Goal: Task Accomplishment & Management: Use online tool/utility

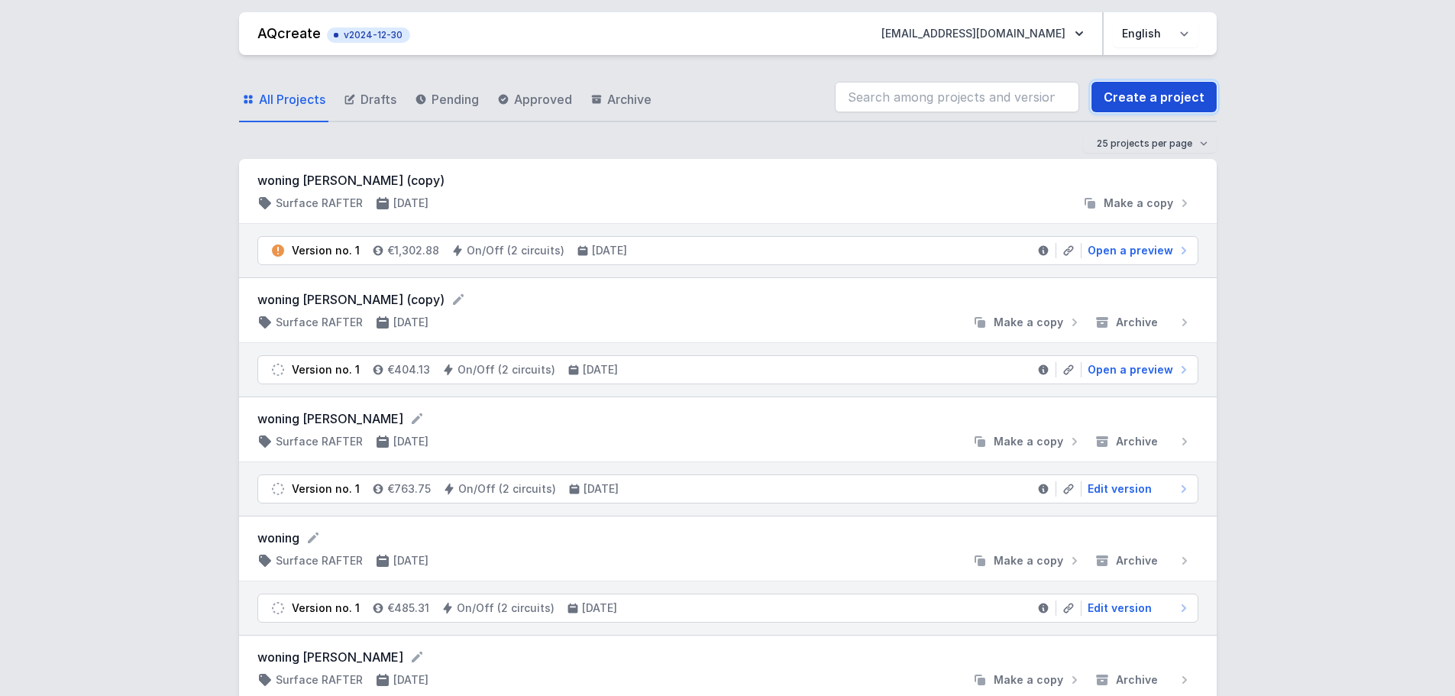
click at [1117, 98] on link "Create a project" at bounding box center [1153, 97] width 125 height 31
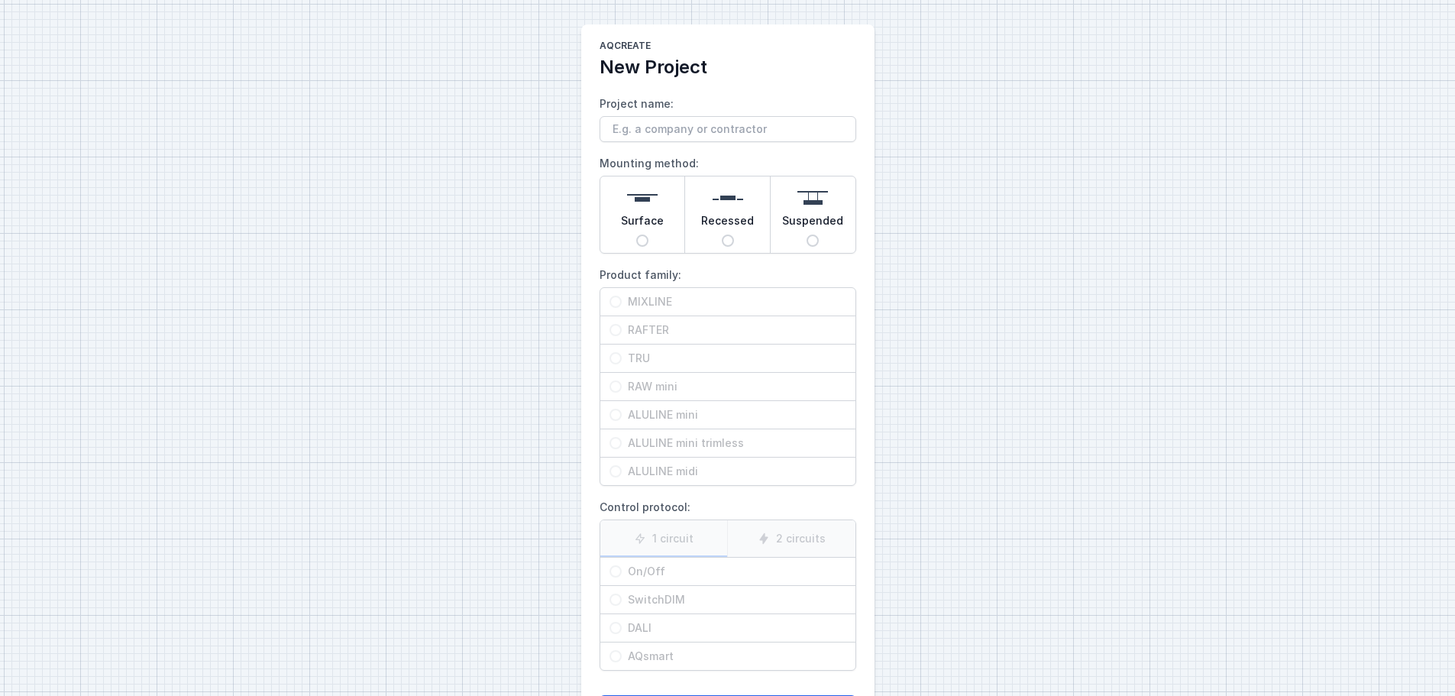
click at [782, 131] on input "Project name:" at bounding box center [727, 129] width 257 height 26
type input "jn"
click at [648, 227] on span "Surface" at bounding box center [642, 223] width 43 height 21
click at [648, 234] on input "Surface" at bounding box center [642, 240] width 12 height 12
radio input "true"
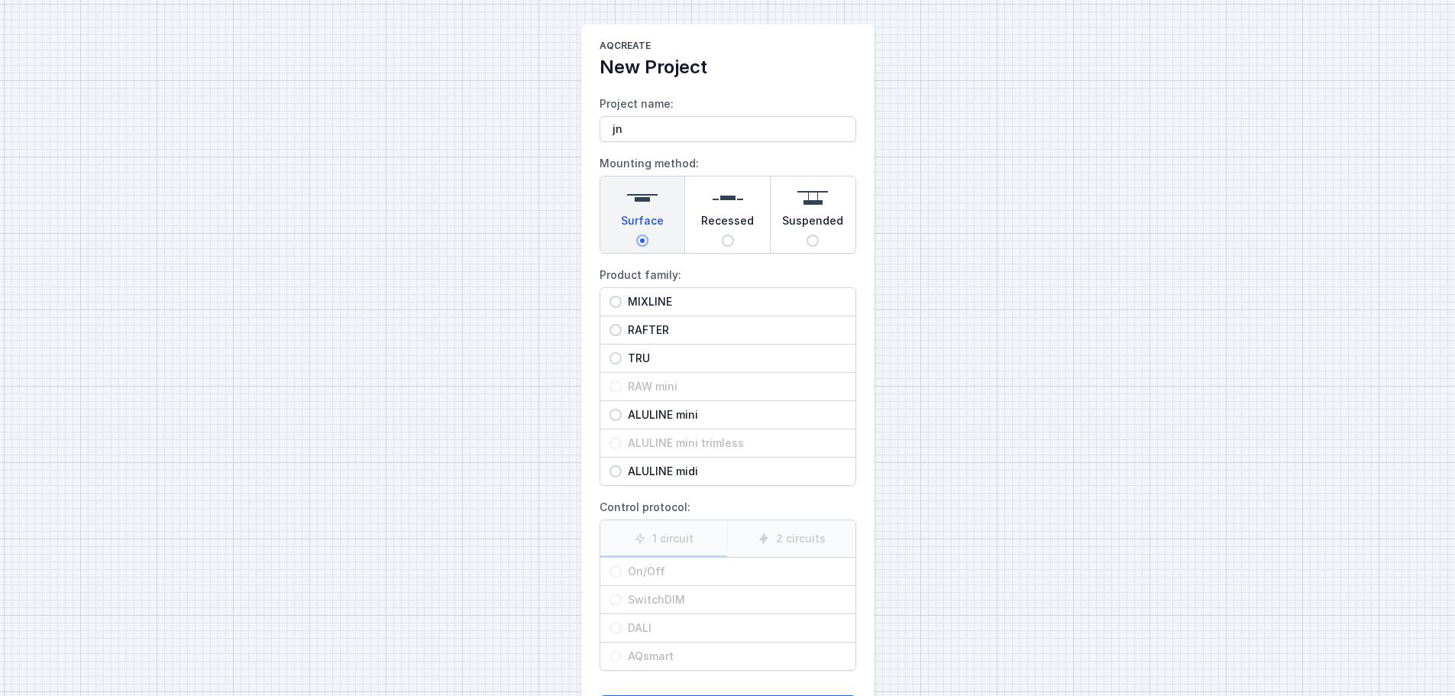
scroll to position [69, 0]
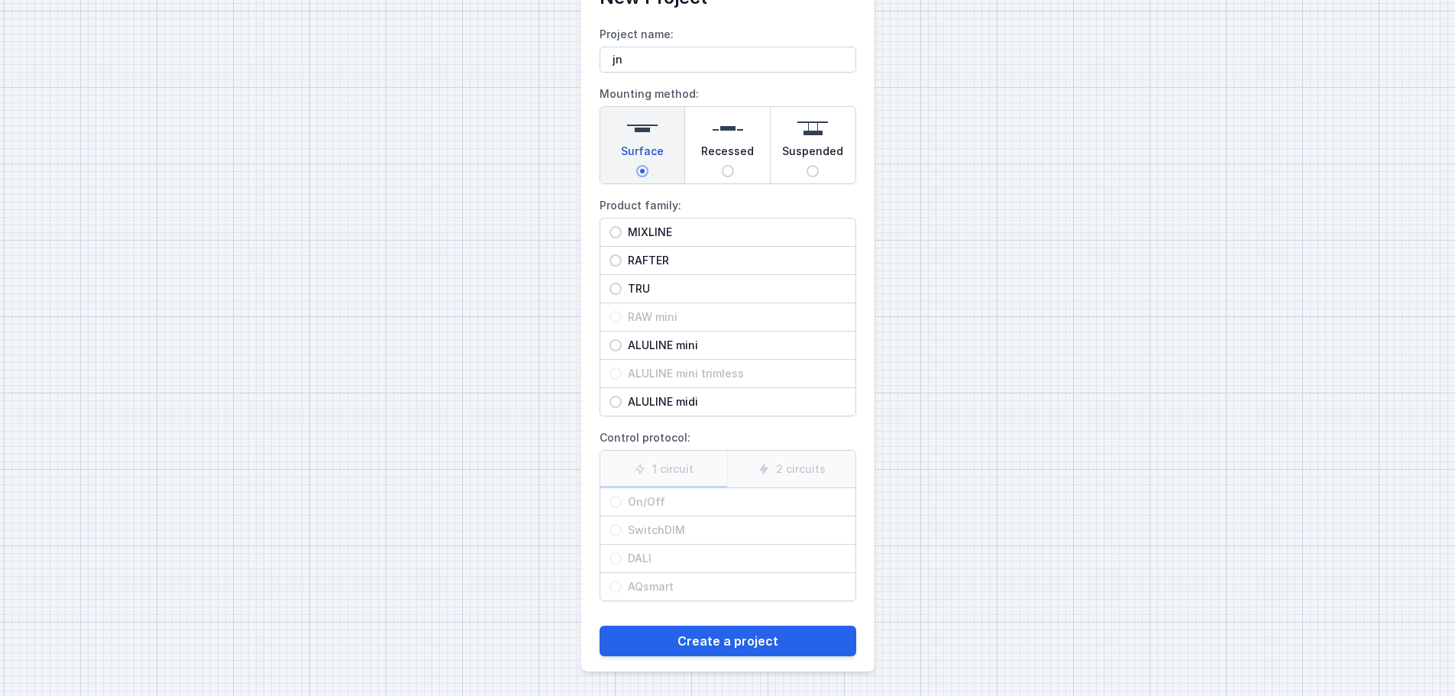
click at [671, 262] on span "RAFTER" at bounding box center [734, 260] width 224 height 15
click at [622, 262] on input "RAFTER" at bounding box center [615, 260] width 12 height 12
radio input "true"
click at [787, 465] on label "2 circuits" at bounding box center [791, 469] width 128 height 37
click at [0, 0] on input "2 circuits" at bounding box center [0, 0] width 0 height 0
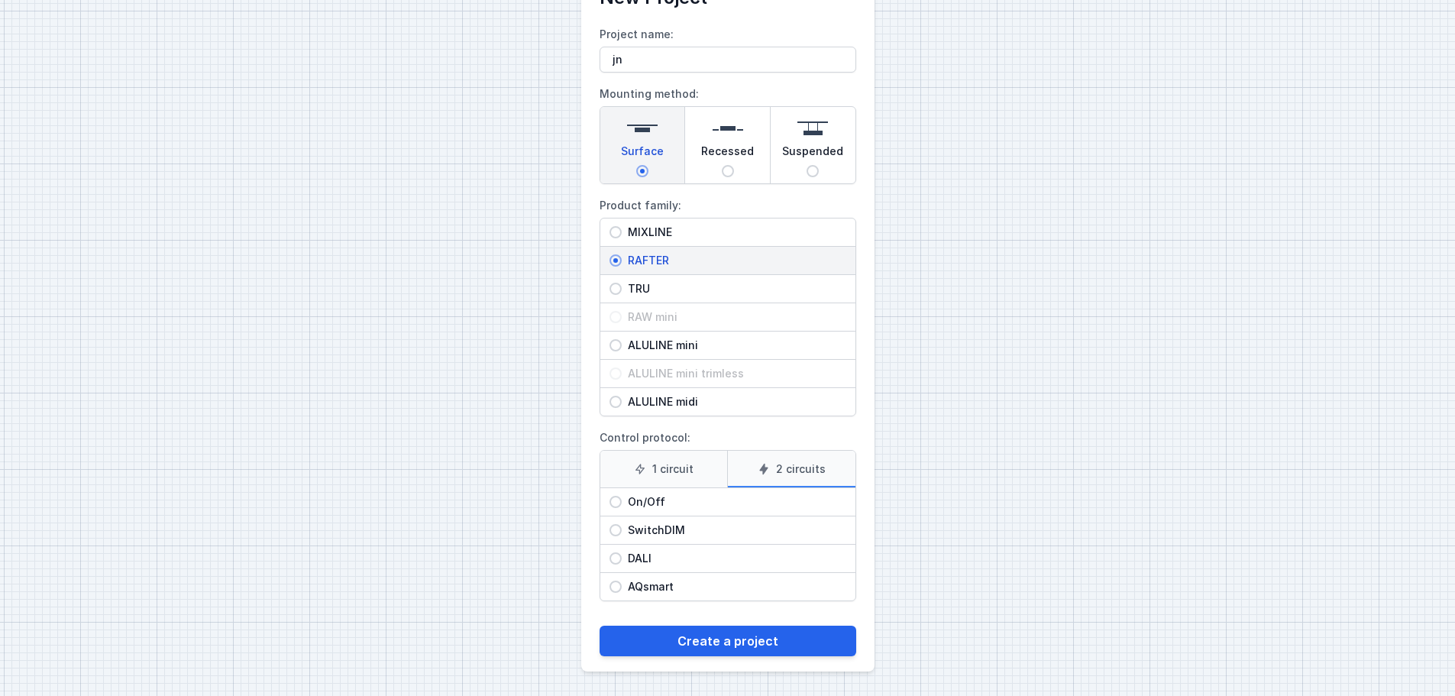
click at [690, 504] on span "On/Off" at bounding box center [734, 501] width 224 height 15
click at [622, 504] on input "On/Off" at bounding box center [615, 502] width 12 height 12
radio input "true"
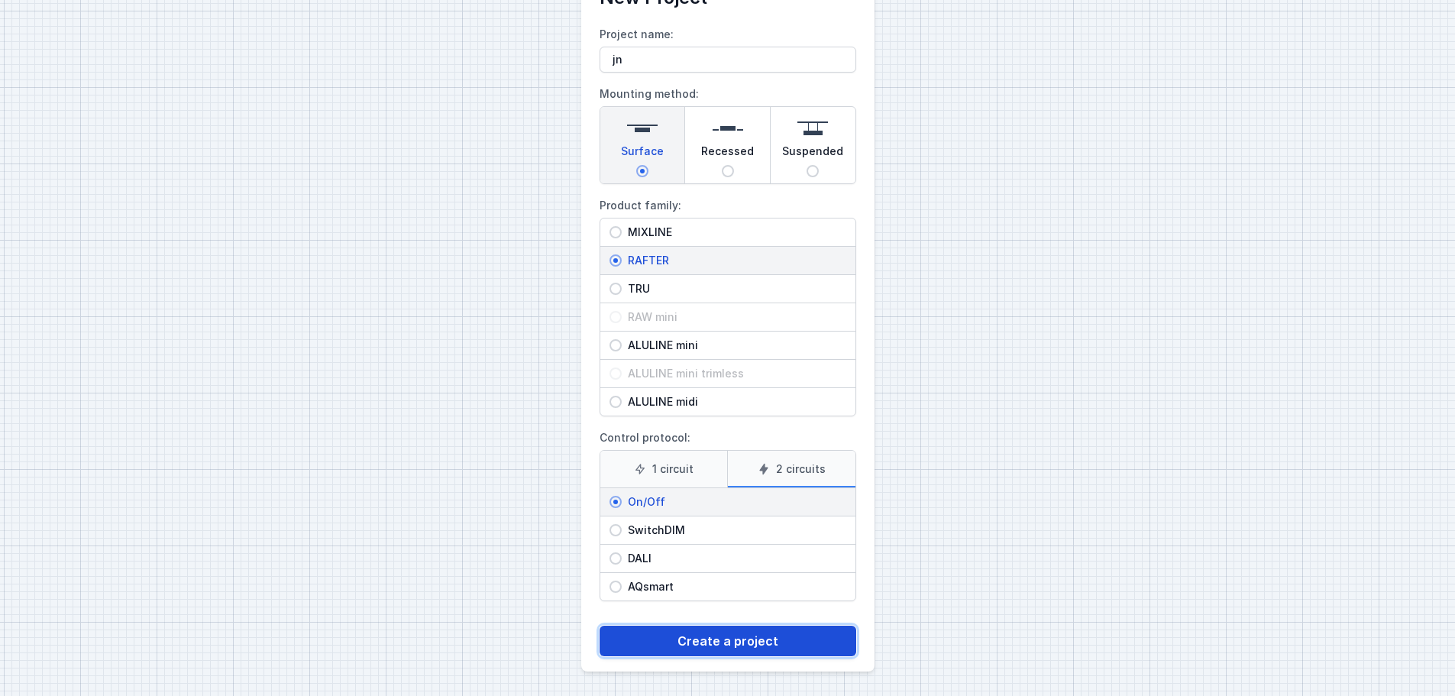
click at [745, 646] on button "Create a project" at bounding box center [727, 640] width 257 height 31
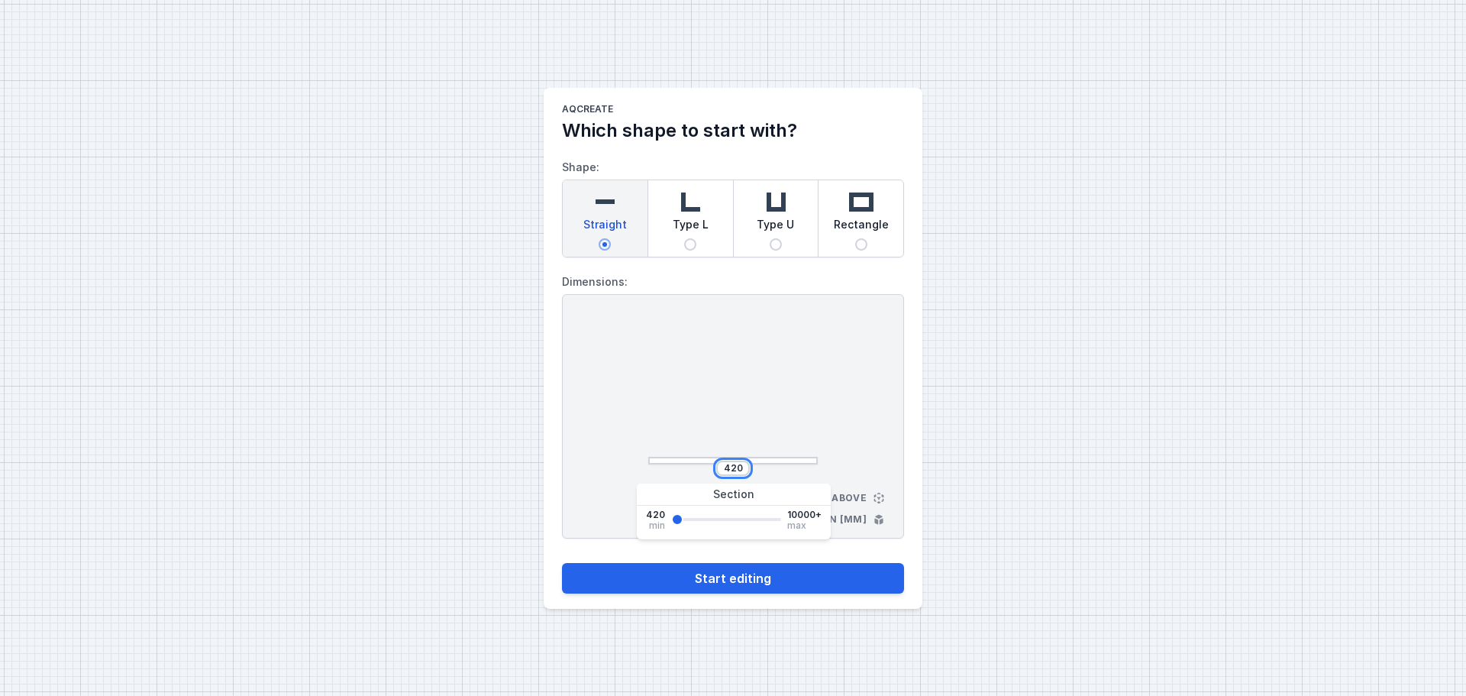
drag, startPoint x: 741, startPoint y: 470, endPoint x: 702, endPoint y: 457, distance: 40.8
click at [702, 457] on div "420" at bounding box center [733, 391] width 170 height 145
click at [743, 467] on input "420" at bounding box center [733, 468] width 24 height 12
type input "4200"
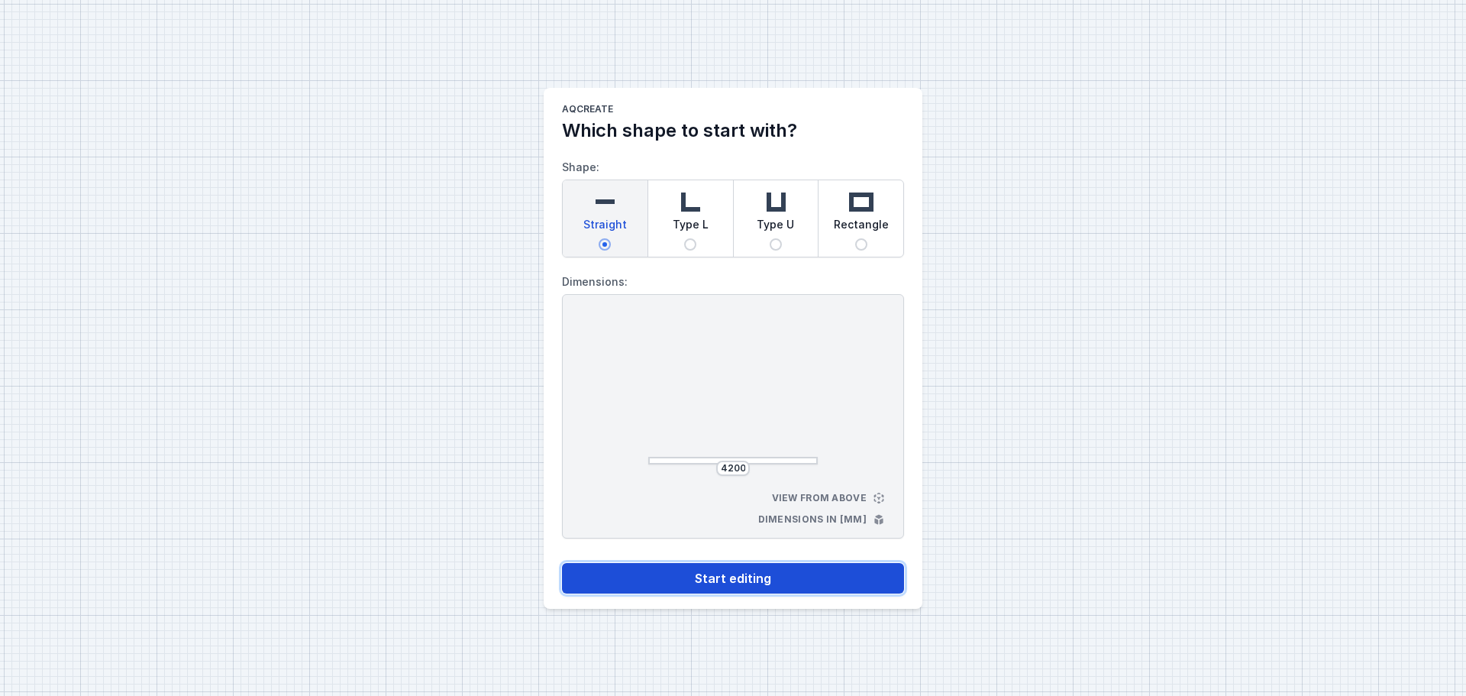
click at [790, 583] on button "Start editing" at bounding box center [733, 578] width 342 height 31
select select "M"
select select "3000"
select select "true"
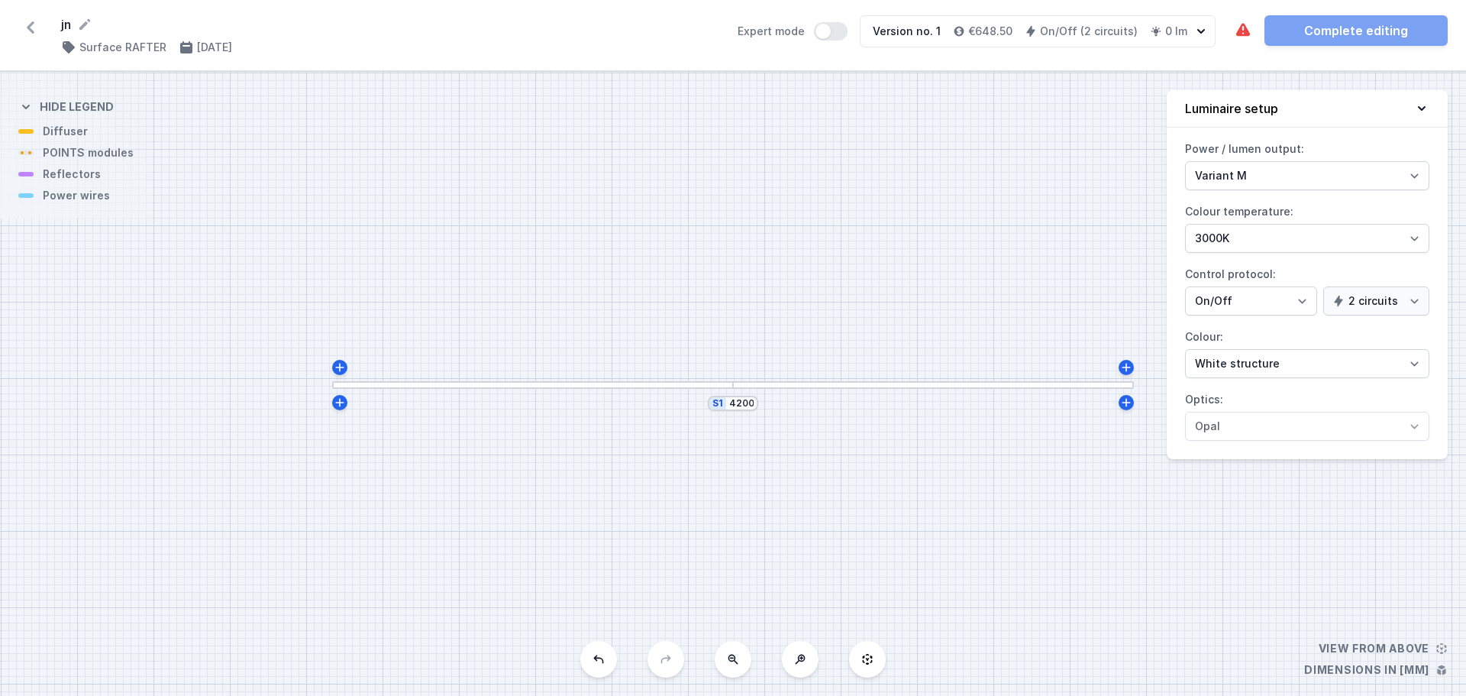
click at [631, 383] on div at bounding box center [532, 385] width 401 height 8
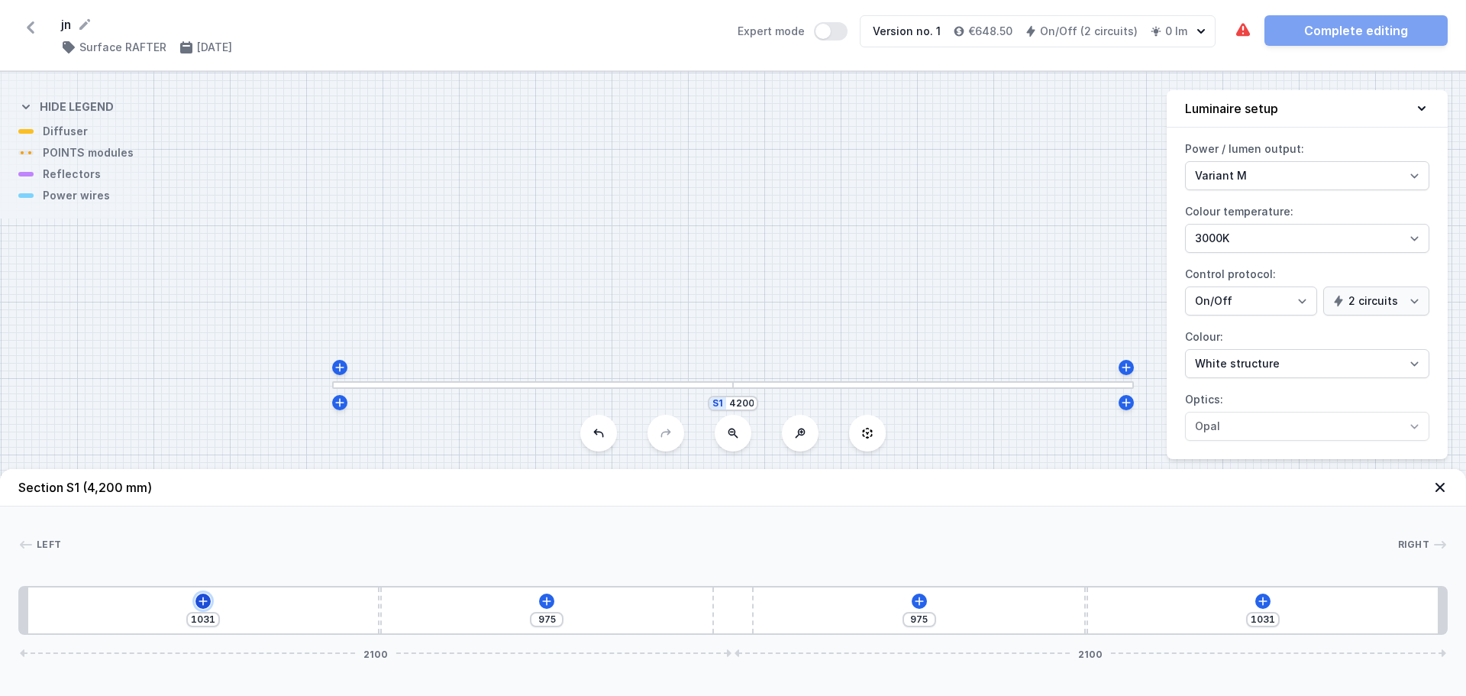
click at [209, 602] on button at bounding box center [202, 600] width 15 height 15
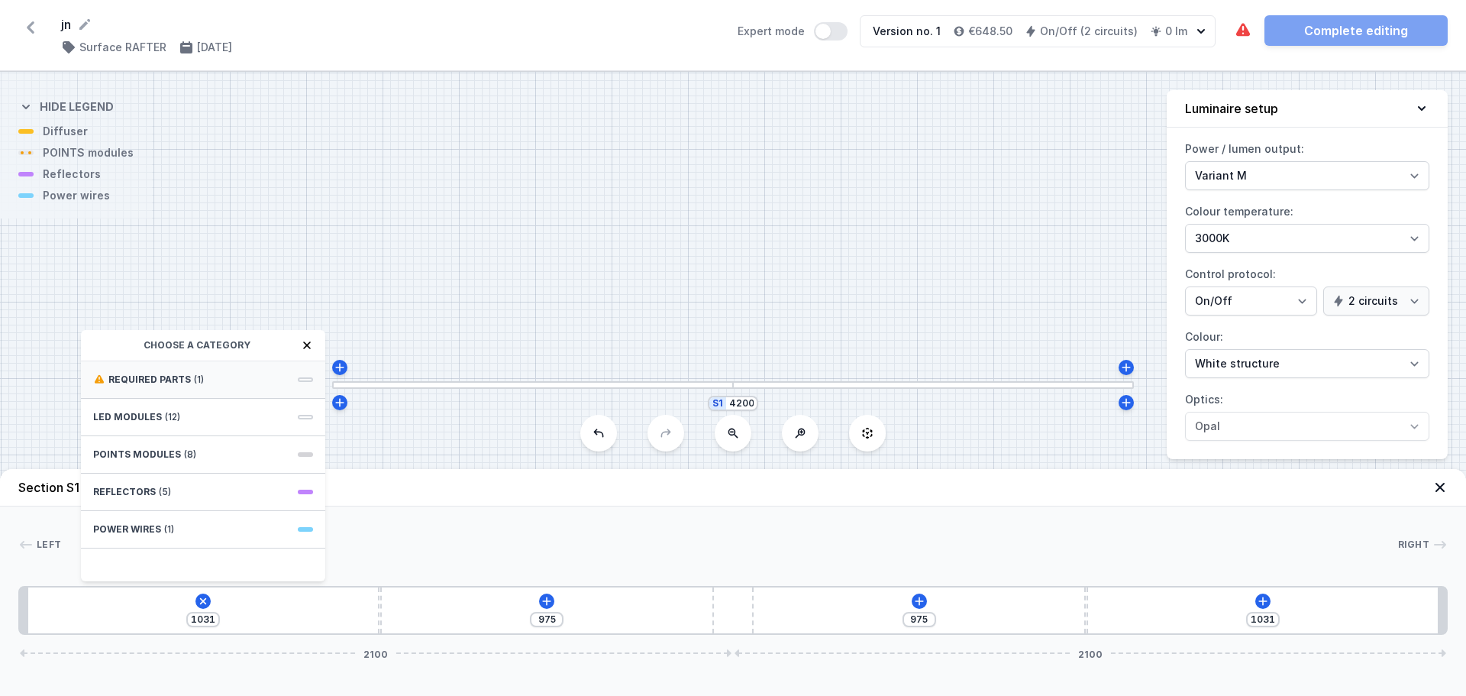
click at [222, 369] on div "Required parts (1)" at bounding box center [203, 379] width 244 height 37
click at [214, 385] on span "Hole for power supply cable" at bounding box center [203, 377] width 220 height 15
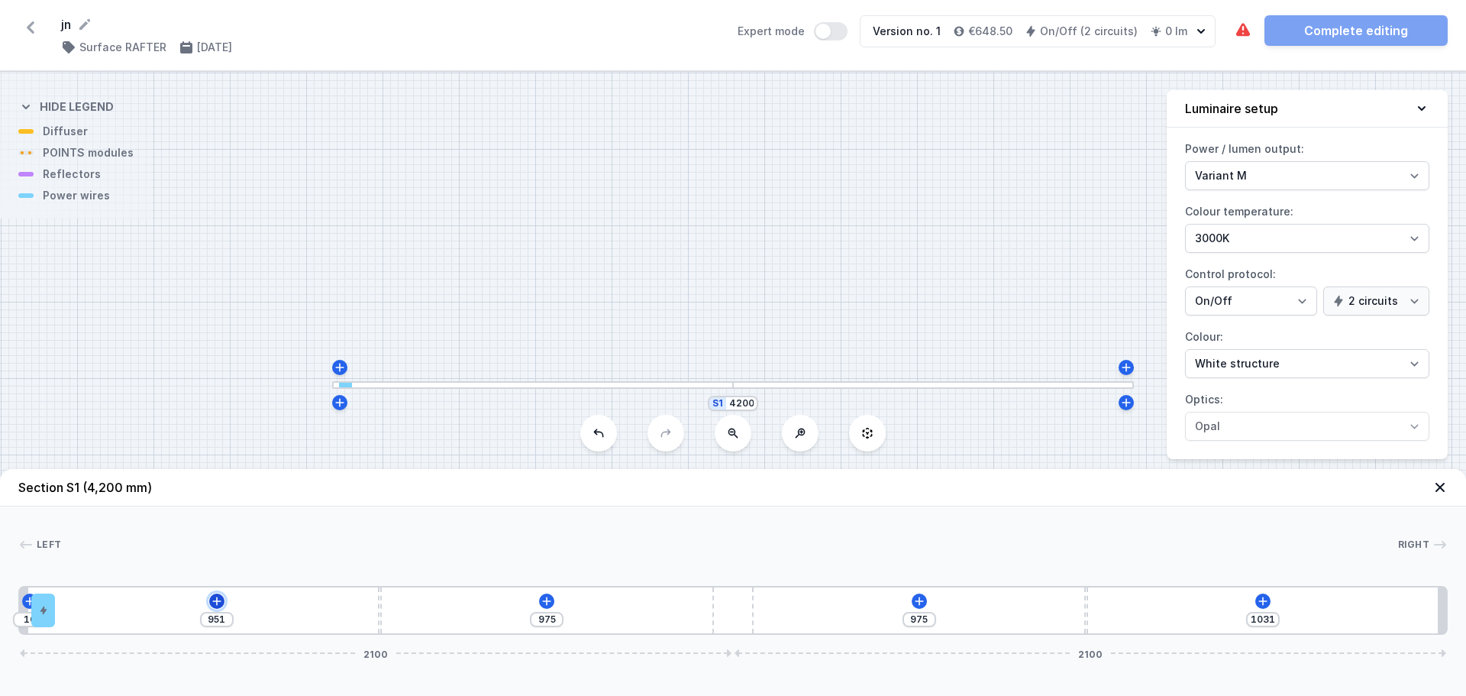
click at [221, 602] on icon at bounding box center [217, 601] width 12 height 12
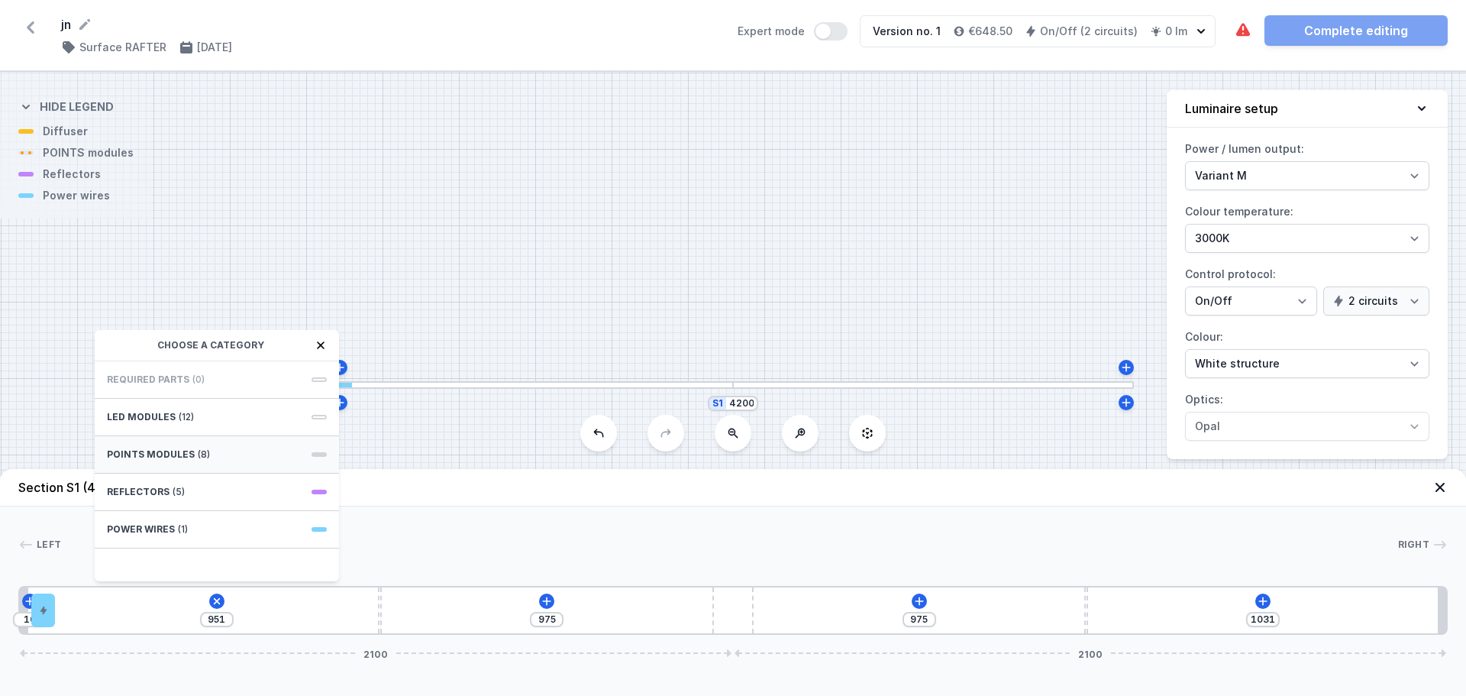
click at [218, 455] on div "POINTS modules (8)" at bounding box center [217, 454] width 244 height 37
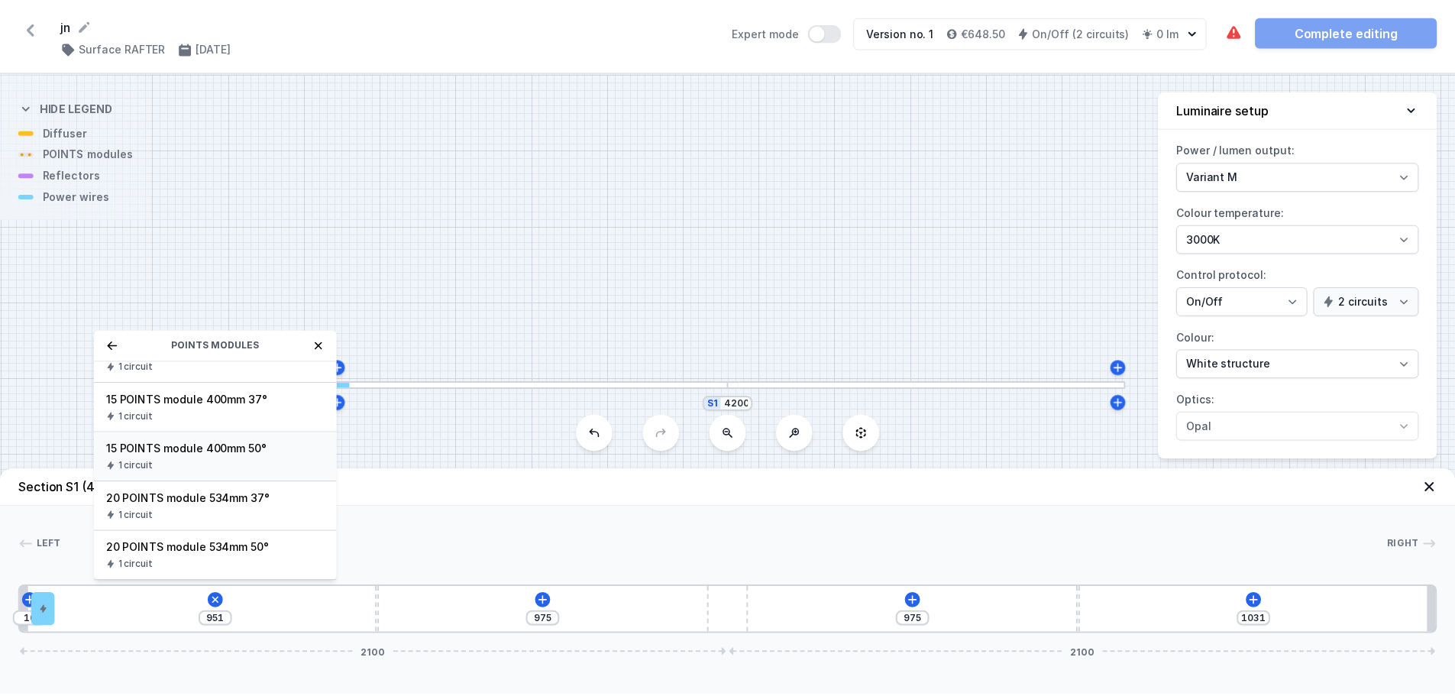
scroll to position [101, 0]
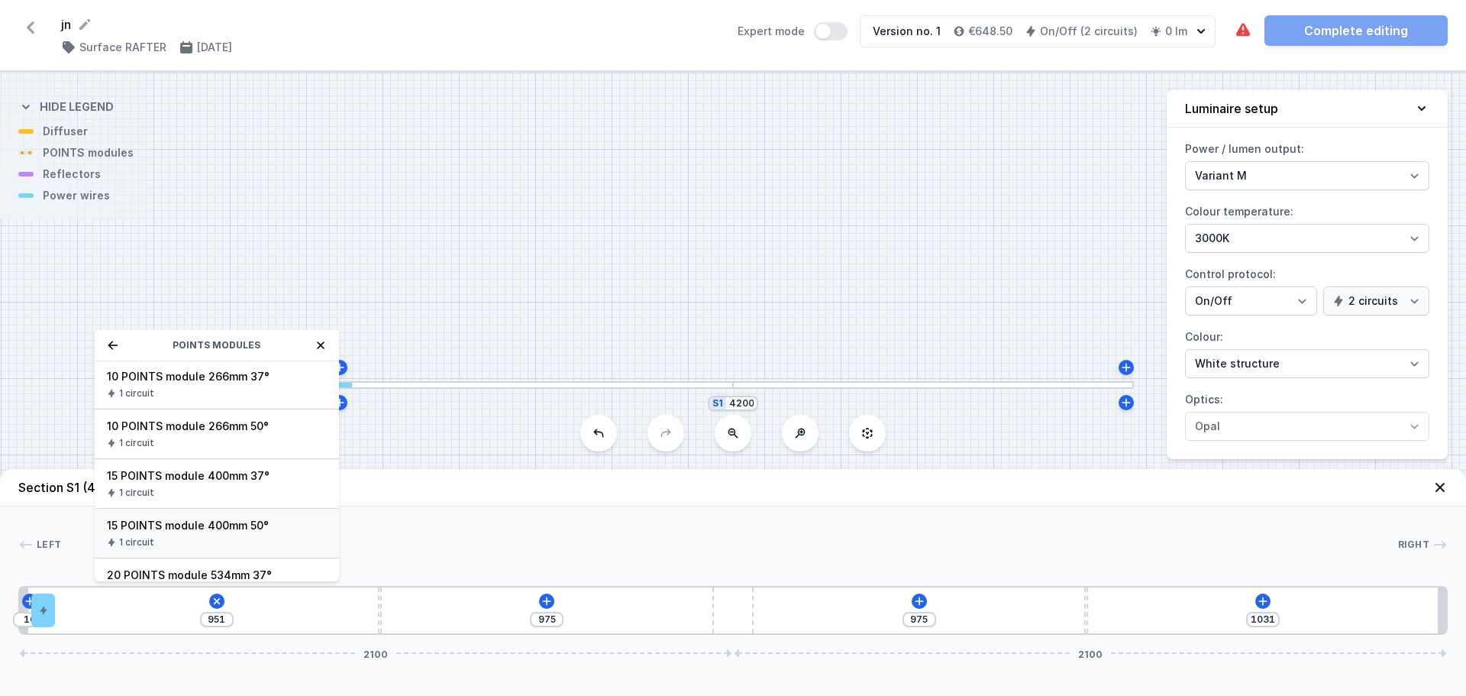
click at [215, 523] on span "15 POINTS module 400mm 50°" at bounding box center [217, 525] width 220 height 15
type input "551"
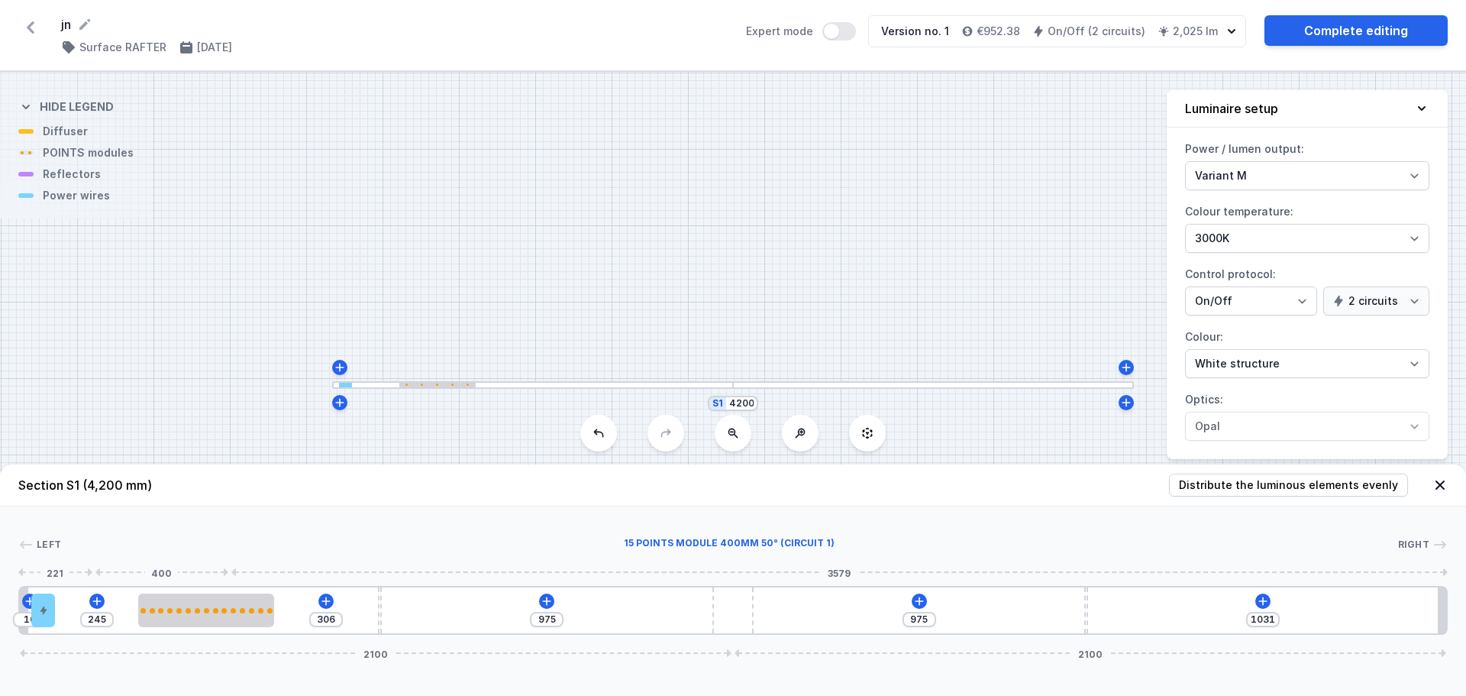
type input "735"
type input "801"
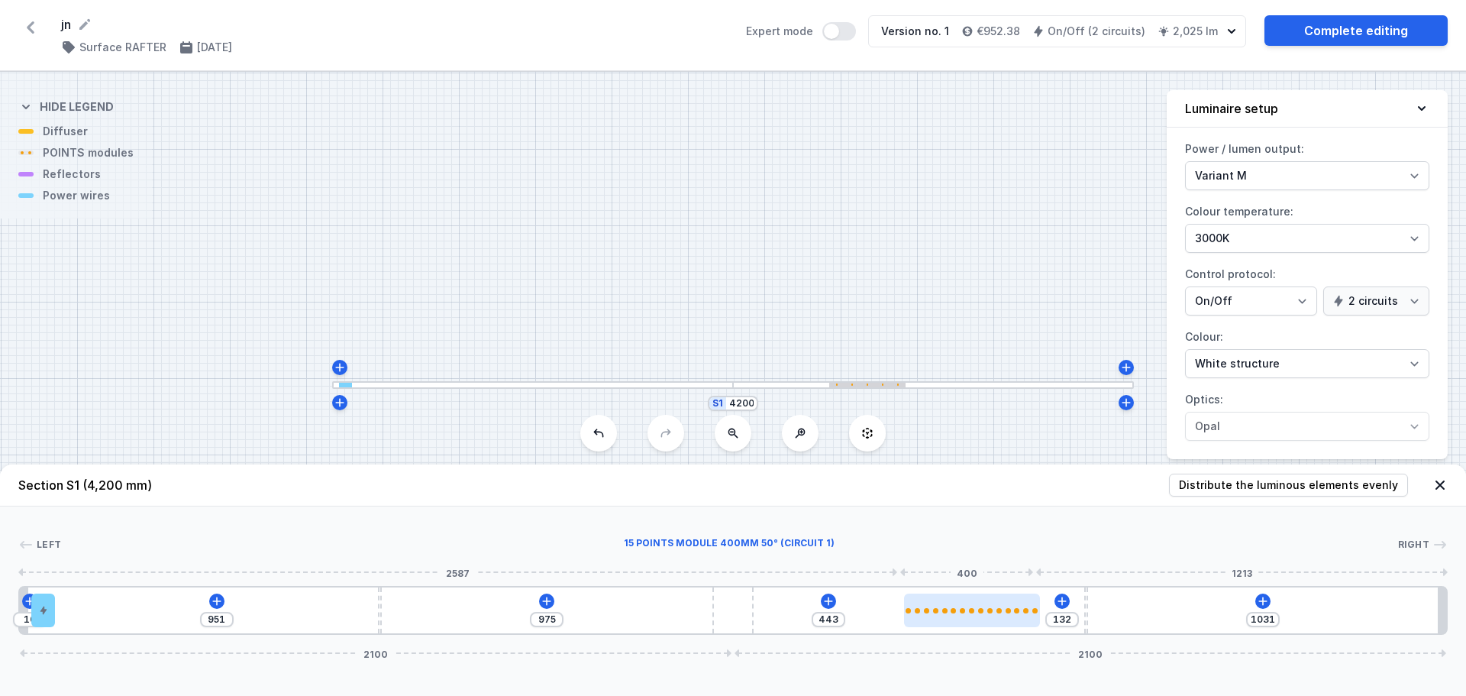
type input "119"
type input "456"
type input "121"
type input "454"
type input "132"
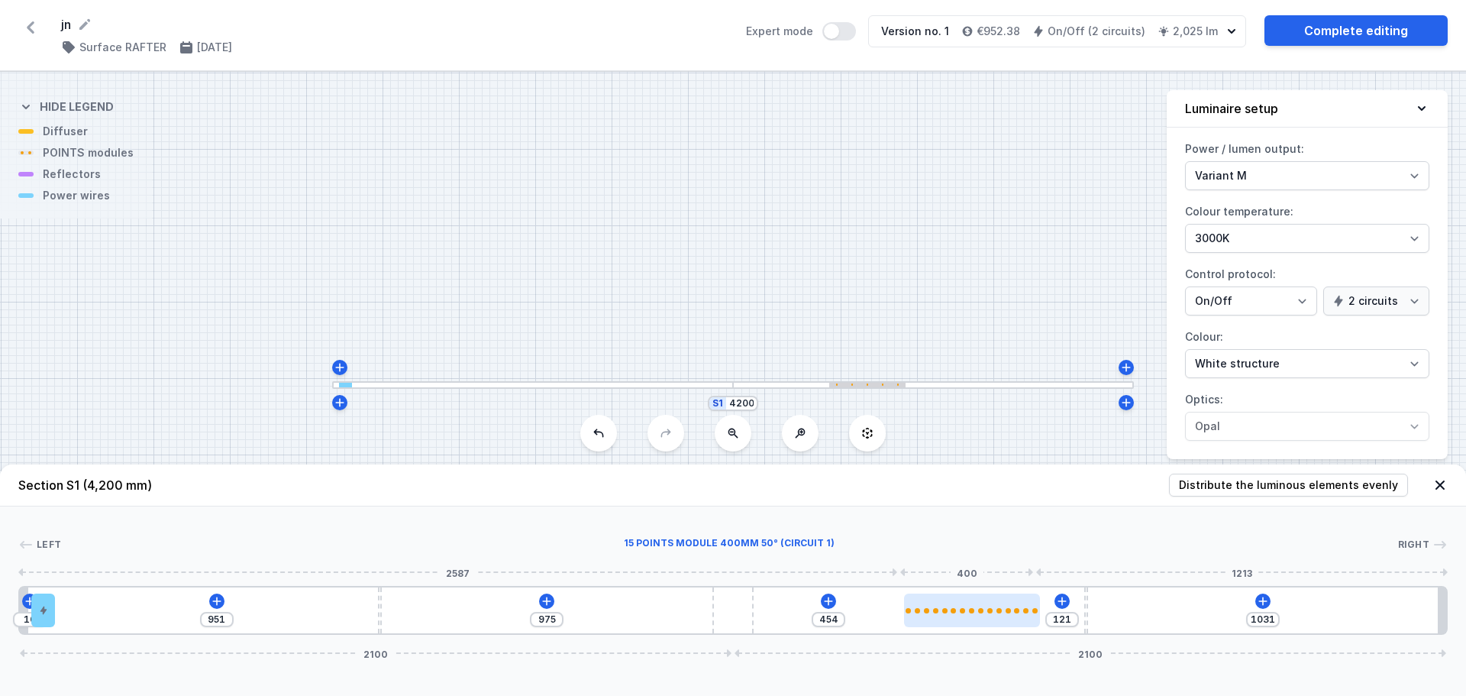
type input "443"
type input "134"
type input "441"
type input "137"
type input "438"
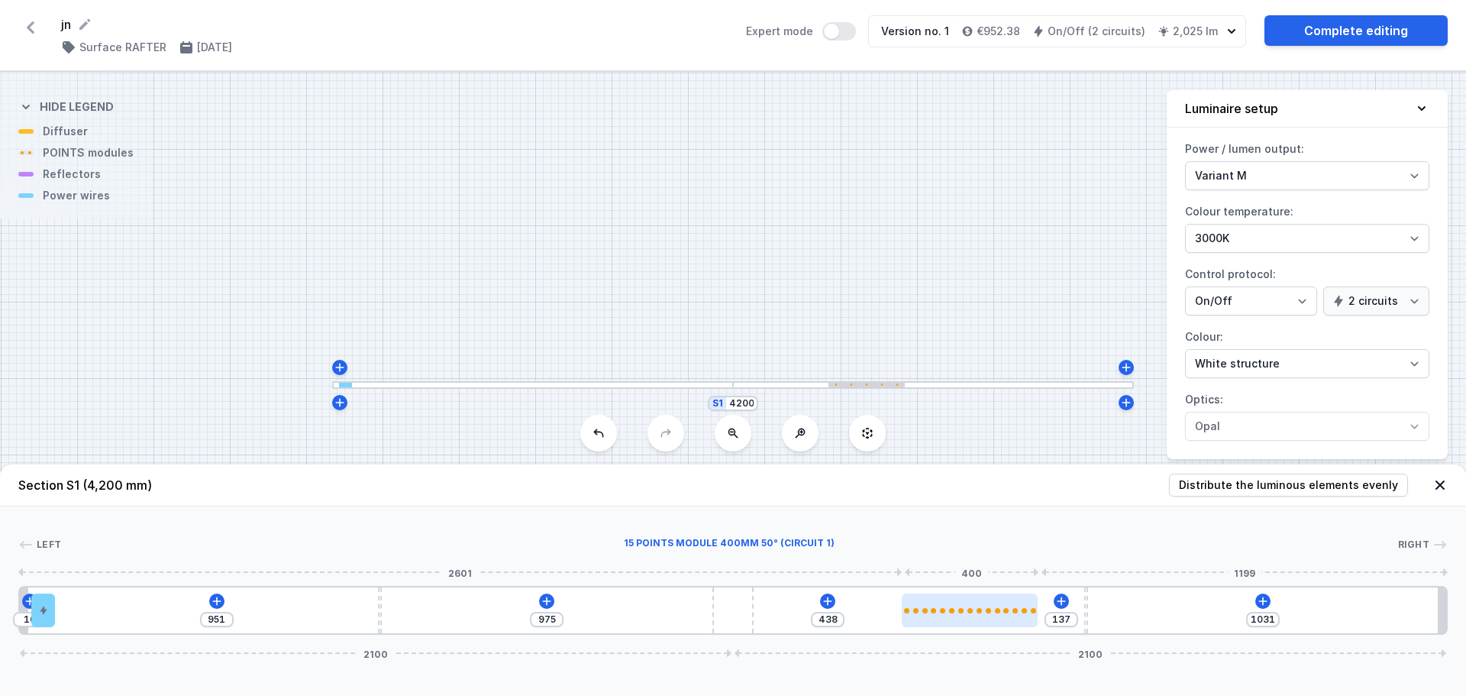
drag, startPoint x: 134, startPoint y: 621, endPoint x: 991, endPoint y: 621, distance: 857.5
click at [553, 601] on icon at bounding box center [547, 601] width 12 height 12
click at [964, 618] on div at bounding box center [970, 610] width 136 height 34
select select "2882"
type input "134"
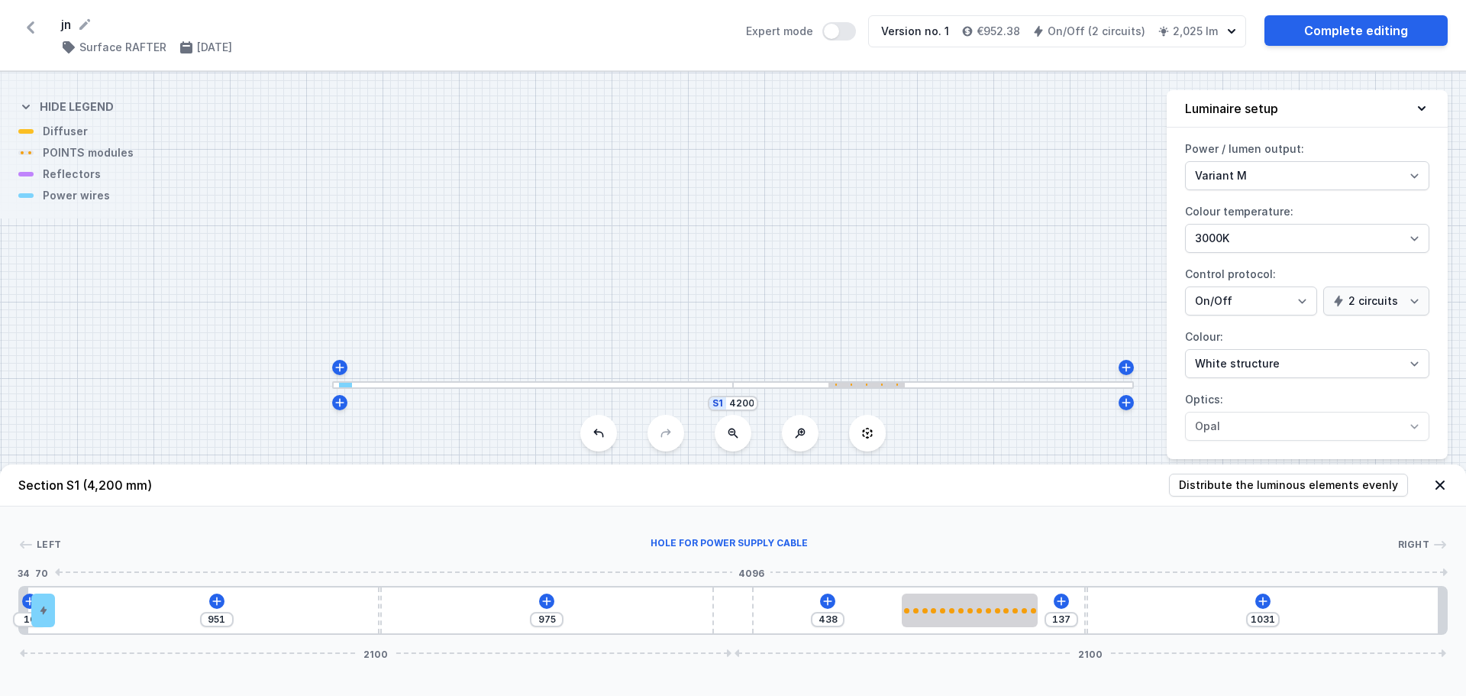
type input "827"
type input "218"
type input "743"
type input "383"
type input "578"
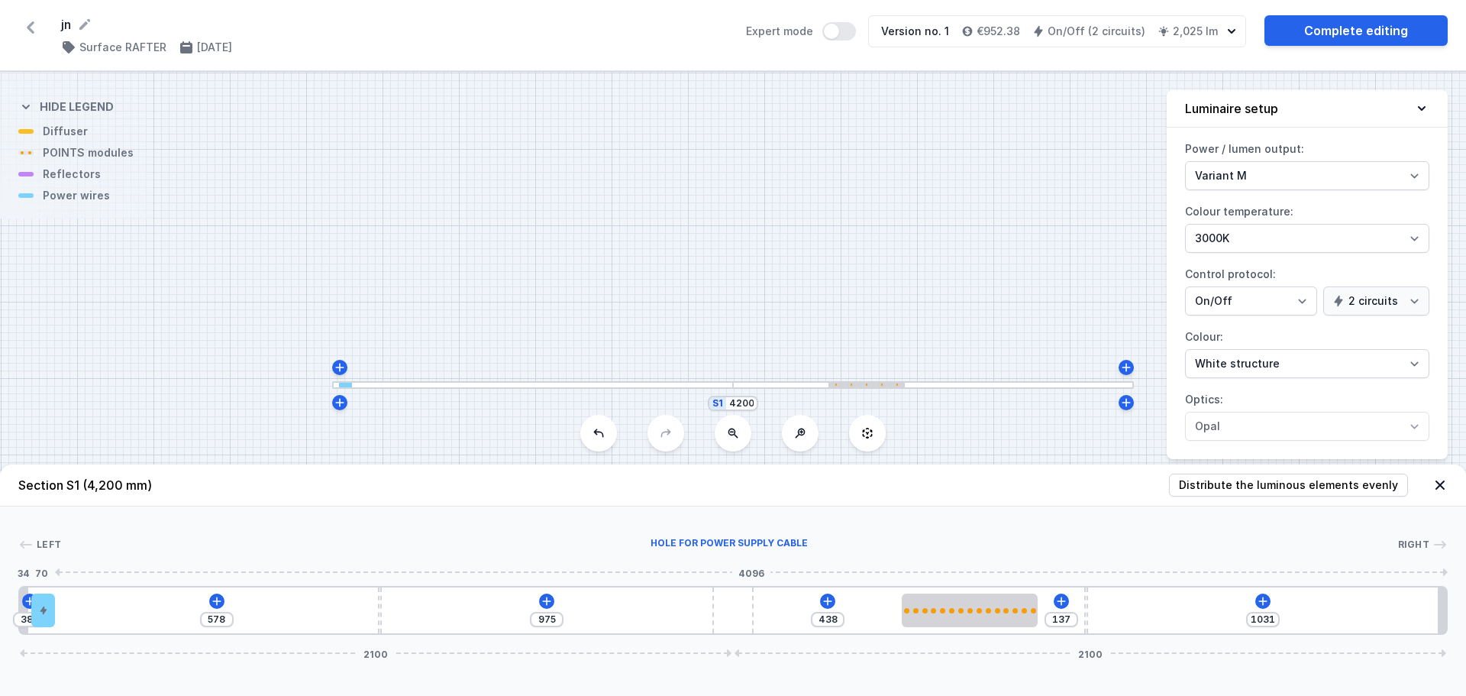
type input "443"
type input "518"
type input "490"
type input "471"
type input "532"
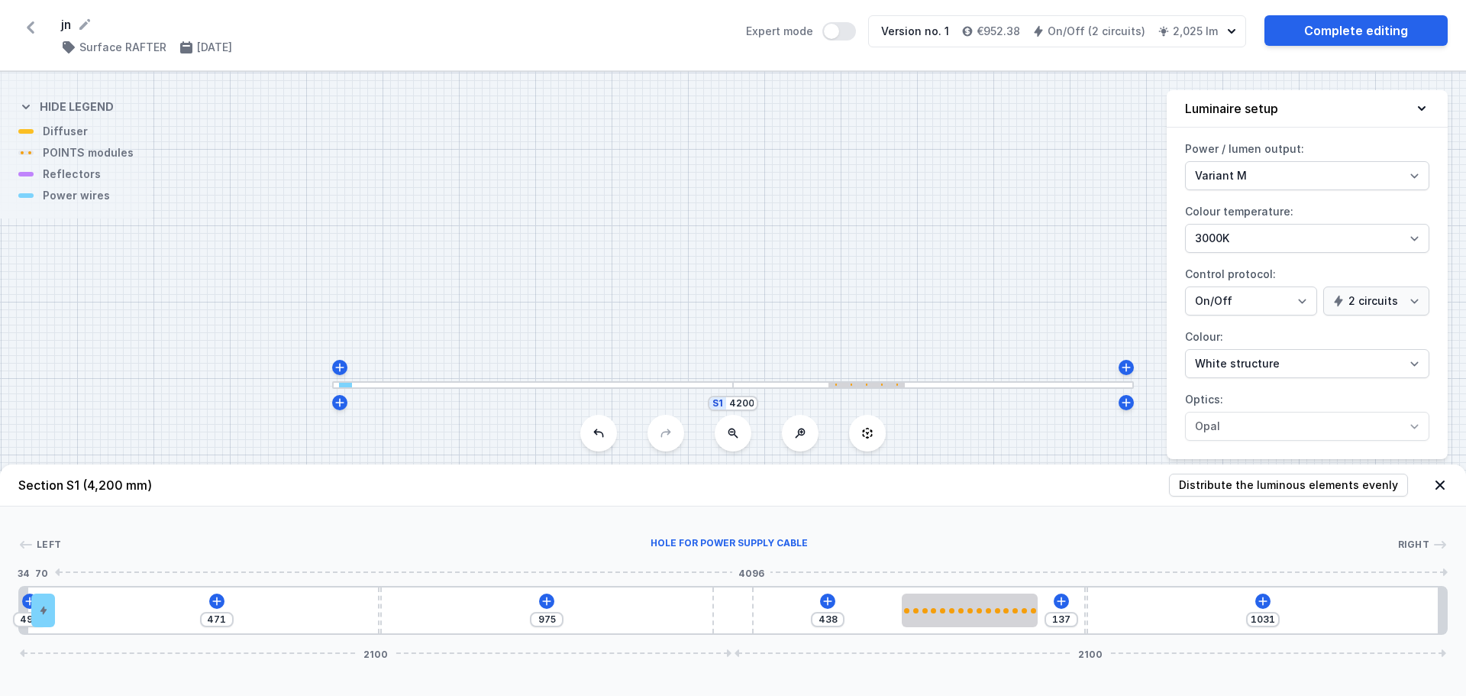
type input "429"
type input "567"
type input "394"
type input "592"
type input "369"
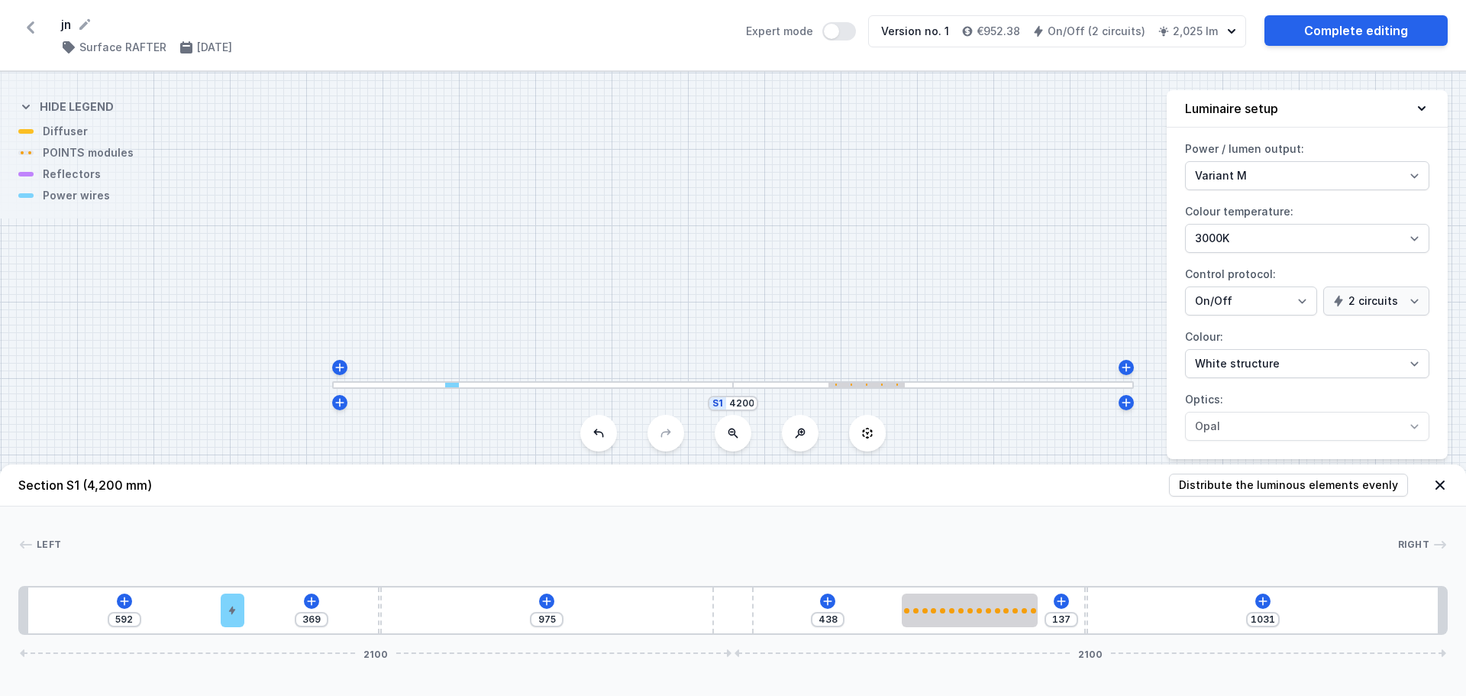
type input "743"
type input "218"
type input "825"
type input "136"
type input "876"
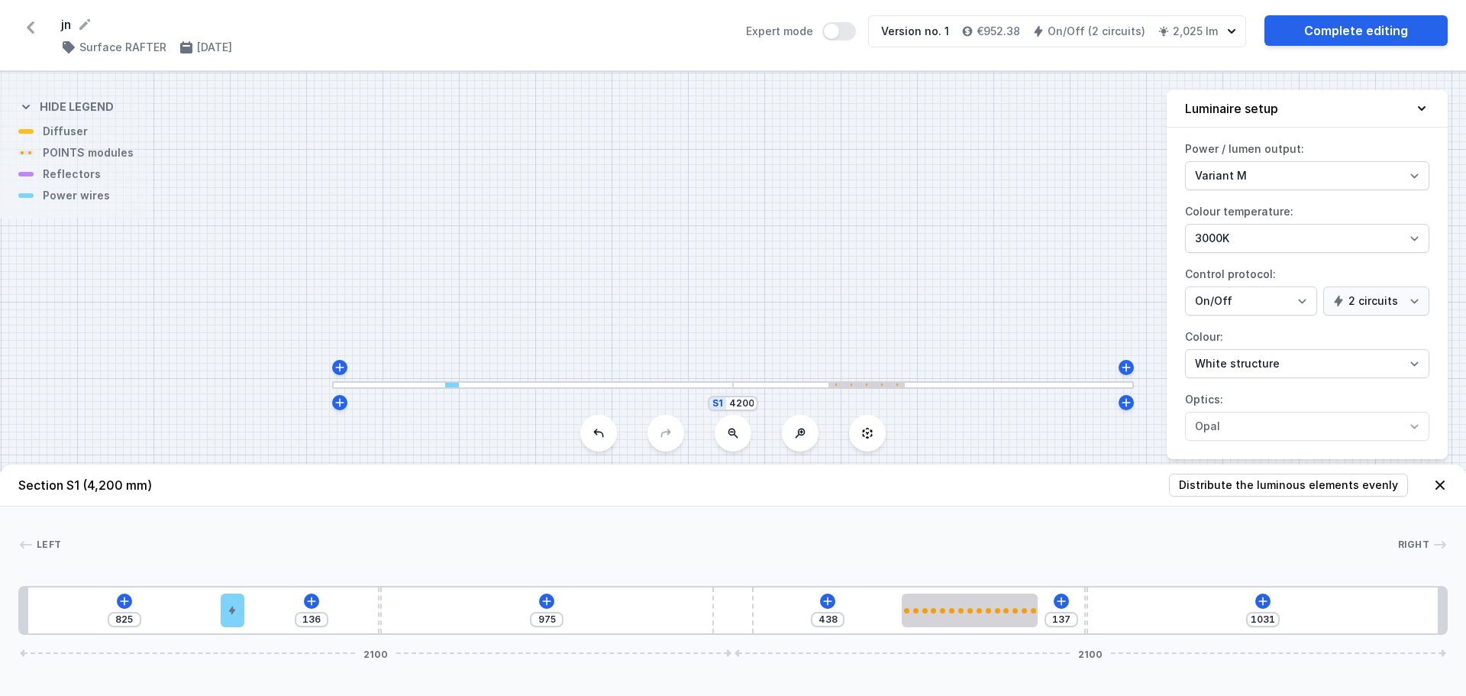
type input "85"
type input "930"
type input "31"
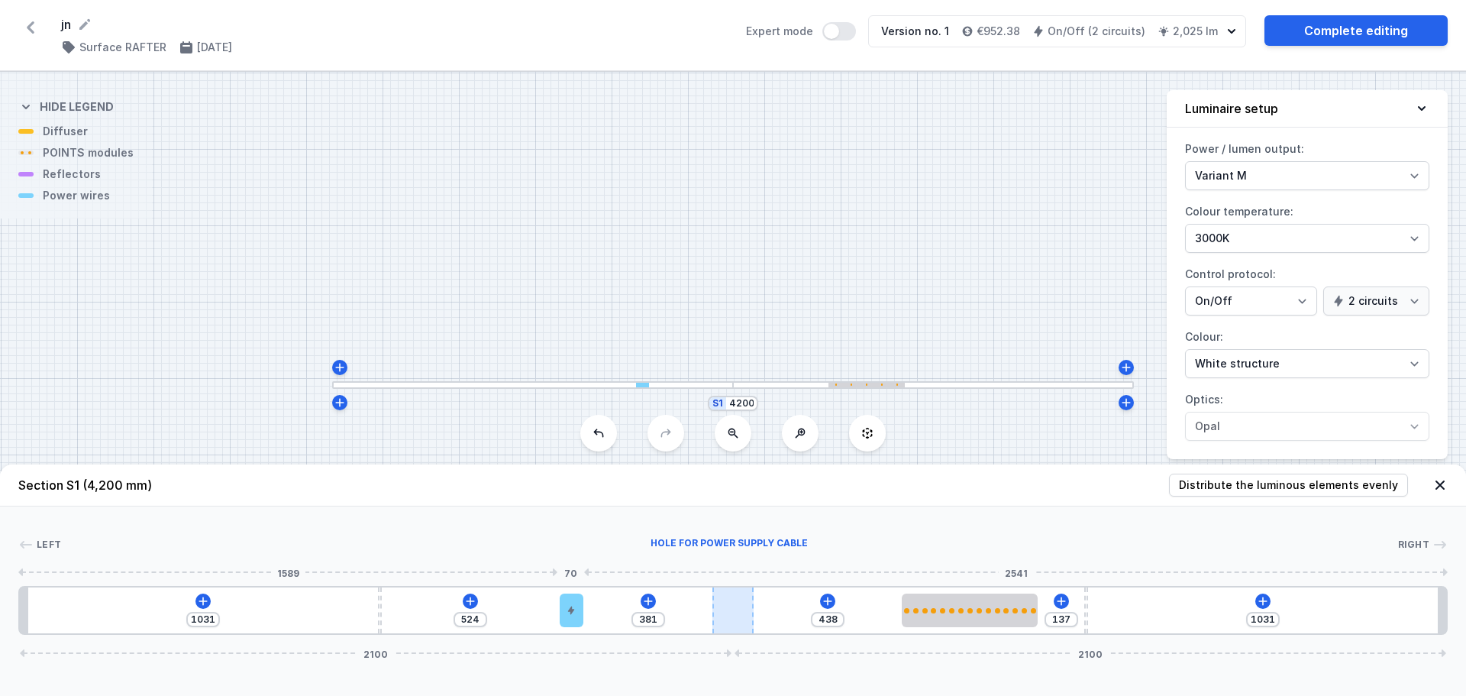
type input "205"
type input "700"
type input "148"
type input "757"
type input "99"
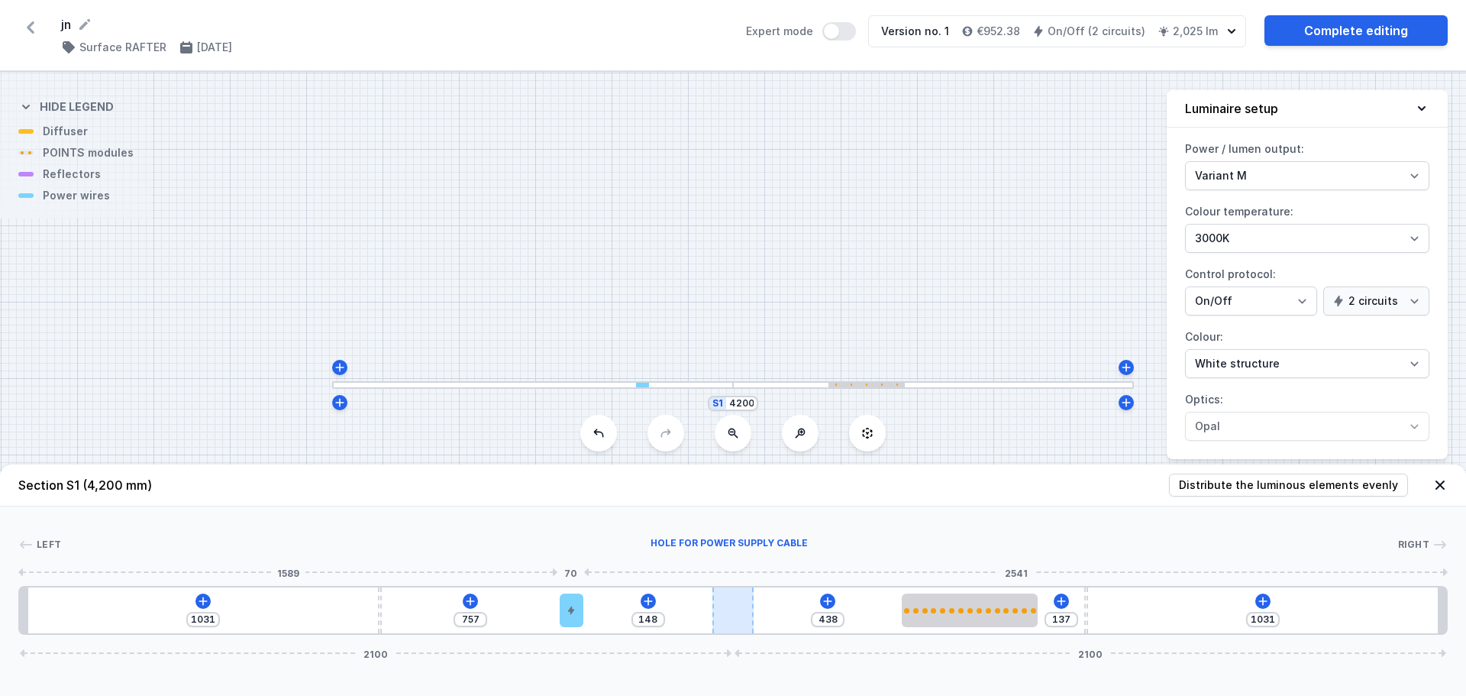
type input "806"
type input "48"
type input "857"
type input "10"
type input "895"
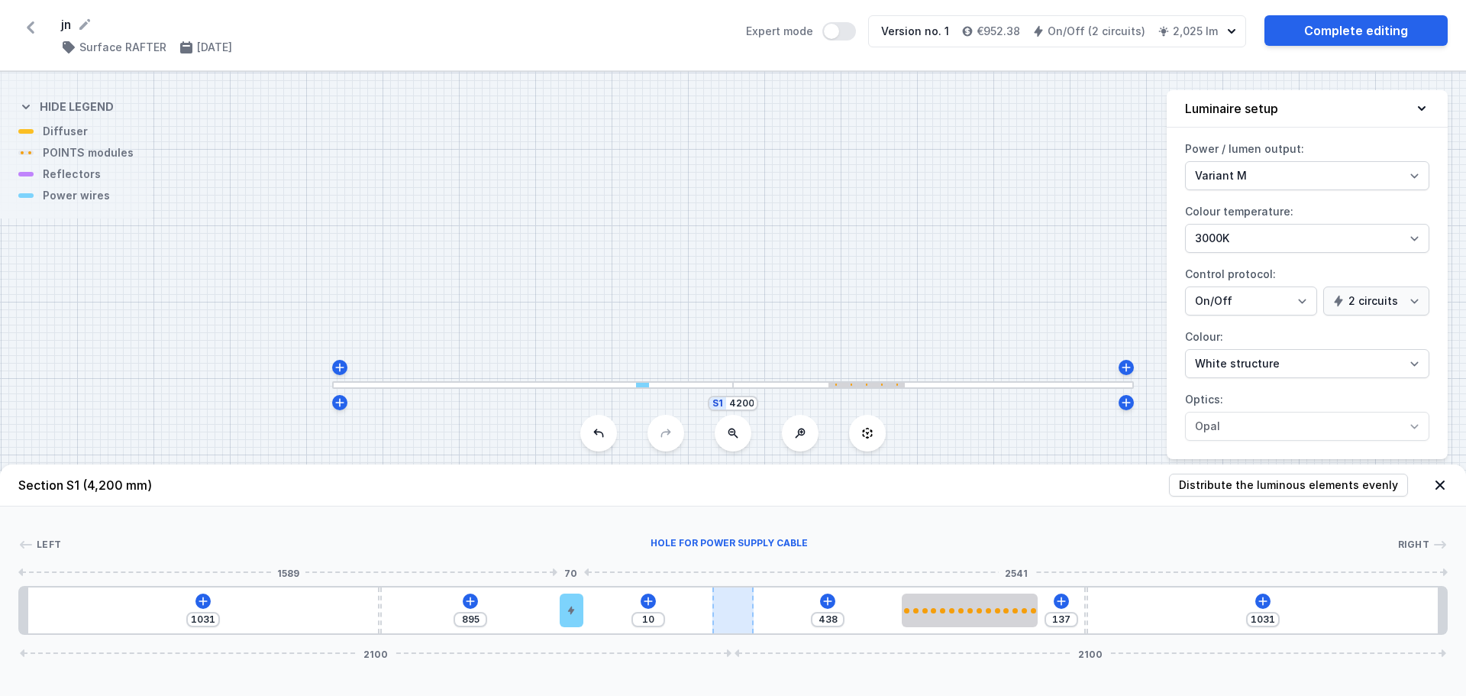
type input "358"
type input "975"
type input "10"
type input "438"
type input "10"
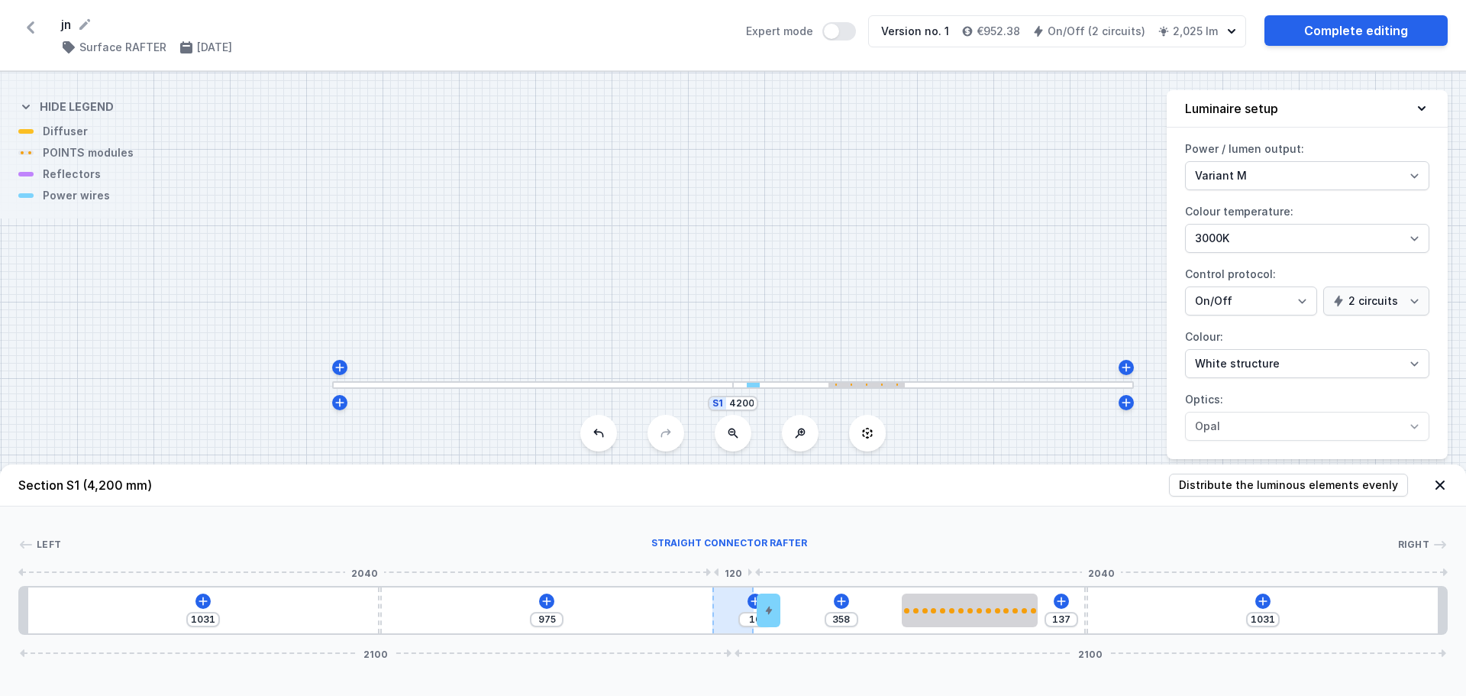
type input "895"
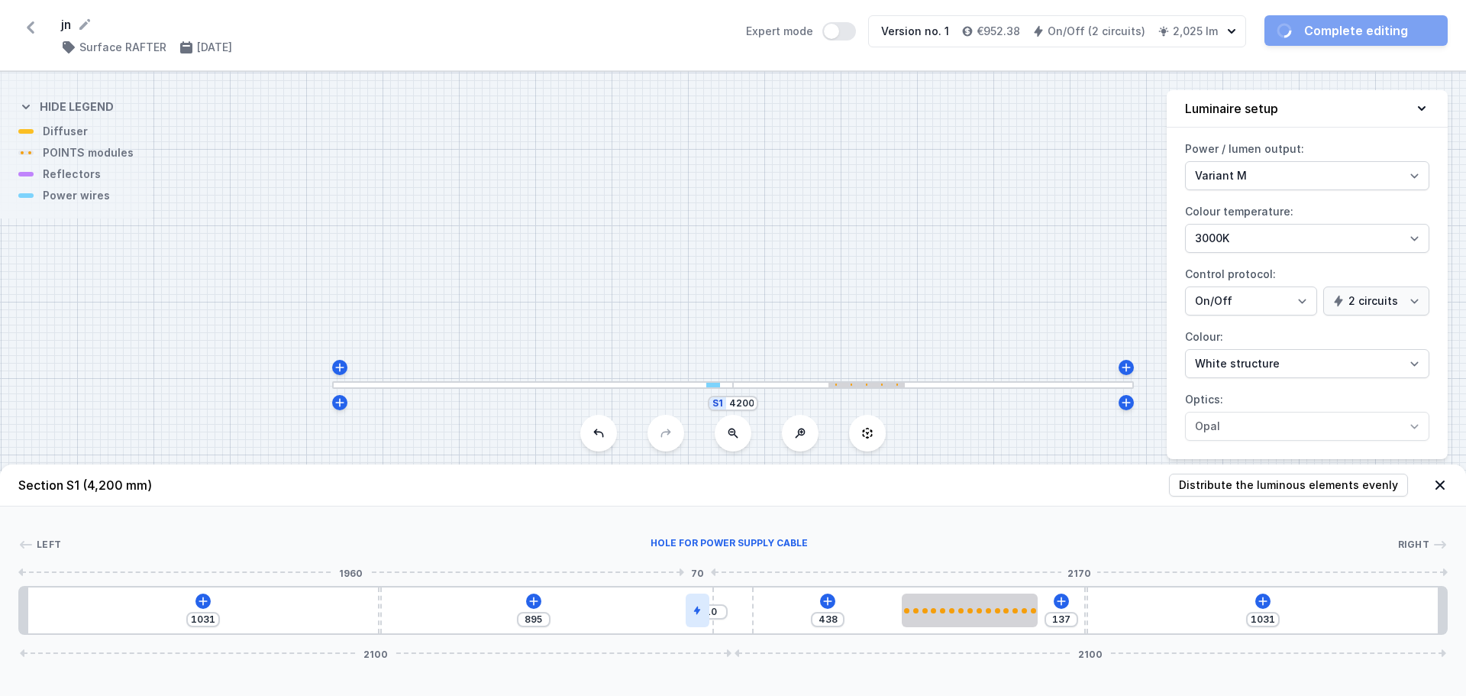
drag, startPoint x: 34, startPoint y: 609, endPoint x: 691, endPoint y: 602, distance: 656.7
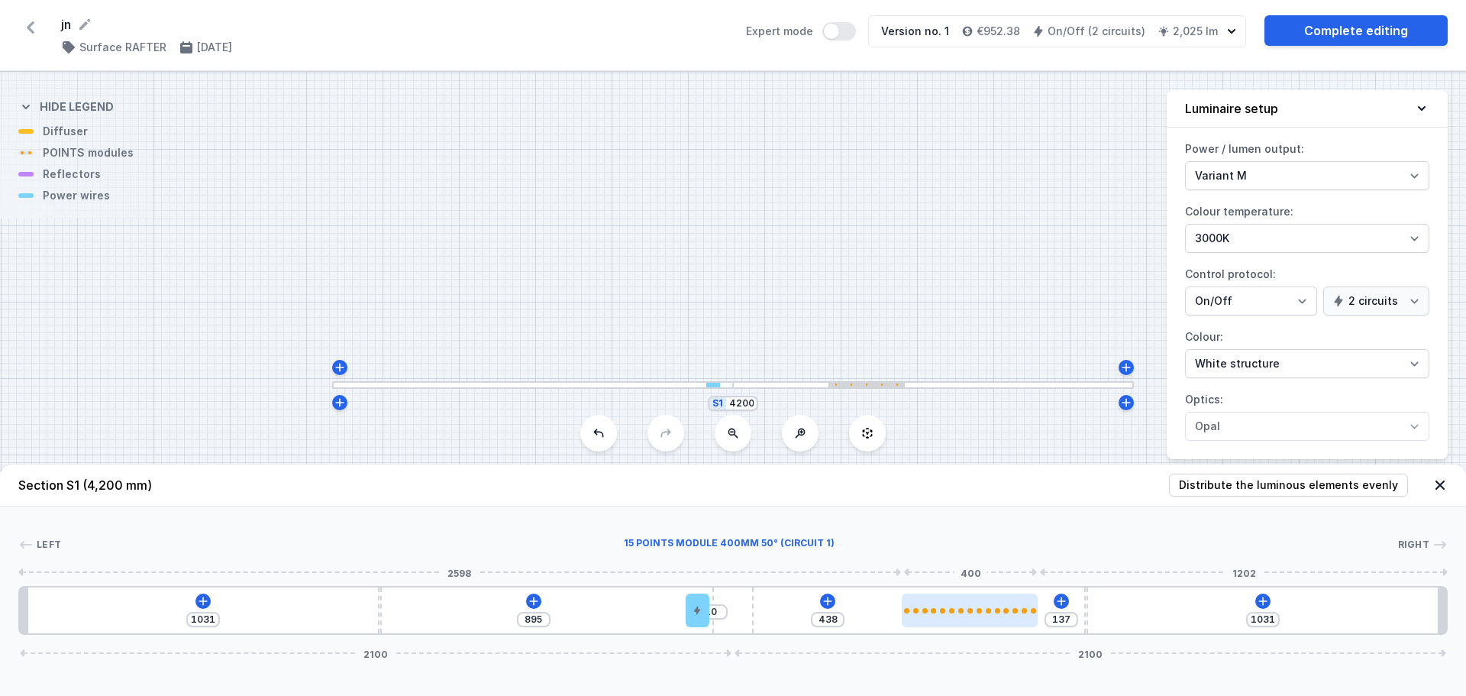
click at [925, 602] on div at bounding box center [970, 610] width 136 height 34
select select "2882"
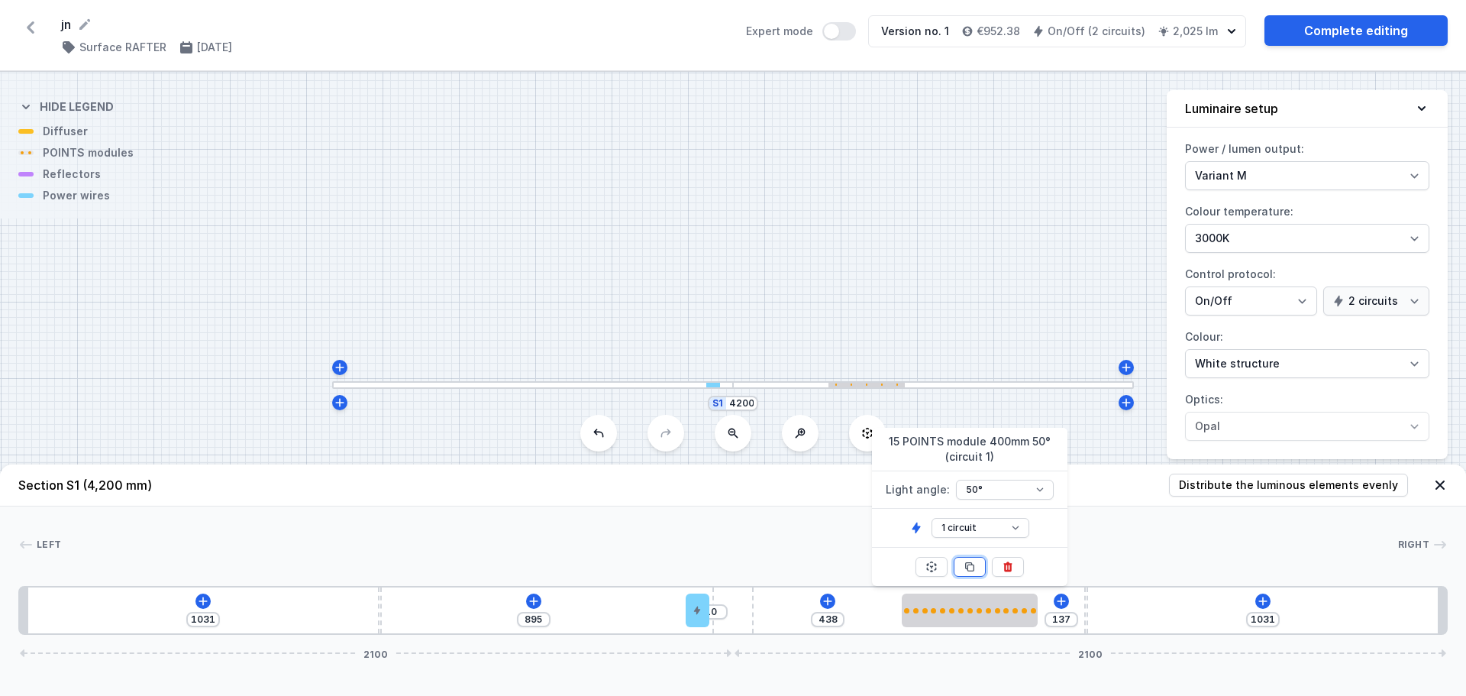
click at [971, 570] on icon at bounding box center [970, 567] width 8 height 8
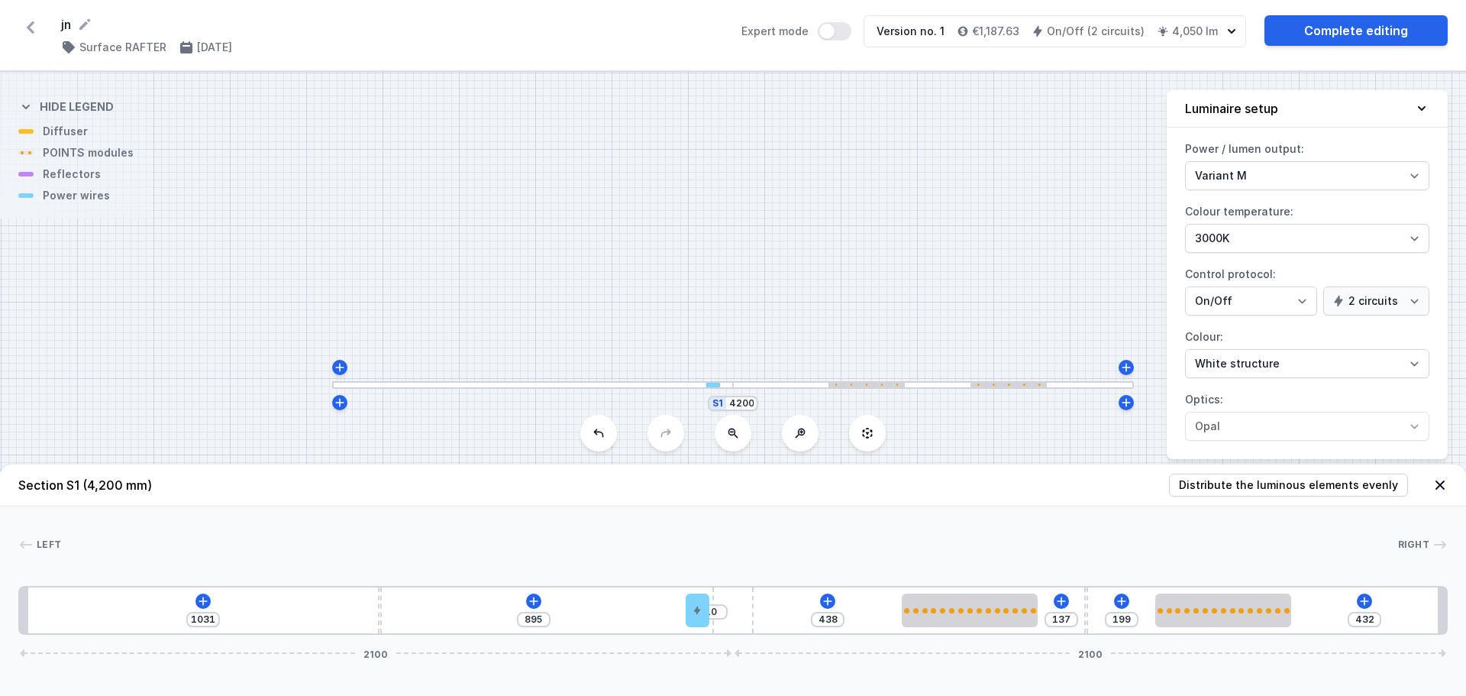
type input "428"
type input "203"
type input "423"
type input "208"
type input "419"
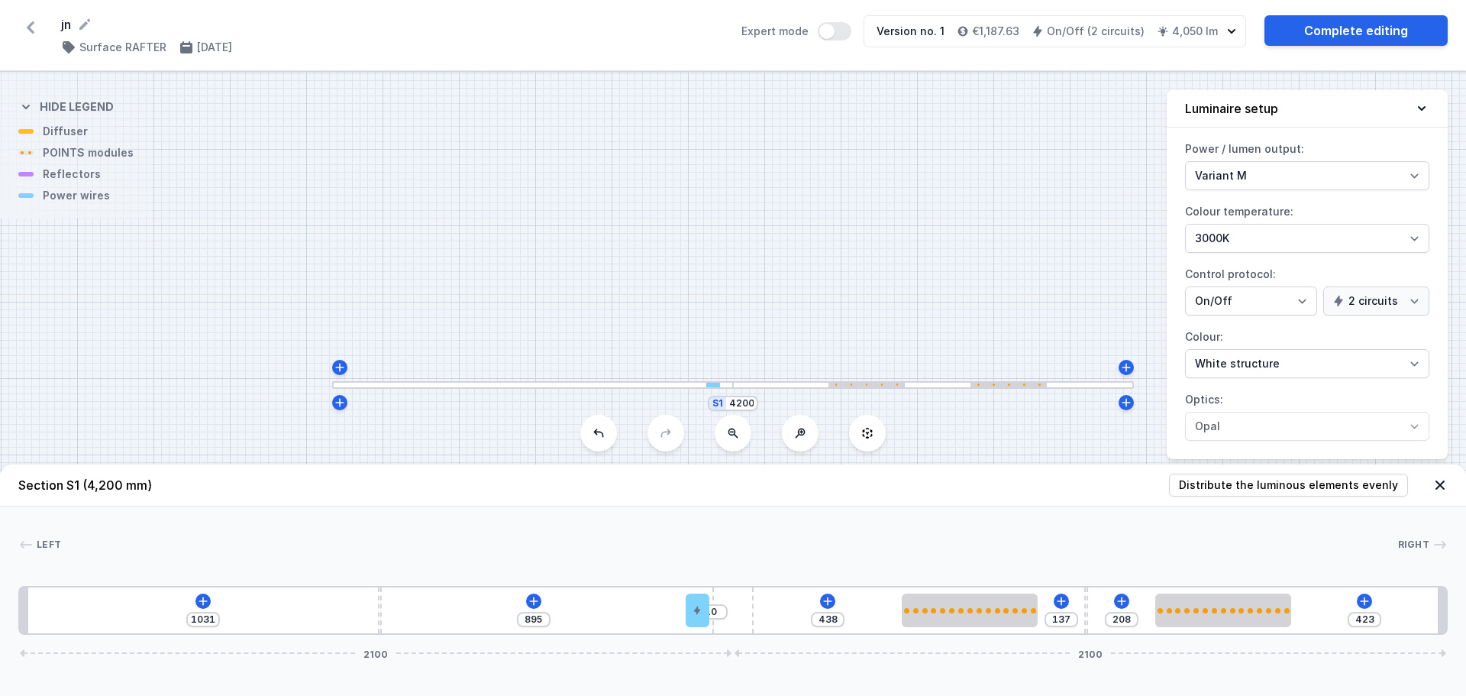
type input "212"
type input "417"
type input "214"
type input "412"
type input "219"
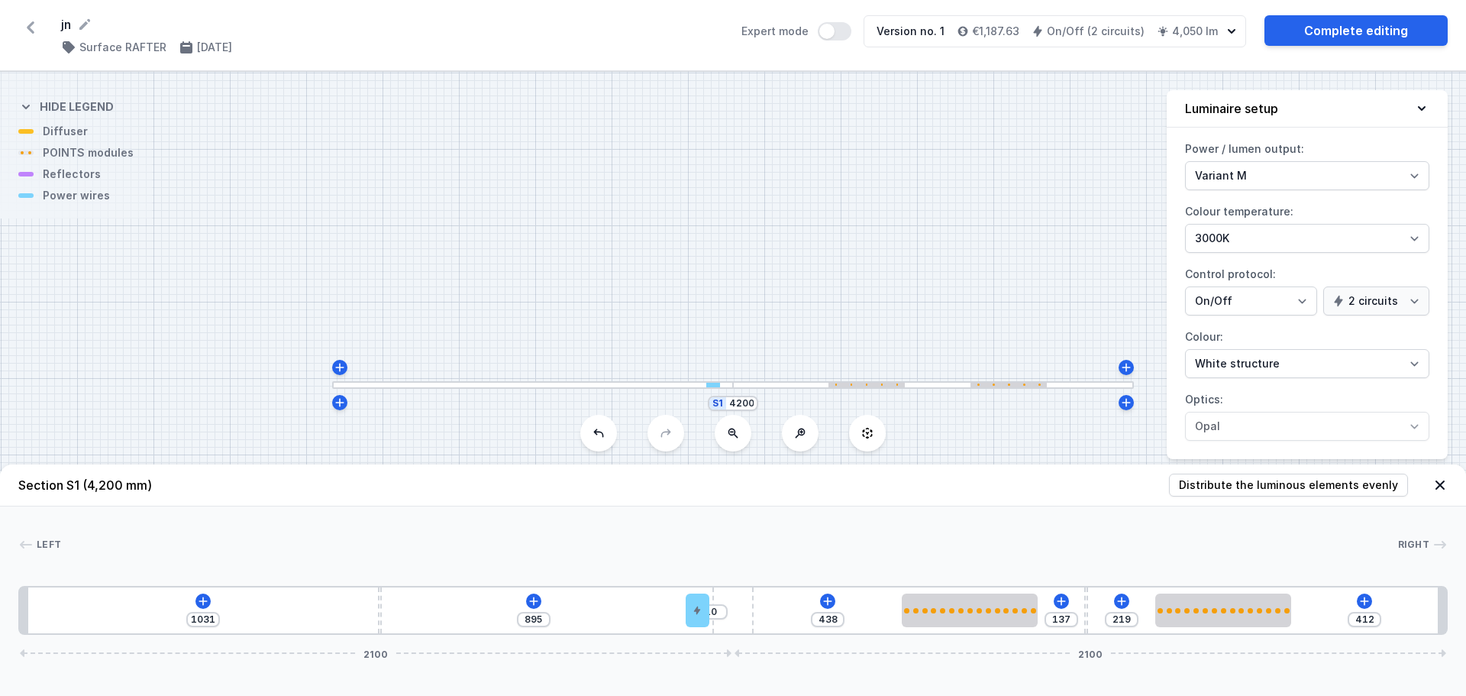
type input "410"
type input "221"
type input "408"
type input "223"
type input "405"
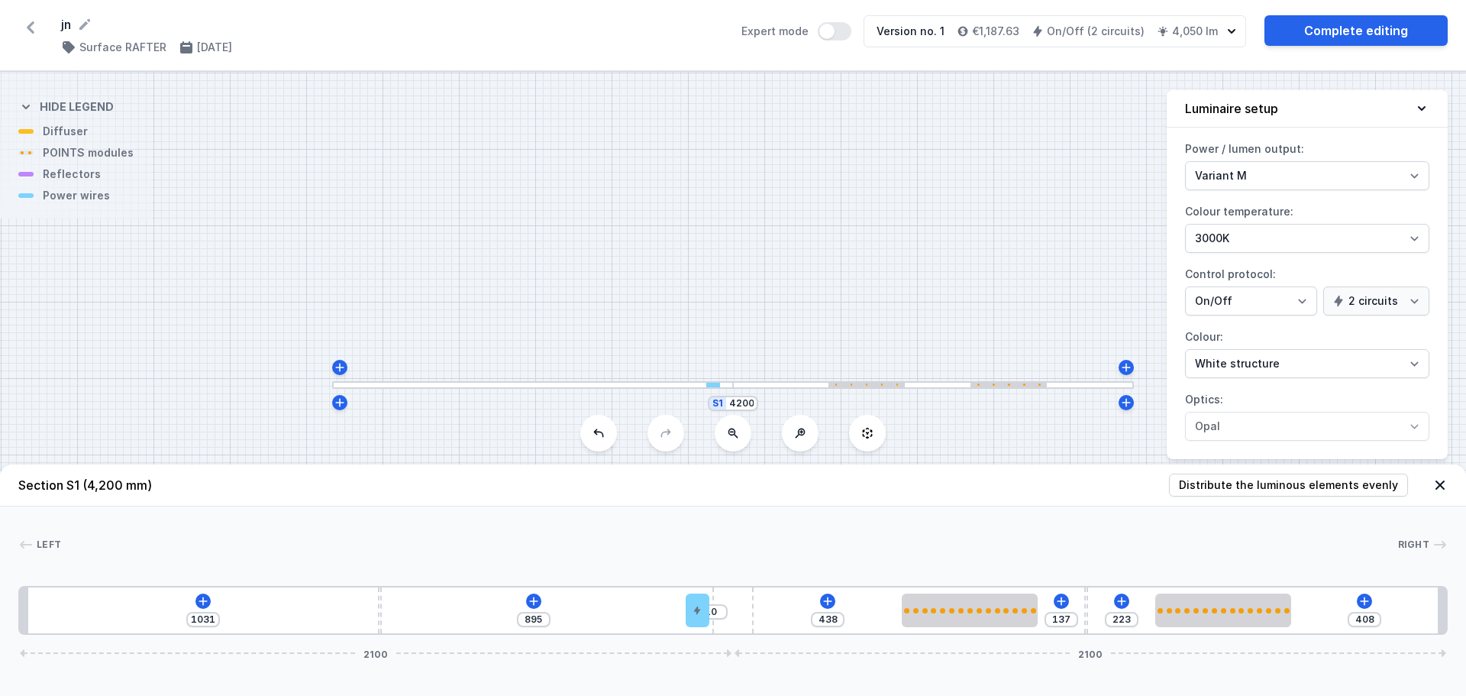
type input "226"
type input "403"
type input "228"
type input "397"
type input "234"
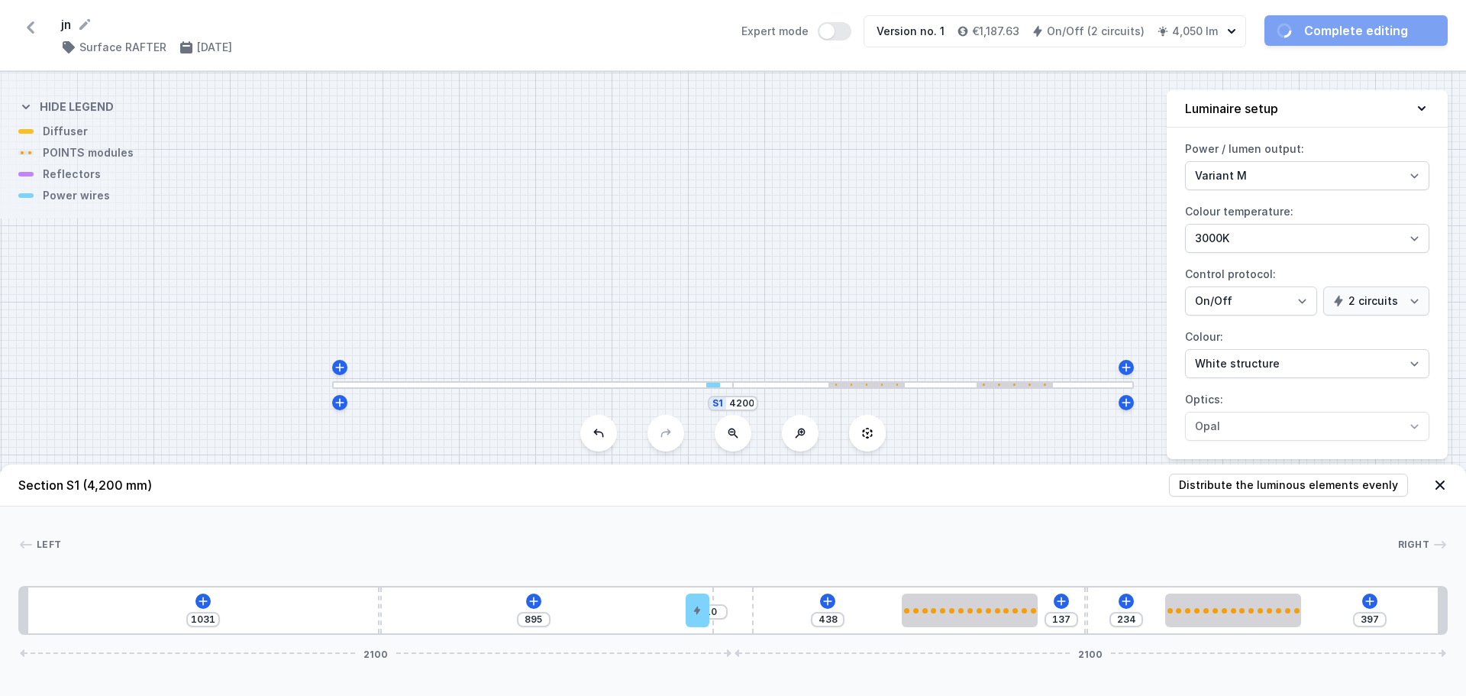
type input "394"
type input "237"
type input "392"
type input "239"
type input "385"
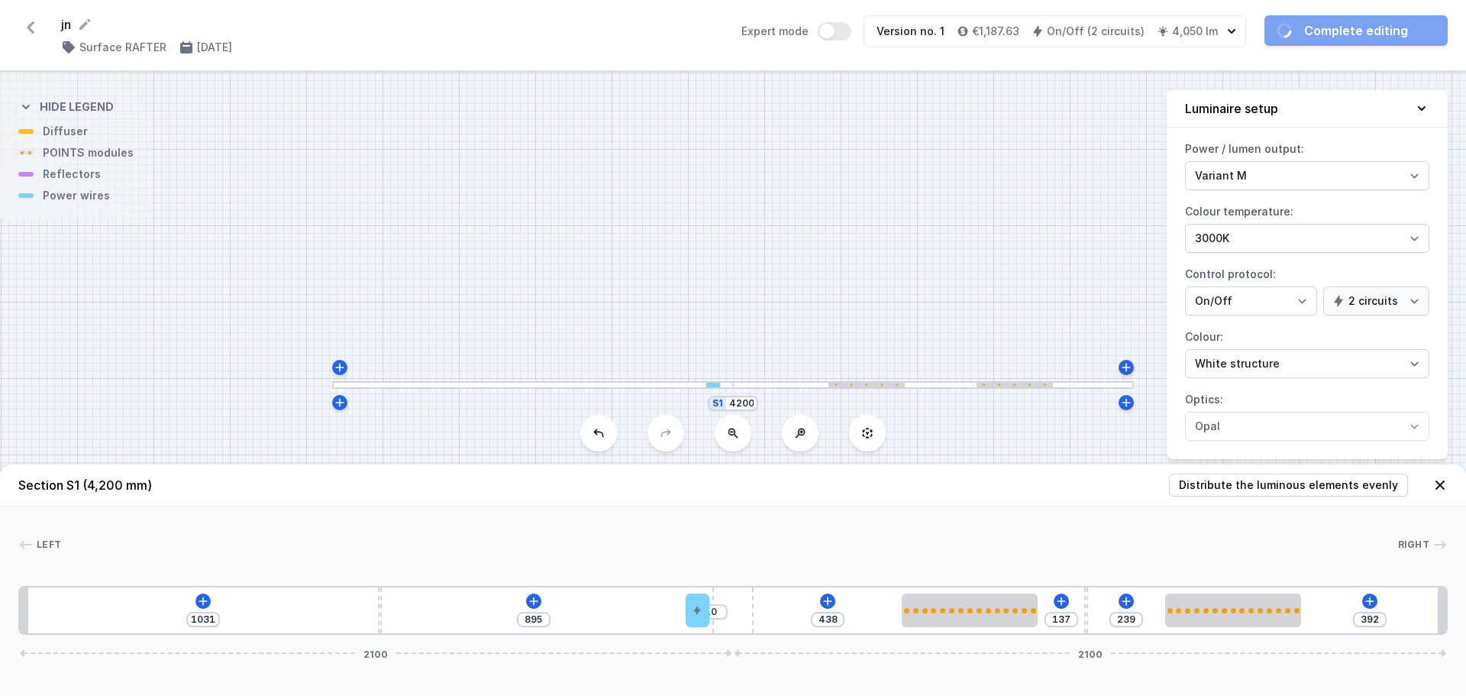
type input "246"
type input "379"
type input "252"
type input "374"
type input "257"
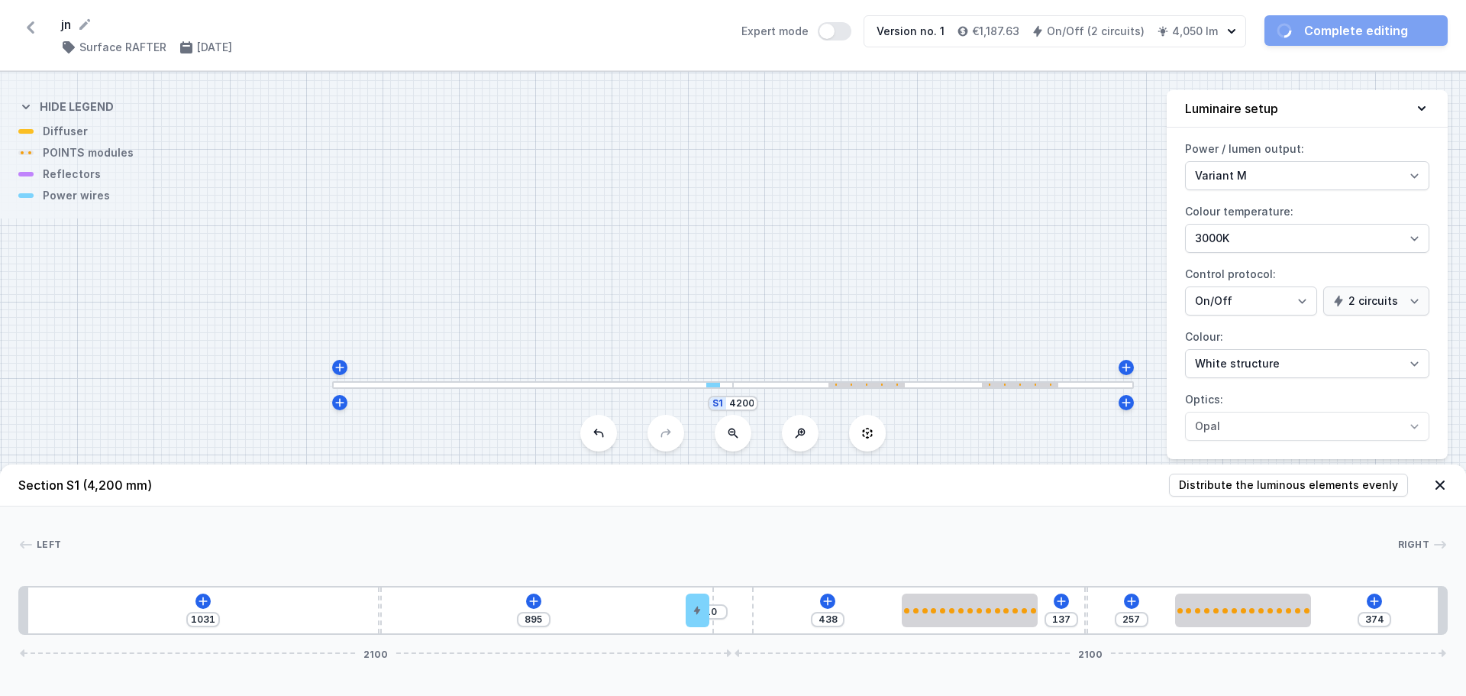
type input "370"
type input "261"
type input "363"
type input "268"
drag, startPoint x: 1137, startPoint y: 599, endPoint x: 1242, endPoint y: 580, distance: 106.3
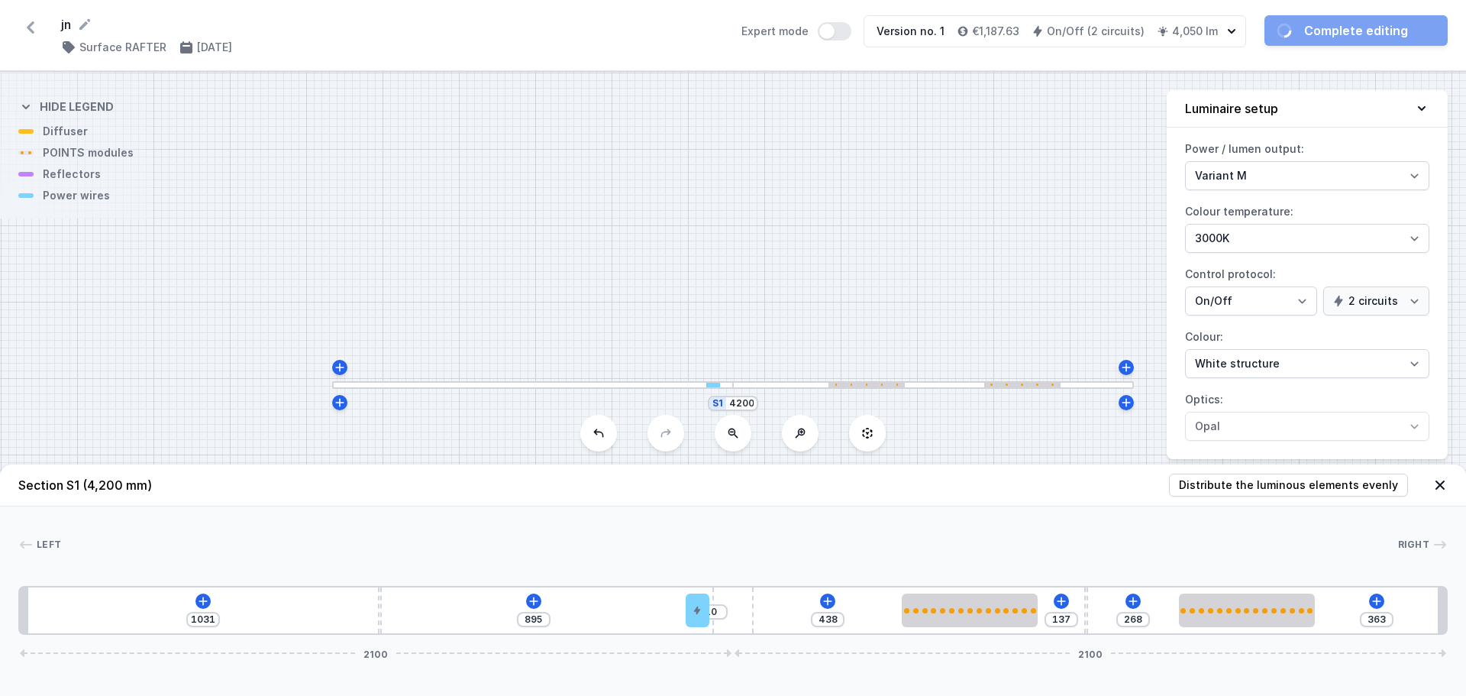
click at [1242, 580] on div "Left Right 1 2 3 4 5 1 2 5 1 1 1031 895 10 438 137 268 363 2100 2100 1055 10 89…" at bounding box center [733, 570] width 1466 height 128
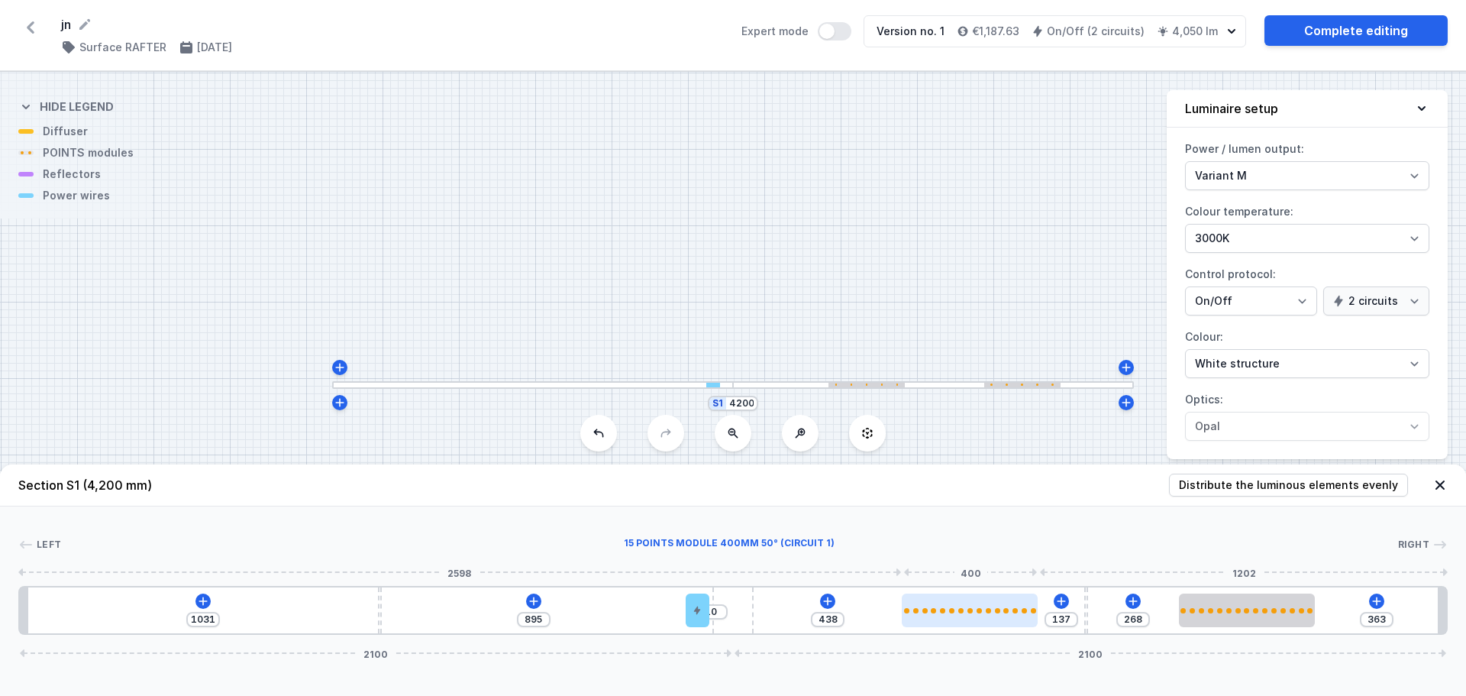
type input "176"
type input "399"
type input "183"
type input "392"
type input "189"
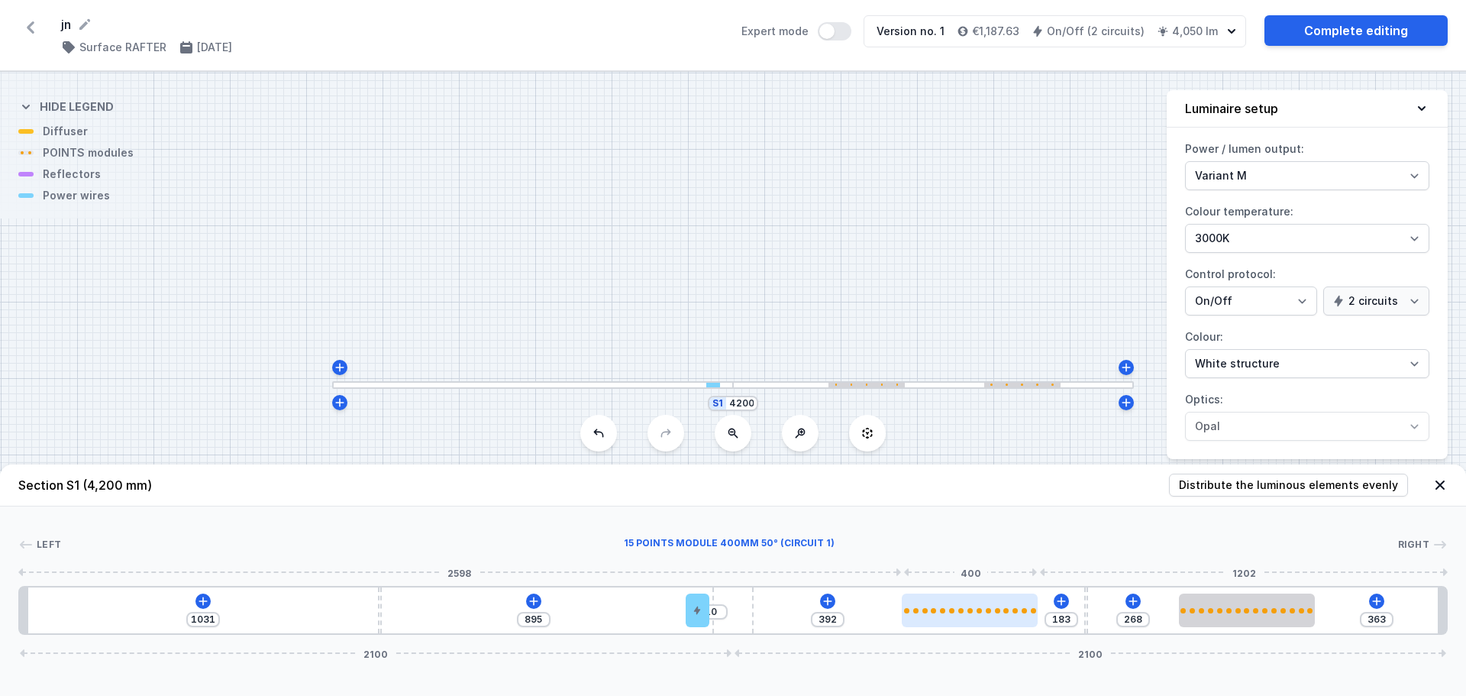
type input "386"
type input "194"
type input "381"
type input "196"
type input "379"
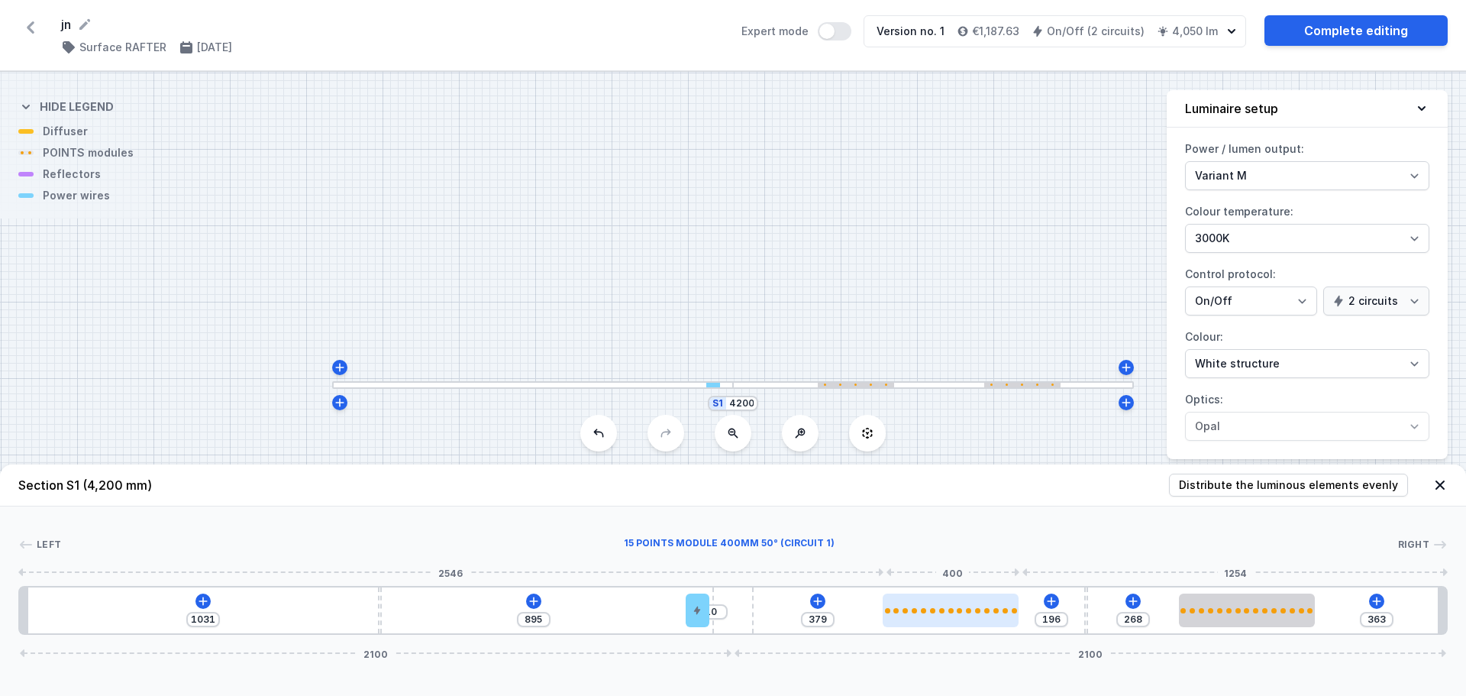
type input "201"
type input "374"
type input "203"
type input "372"
drag, startPoint x: 966, startPoint y: 617, endPoint x: 954, endPoint y: 619, distance: 12.4
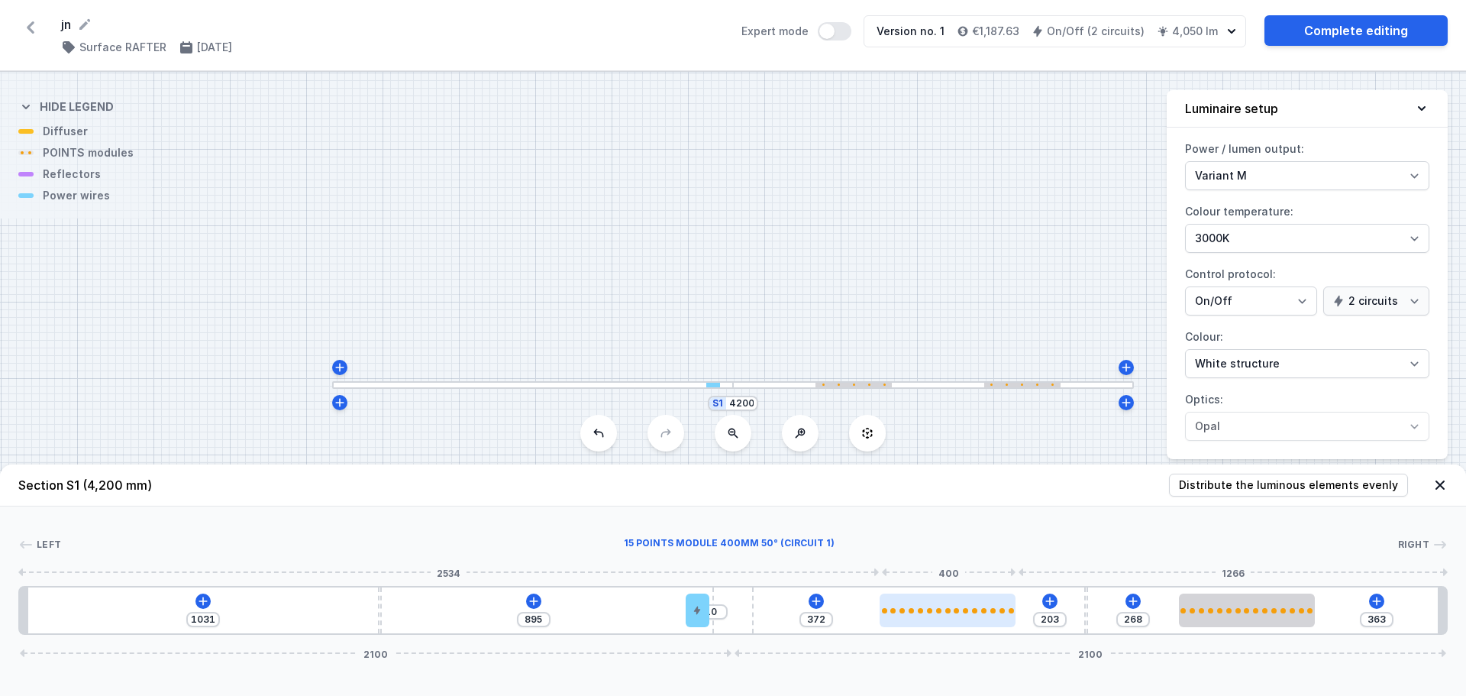
click at [954, 619] on div at bounding box center [948, 610] width 136 height 34
click at [31, 32] on icon at bounding box center [30, 27] width 24 height 24
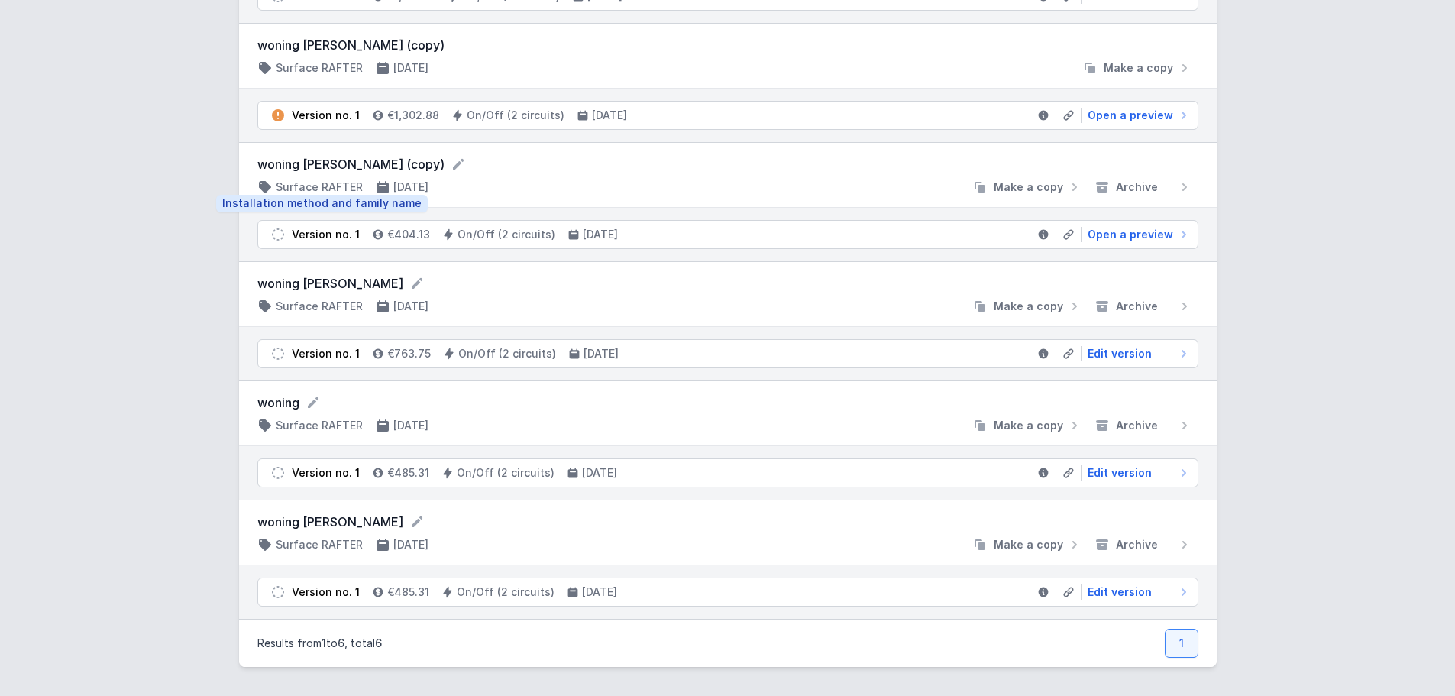
scroll to position [256, 0]
click at [1103, 587] on span "Edit version" at bounding box center [1119, 590] width 64 height 15
select select "M"
select select "3000"
select select "true"
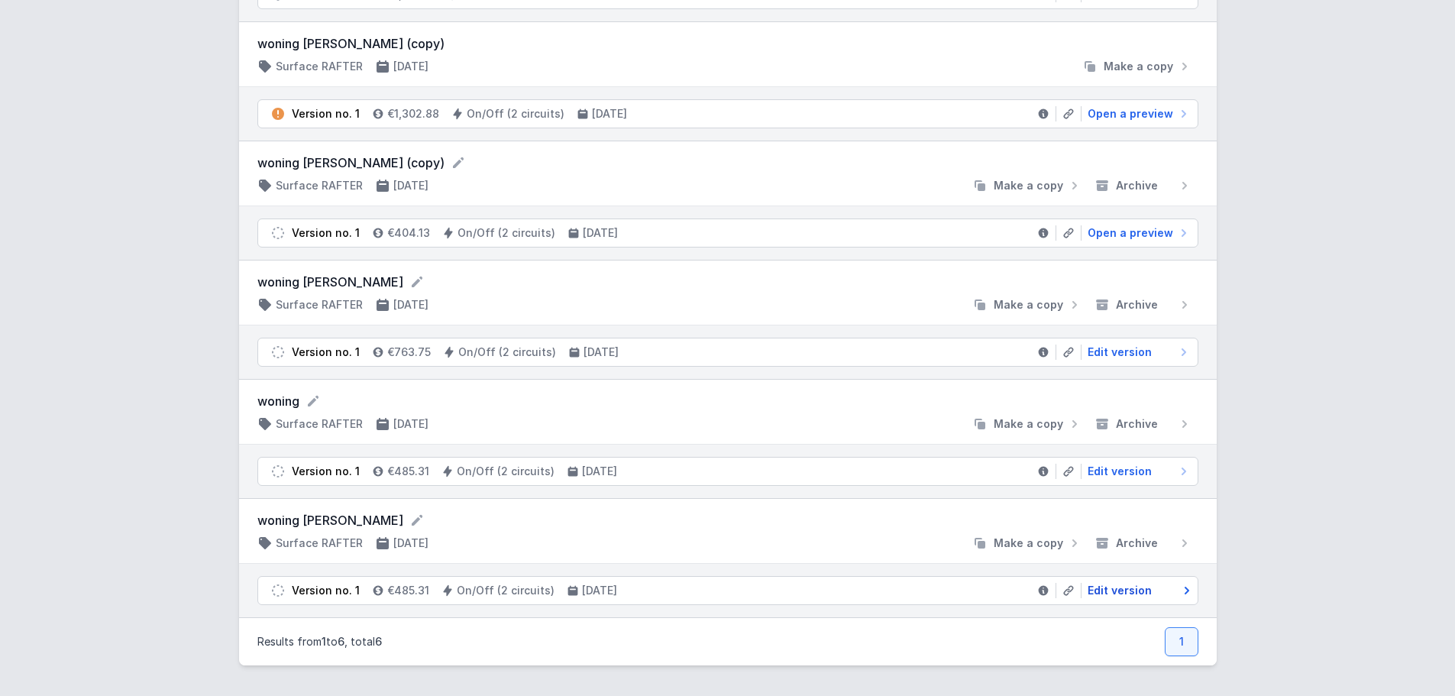
select select "2"
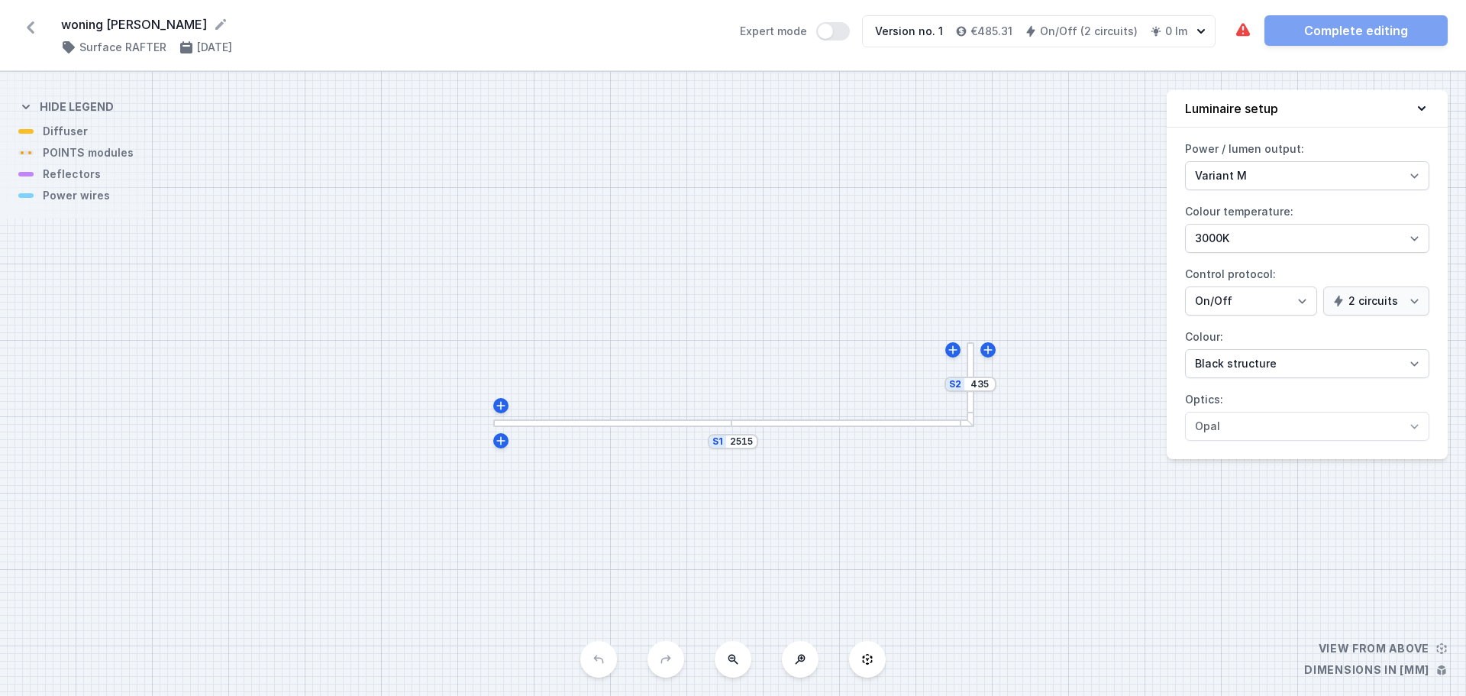
click at [24, 31] on icon at bounding box center [30, 27] width 24 height 24
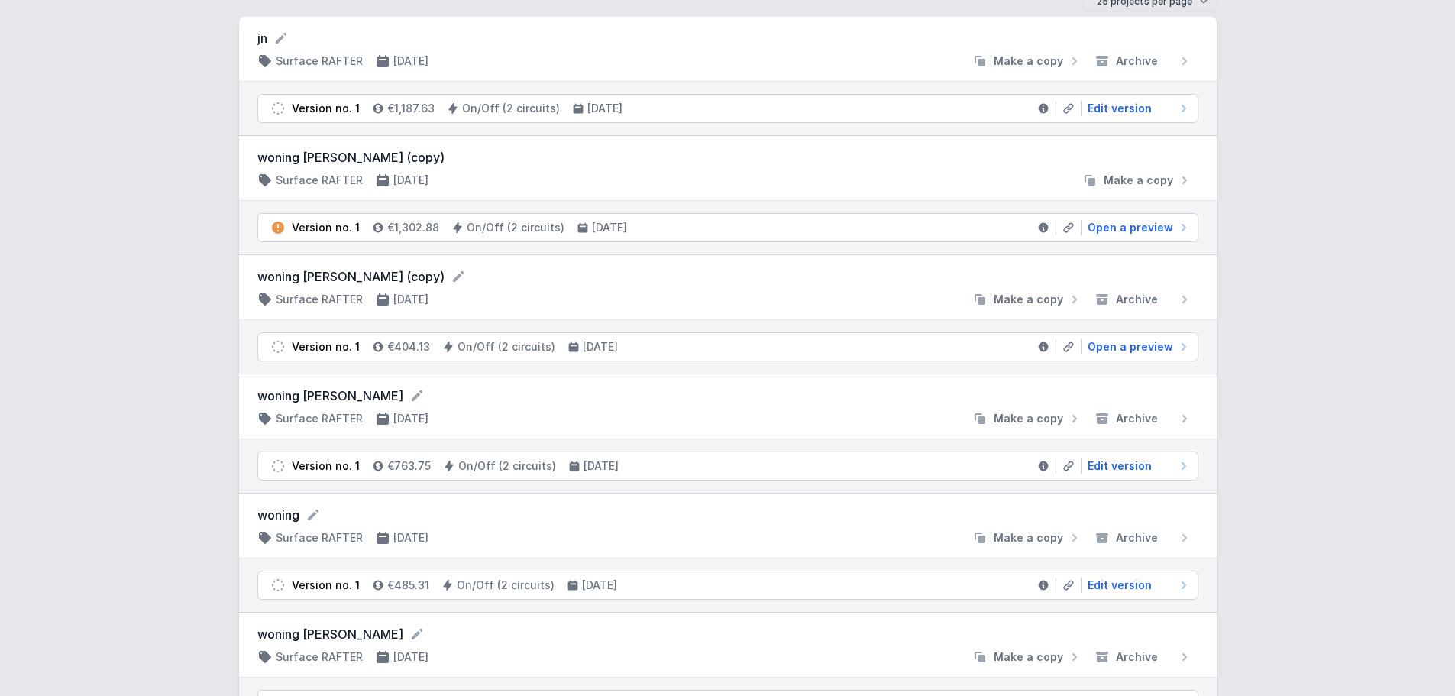
scroll to position [256, 0]
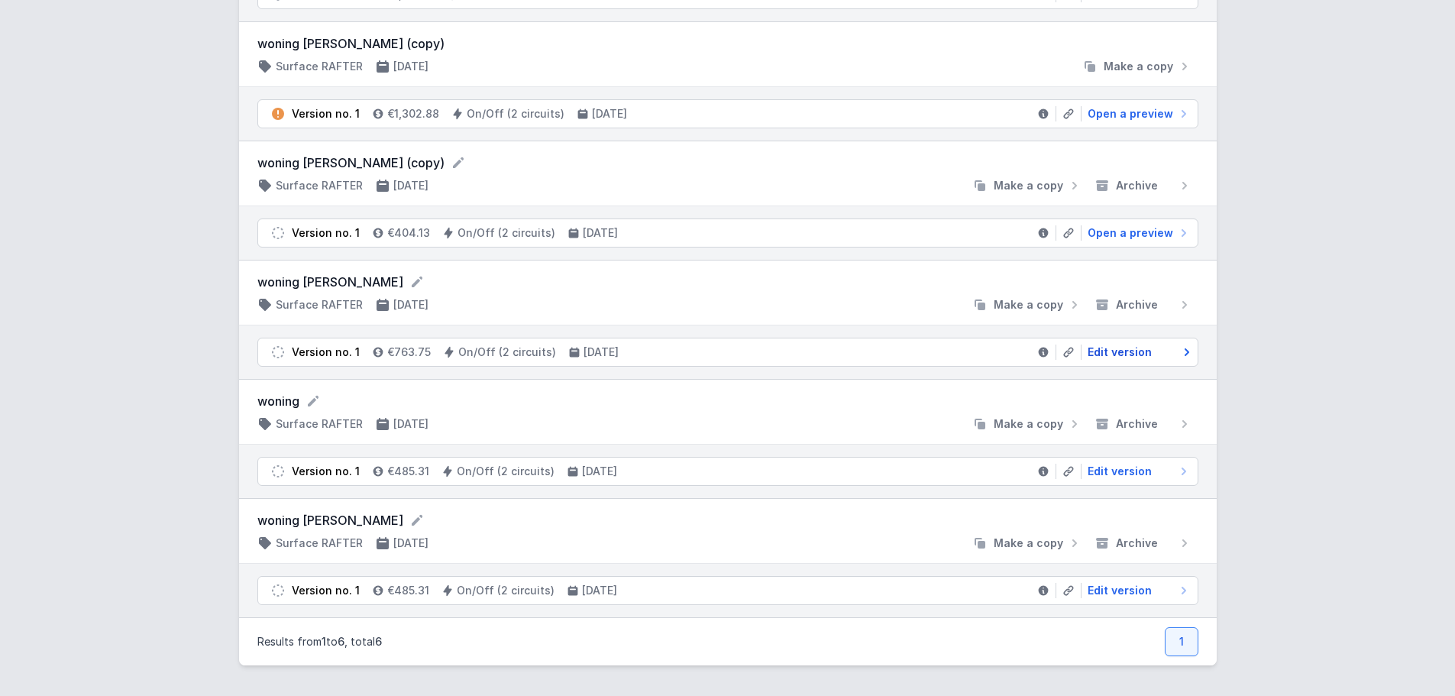
click at [1145, 344] on span "Edit version" at bounding box center [1119, 351] width 64 height 15
select select "M"
select select "3000"
select select "true"
select select "2"
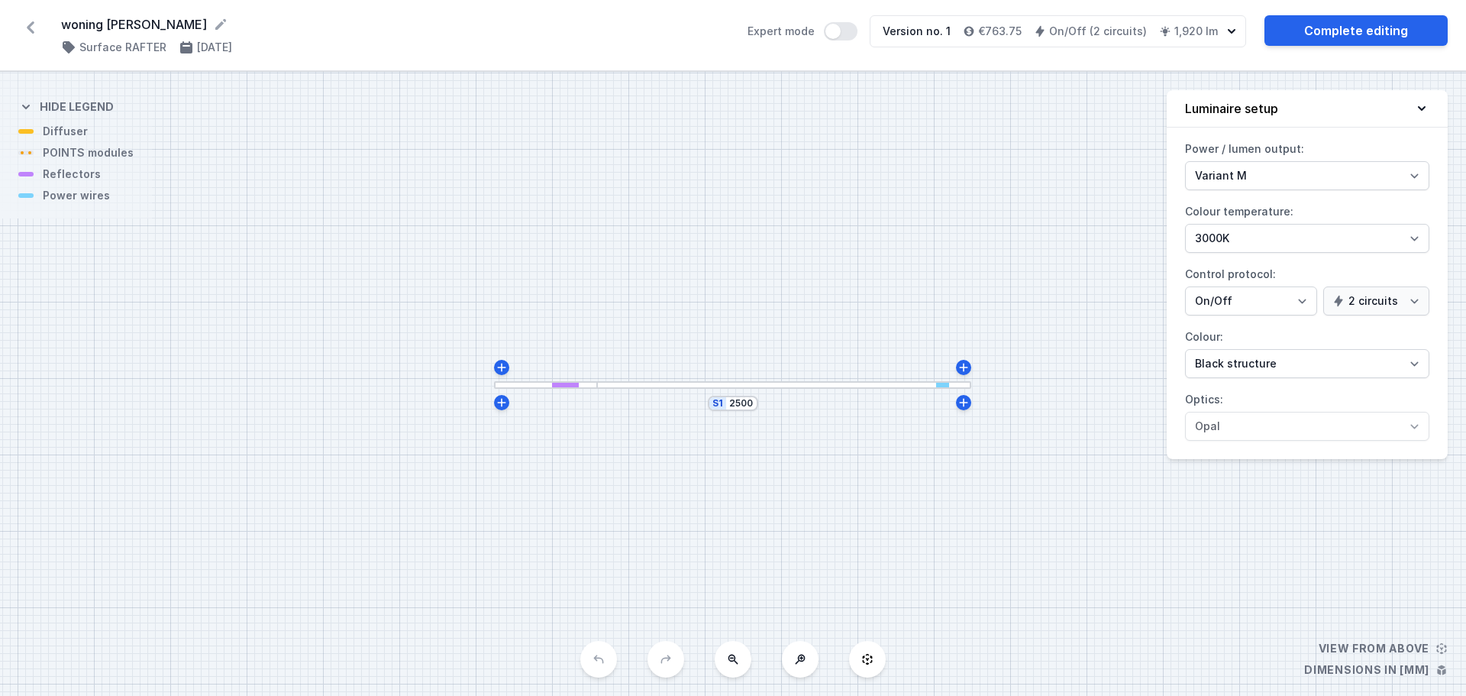
click at [793, 383] on div at bounding box center [784, 385] width 374 height 8
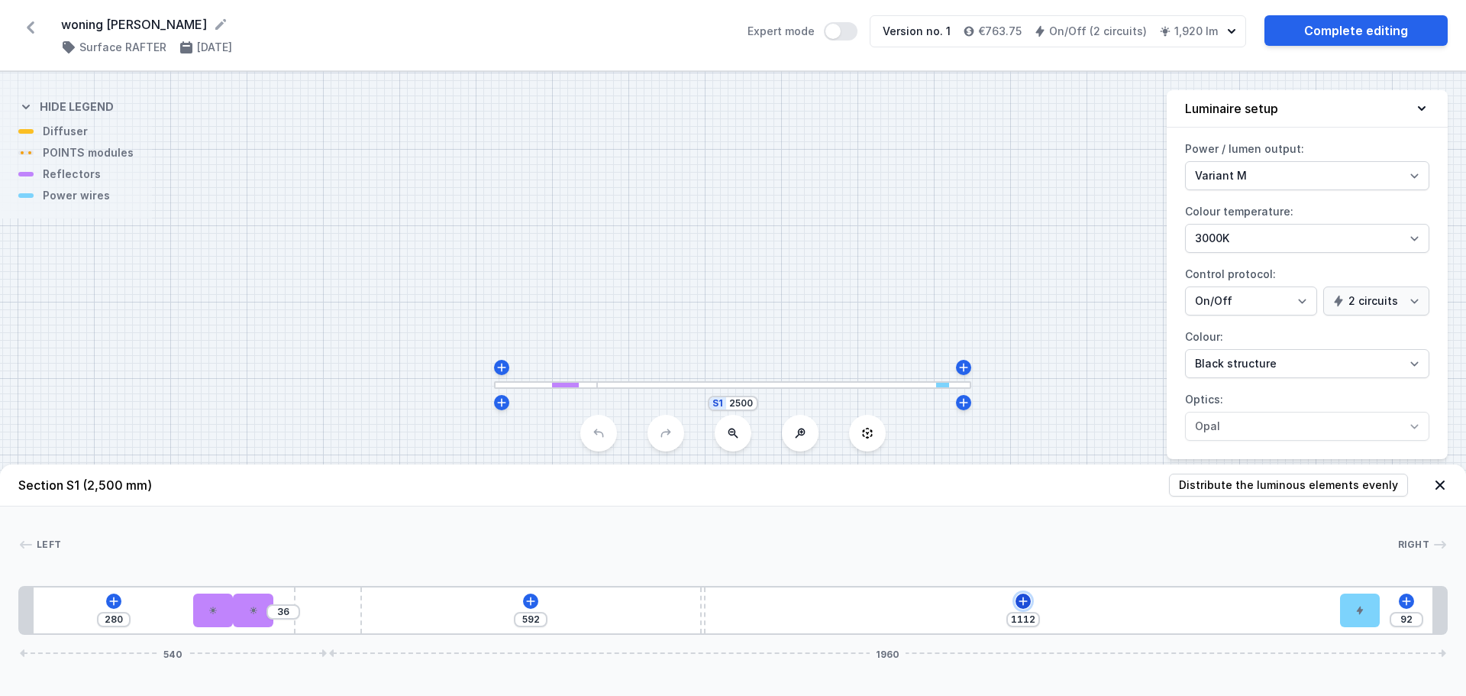
click at [1022, 600] on icon at bounding box center [1023, 600] width 8 height 8
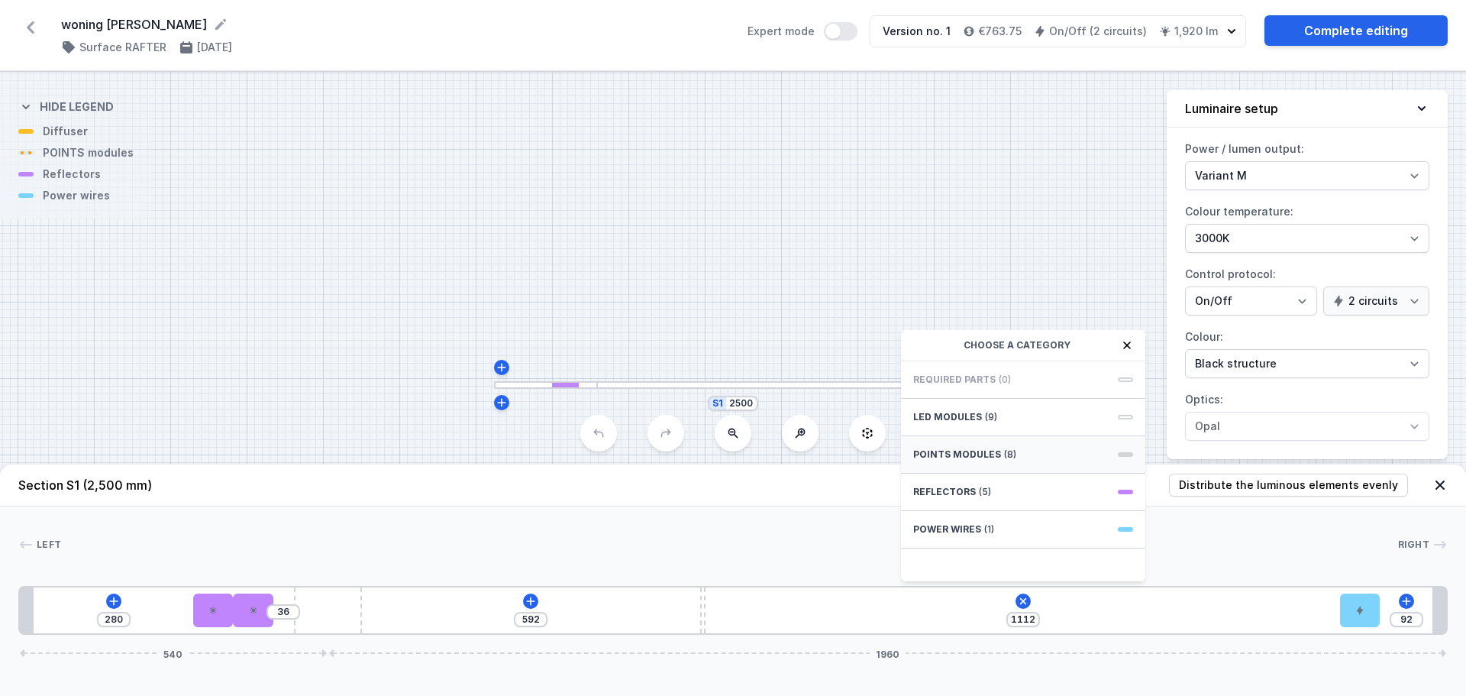
click at [1004, 449] on span "(8)" at bounding box center [1010, 454] width 12 height 12
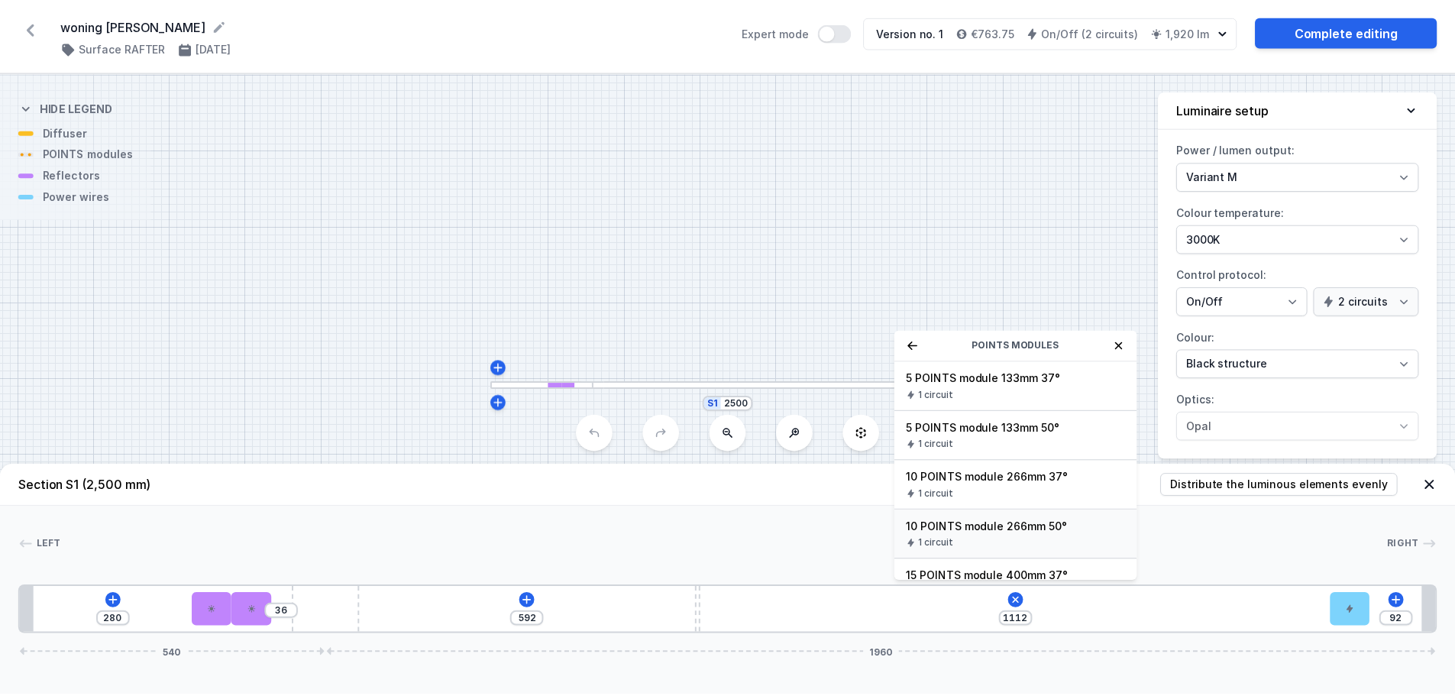
scroll to position [177, 0]
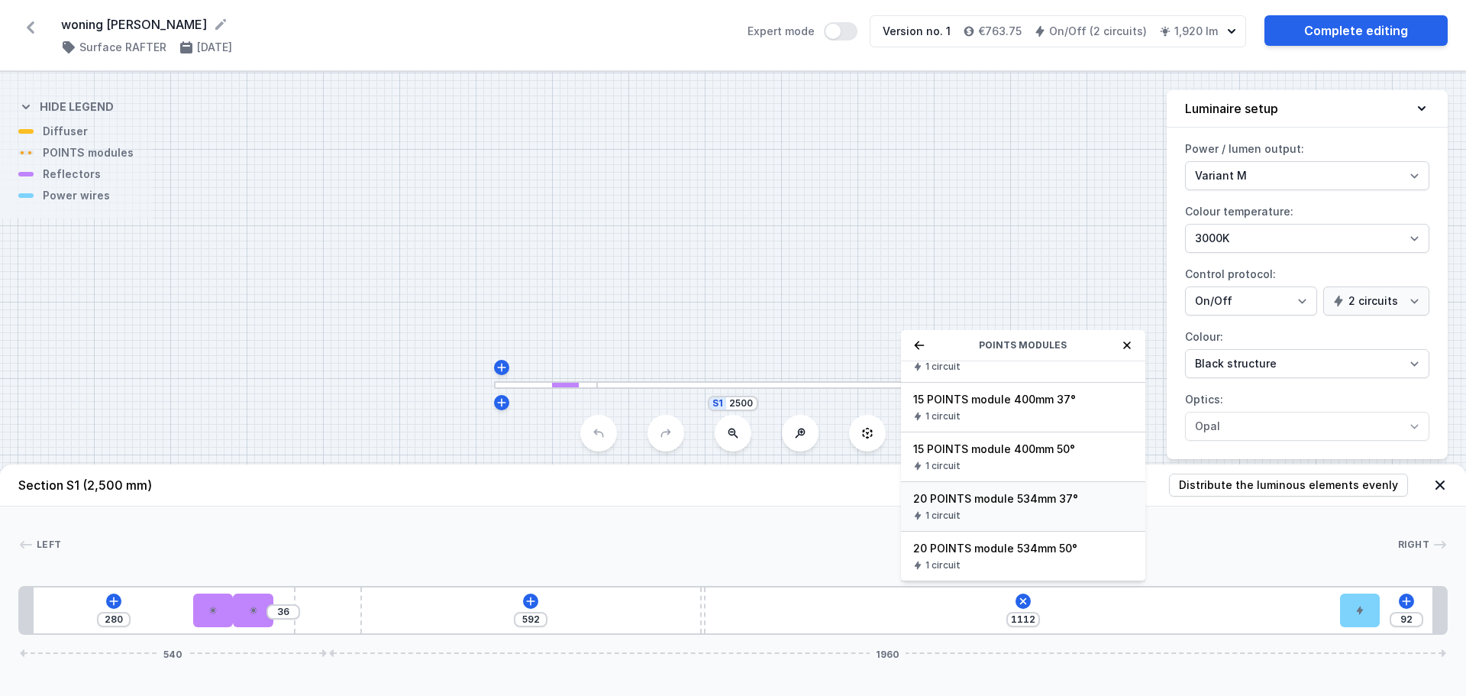
click at [1045, 509] on div "1 circuit" at bounding box center [1023, 515] width 220 height 12
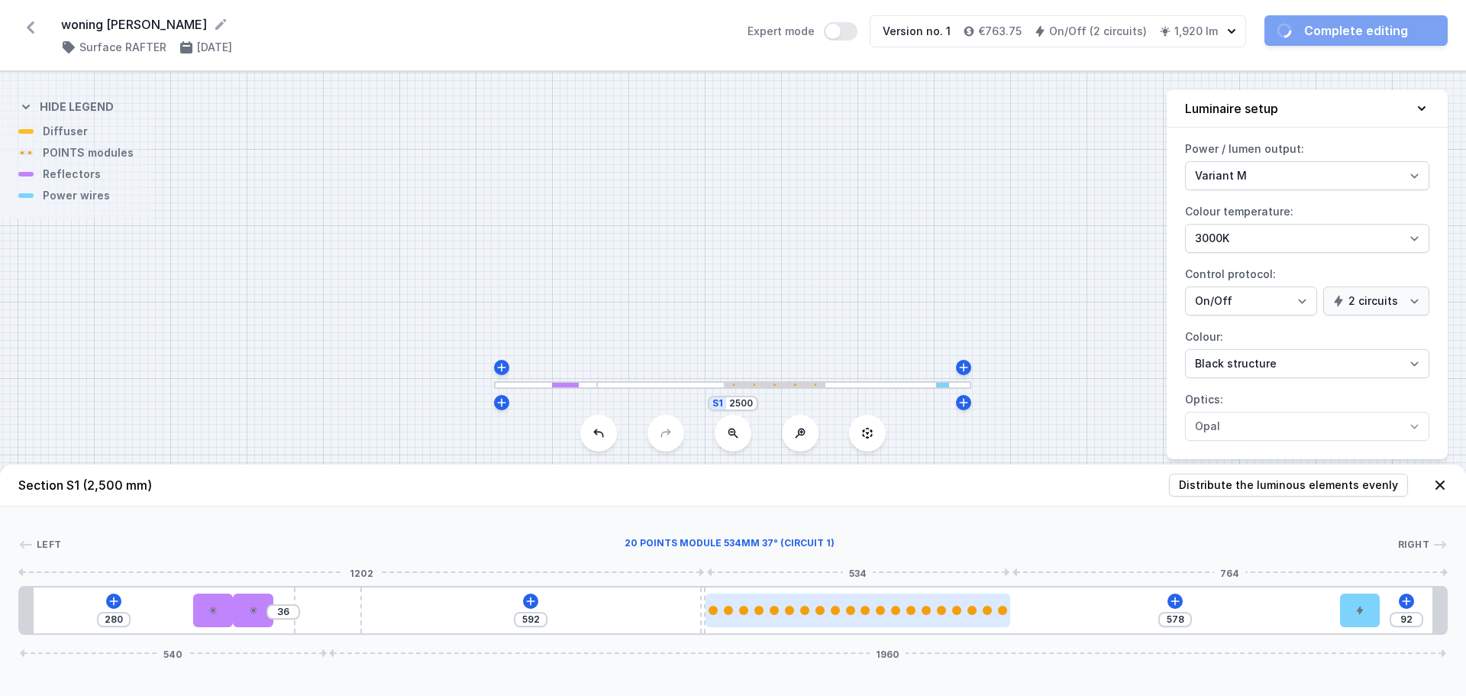
click at [910, 607] on div at bounding box center [910, 610] width 9 height 9
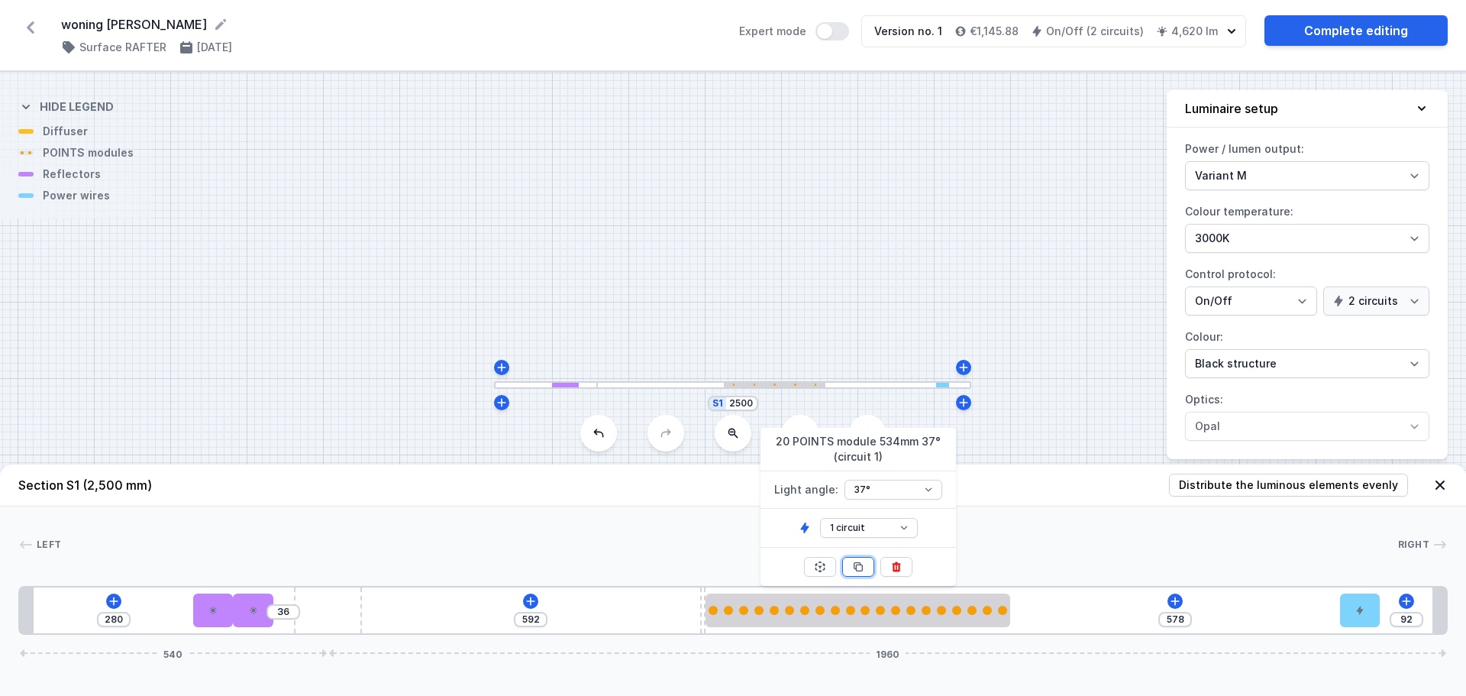
click at [865, 568] on button at bounding box center [858, 567] width 32 height 20
type input "44"
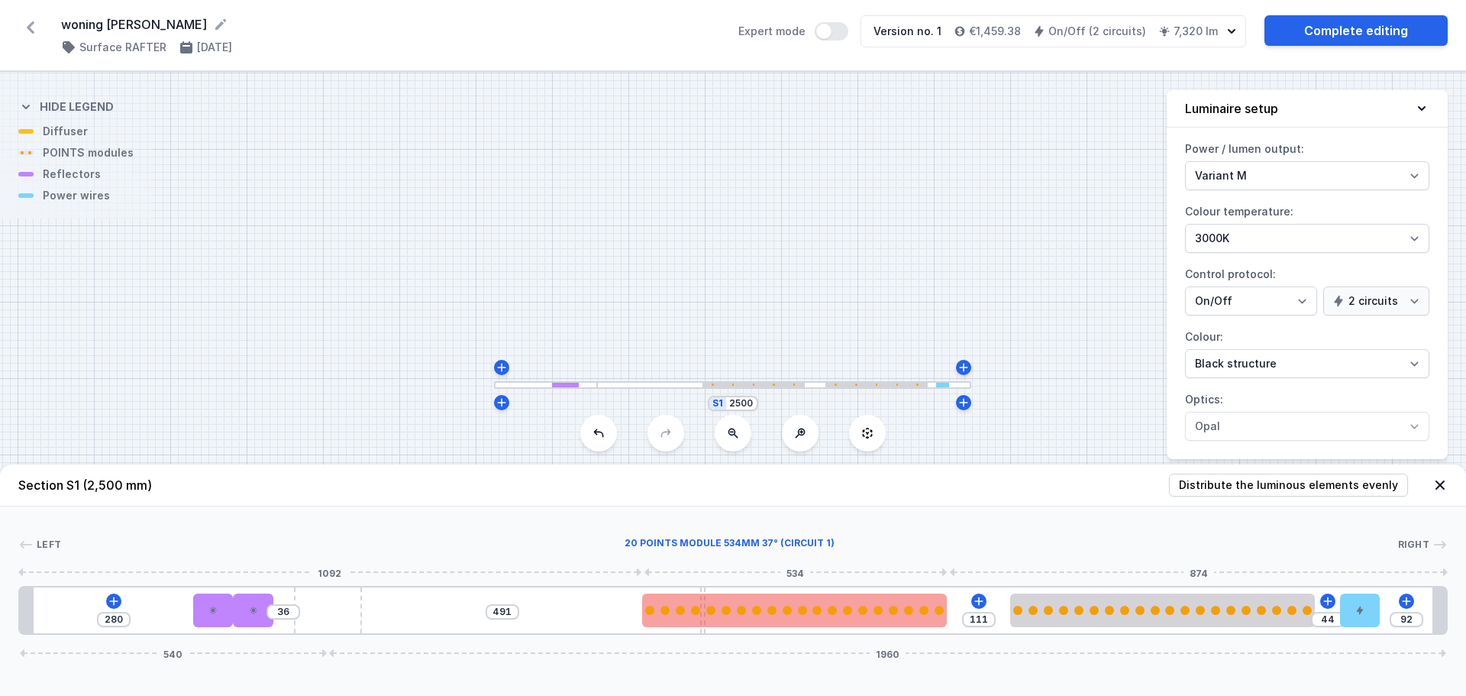
type input "488"
type input "114"
type input "487"
type input "115"
type input "482"
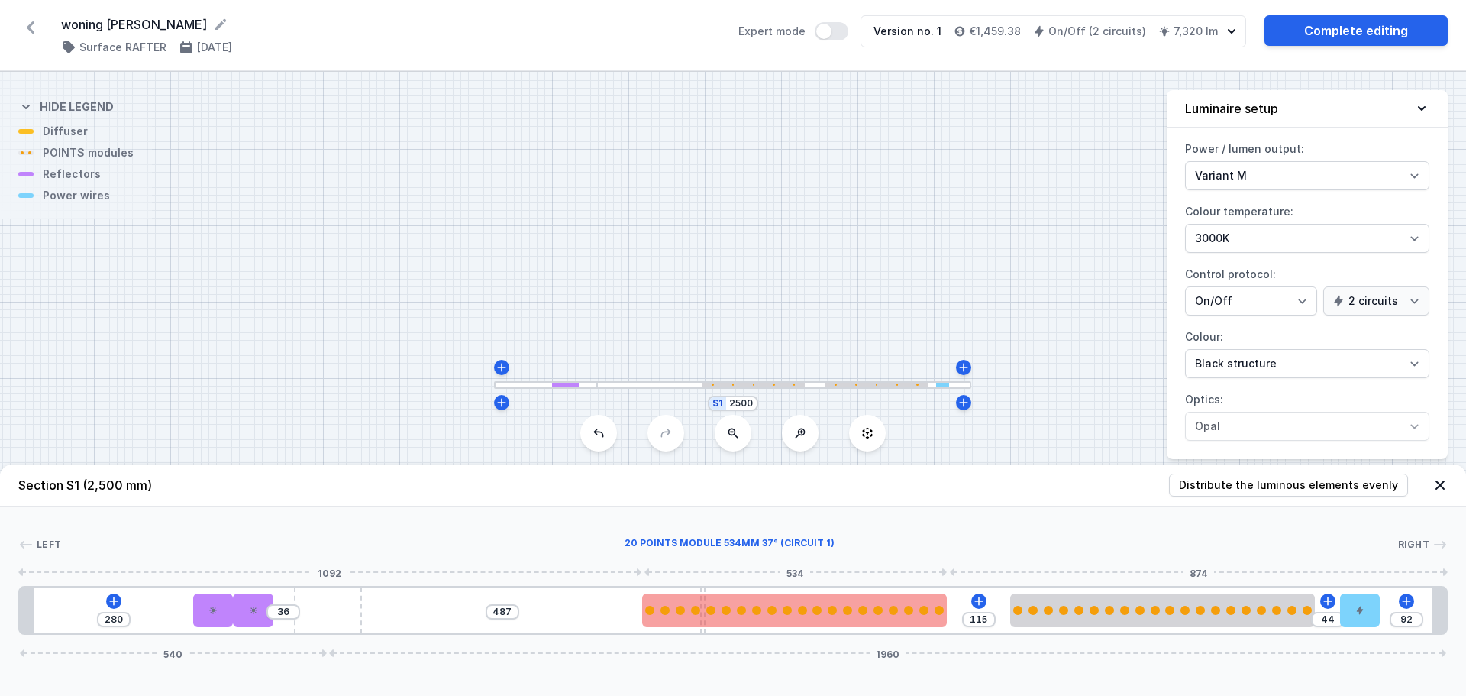
type input "120"
type input "475"
type input "127"
type input "466"
type input "136"
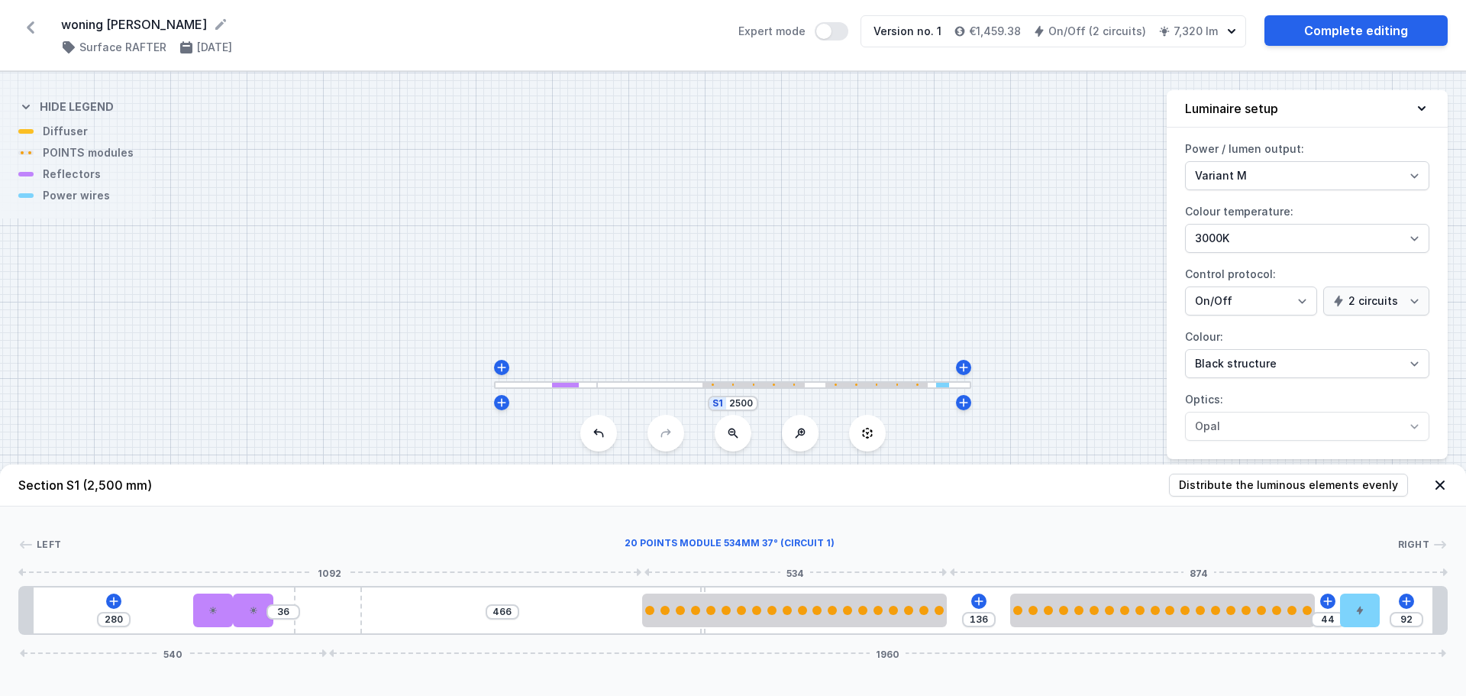
type input "451"
type input "151"
type input "434"
type input "168"
type input "409"
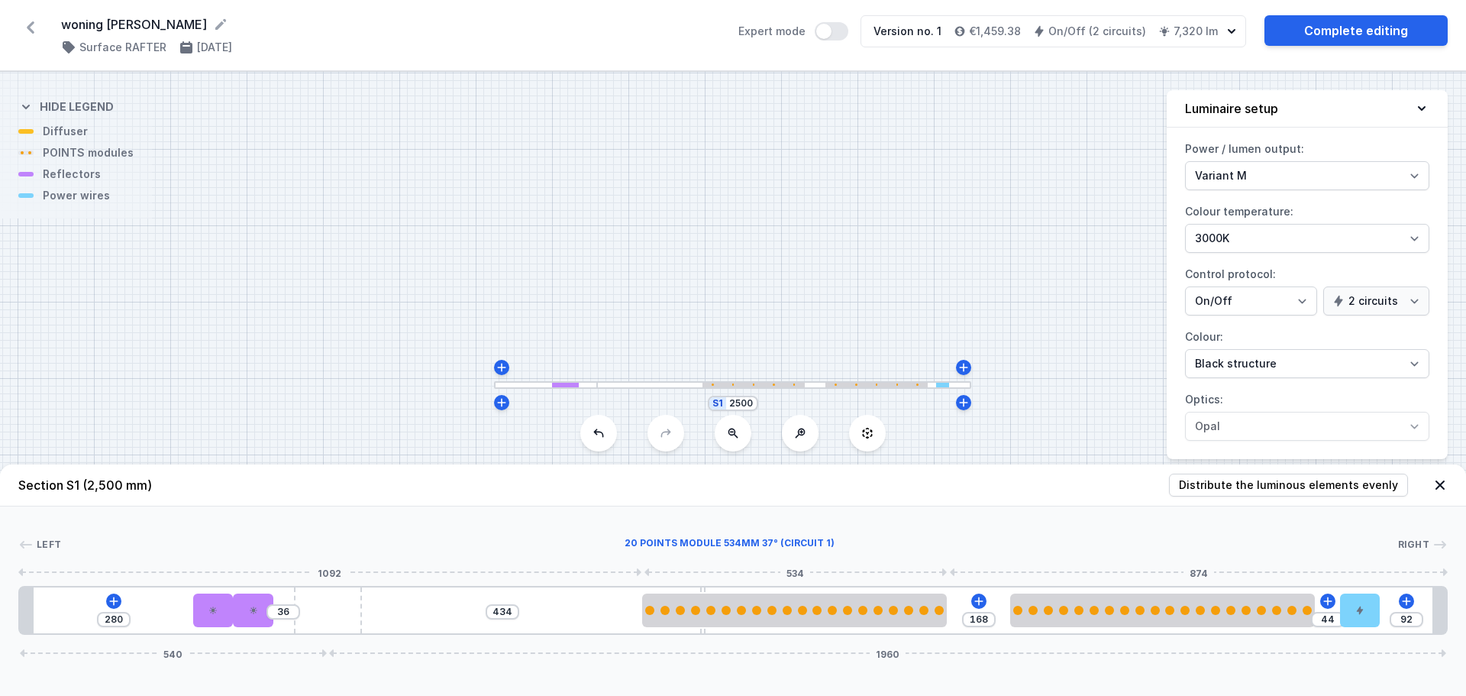
type input "193"
type input "394"
type input "208"
type input "356"
type input "246"
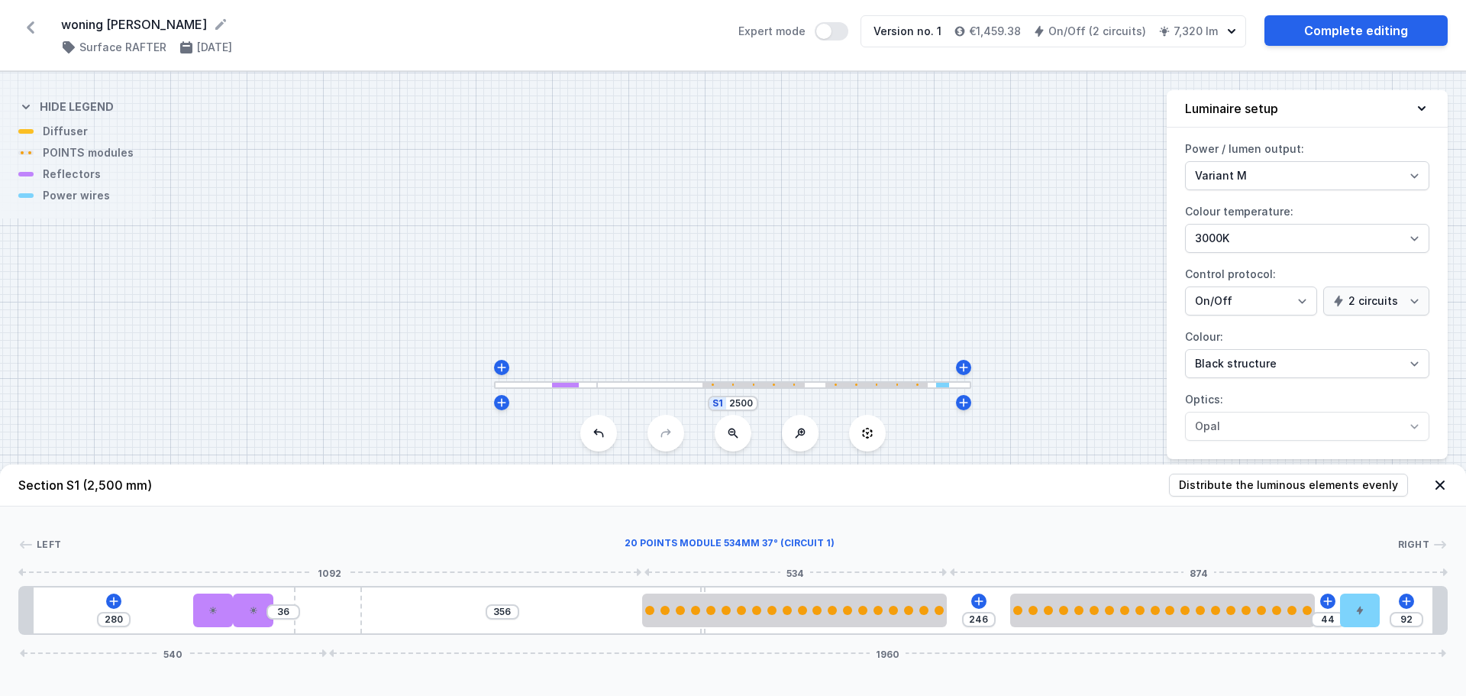
type input "323"
type input "279"
type input "285"
type input "317"
type input "264"
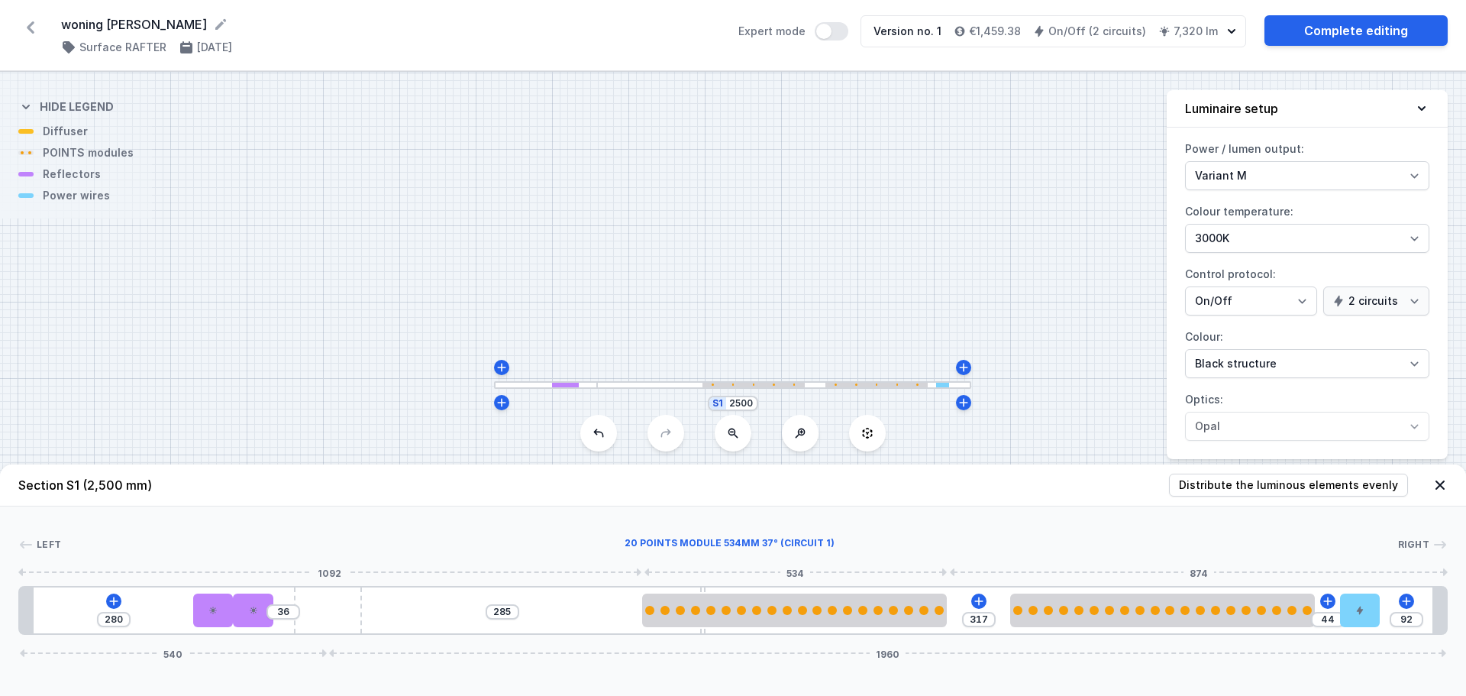
type input "338"
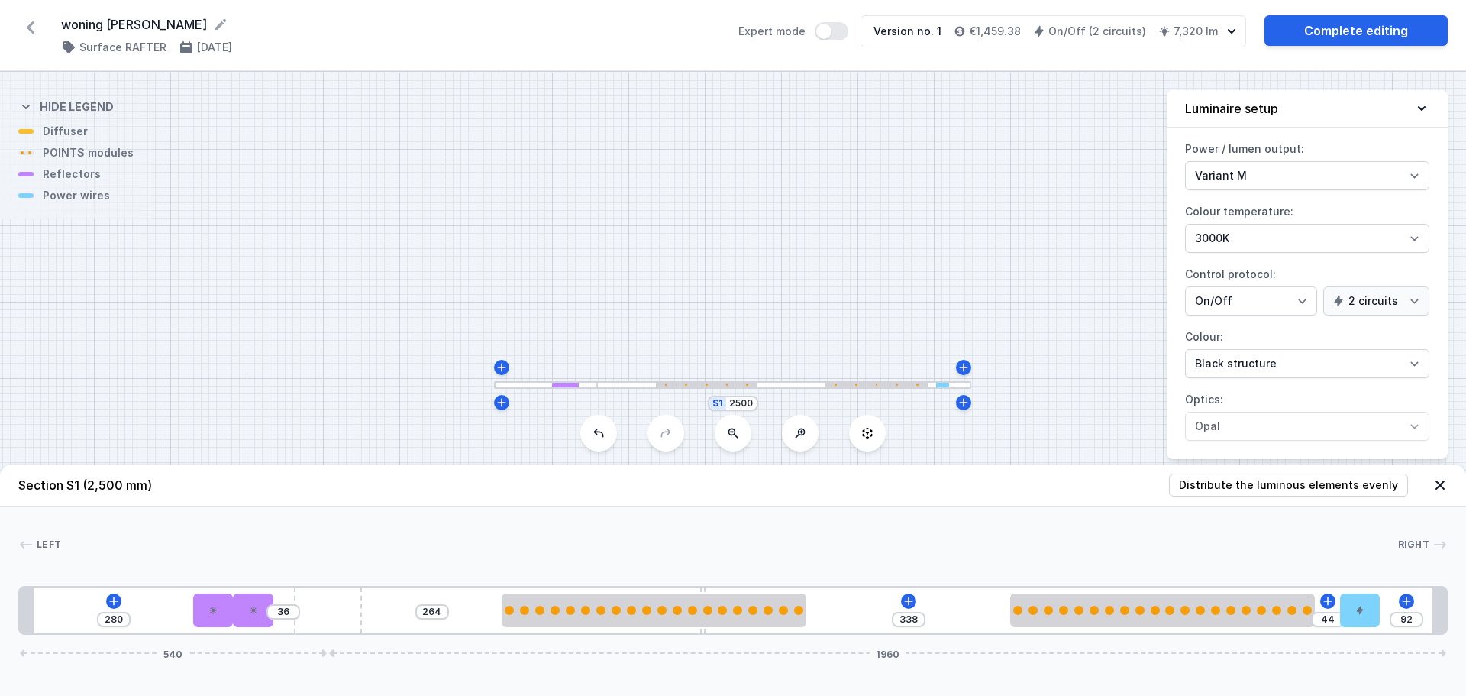
type input "245"
type input "357"
type input "231"
type input "371"
type input "219"
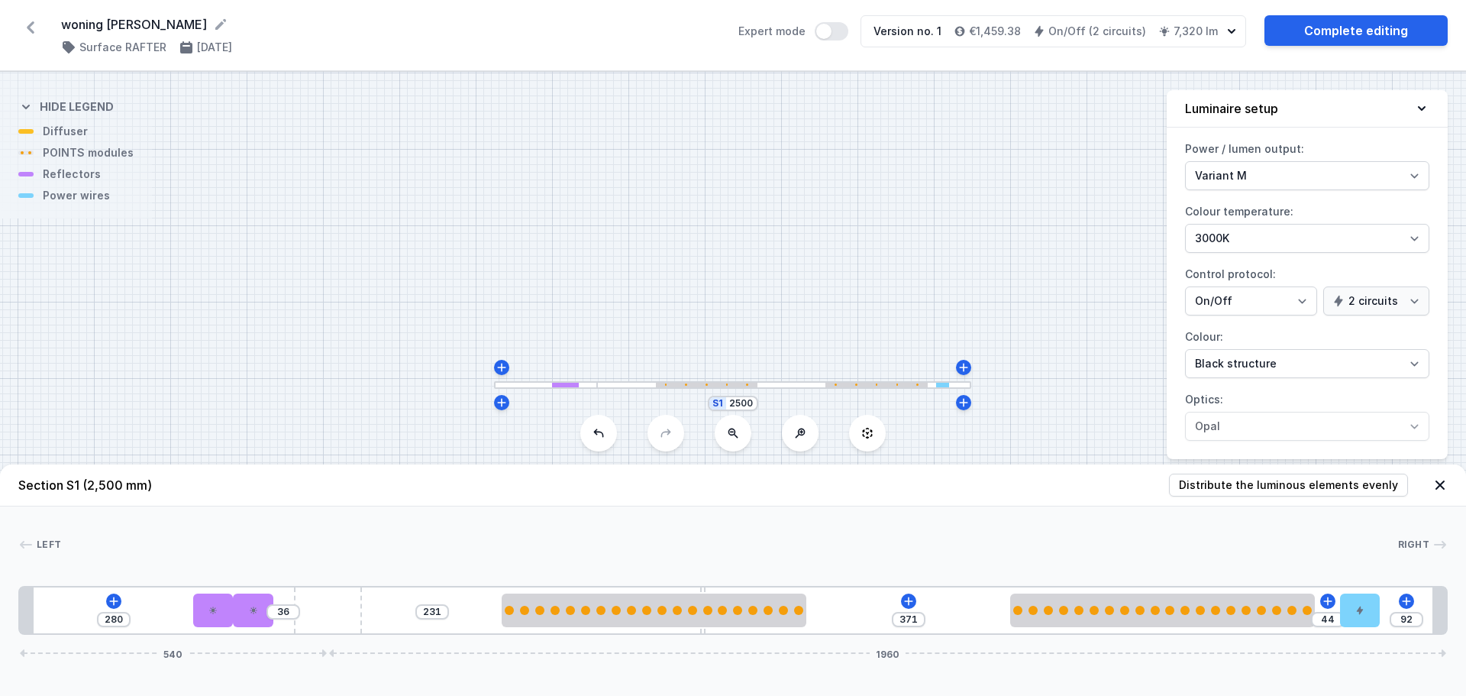
type input "383"
type input "211"
type input "391"
type input "208"
type input "394"
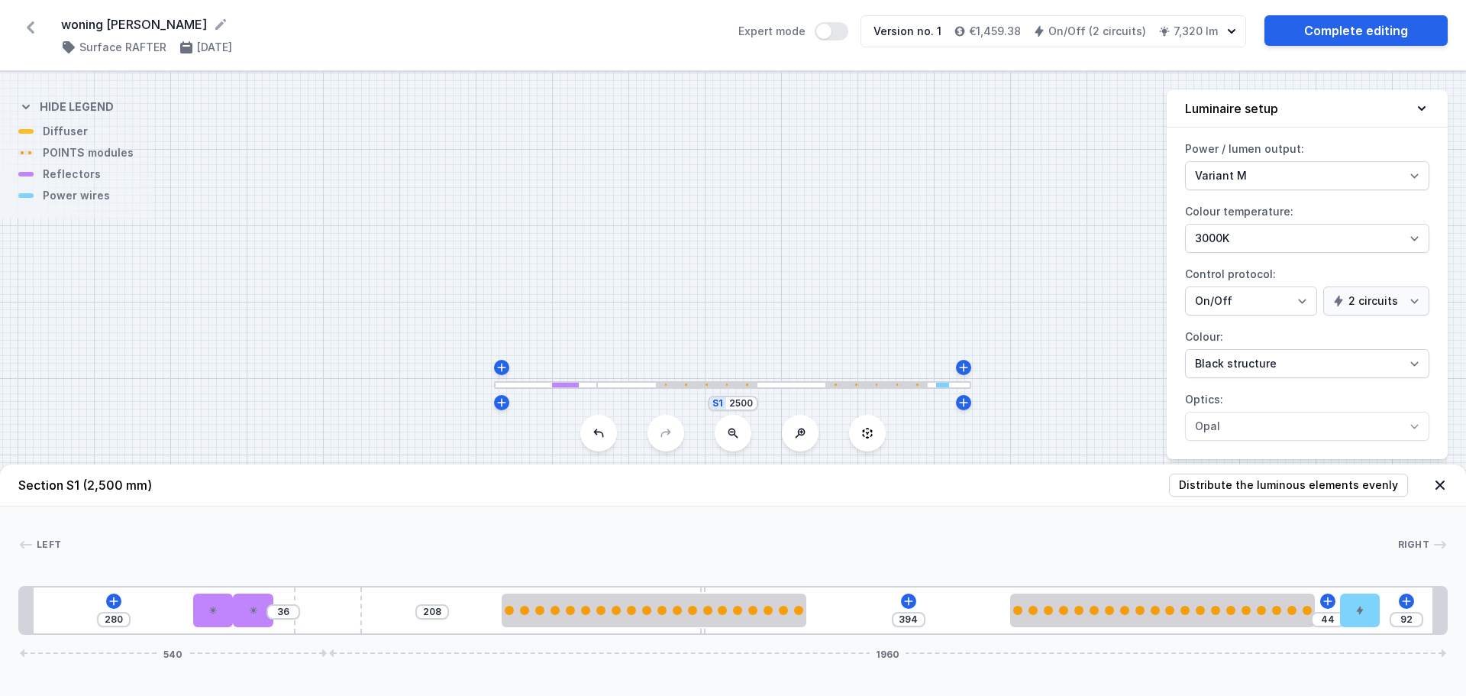
type input "200"
type input "402"
type input "194"
type input "408"
type input "190"
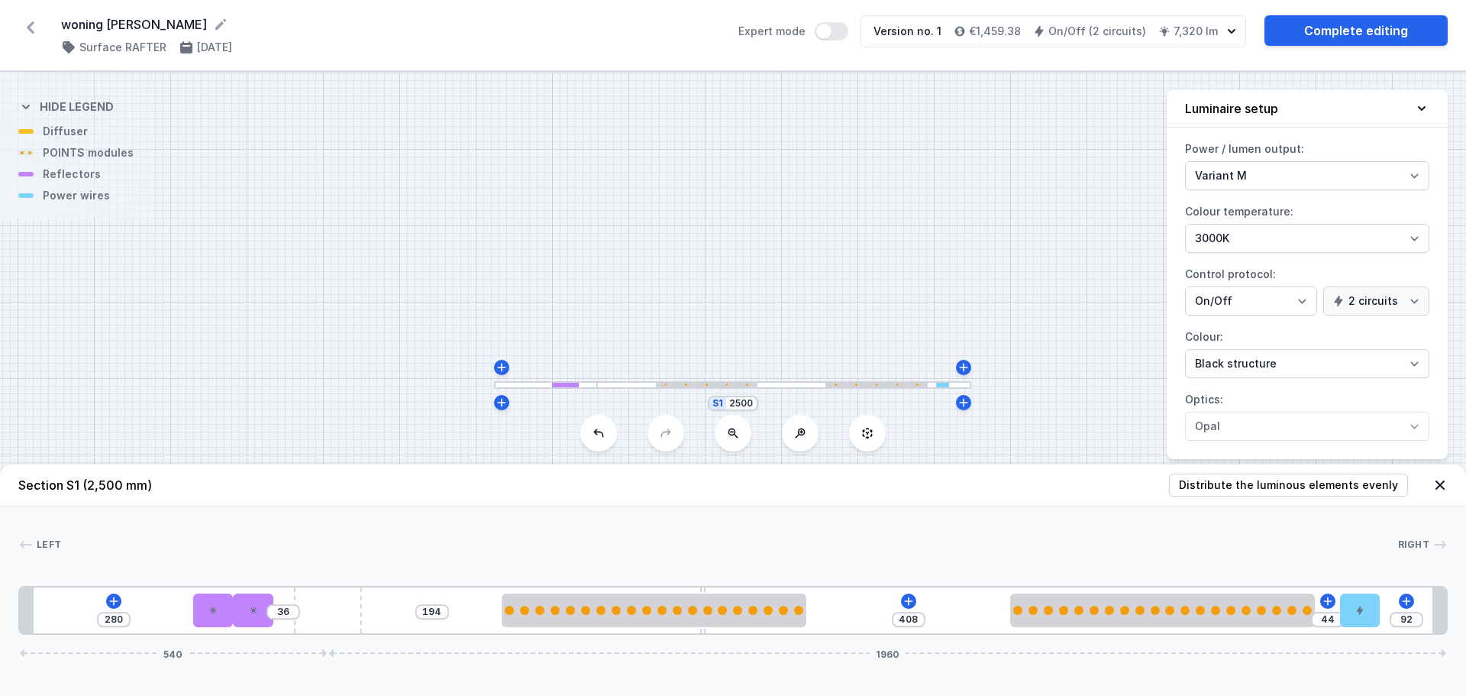
type input "412"
type input "186"
type input "416"
type input "166"
type input "436"
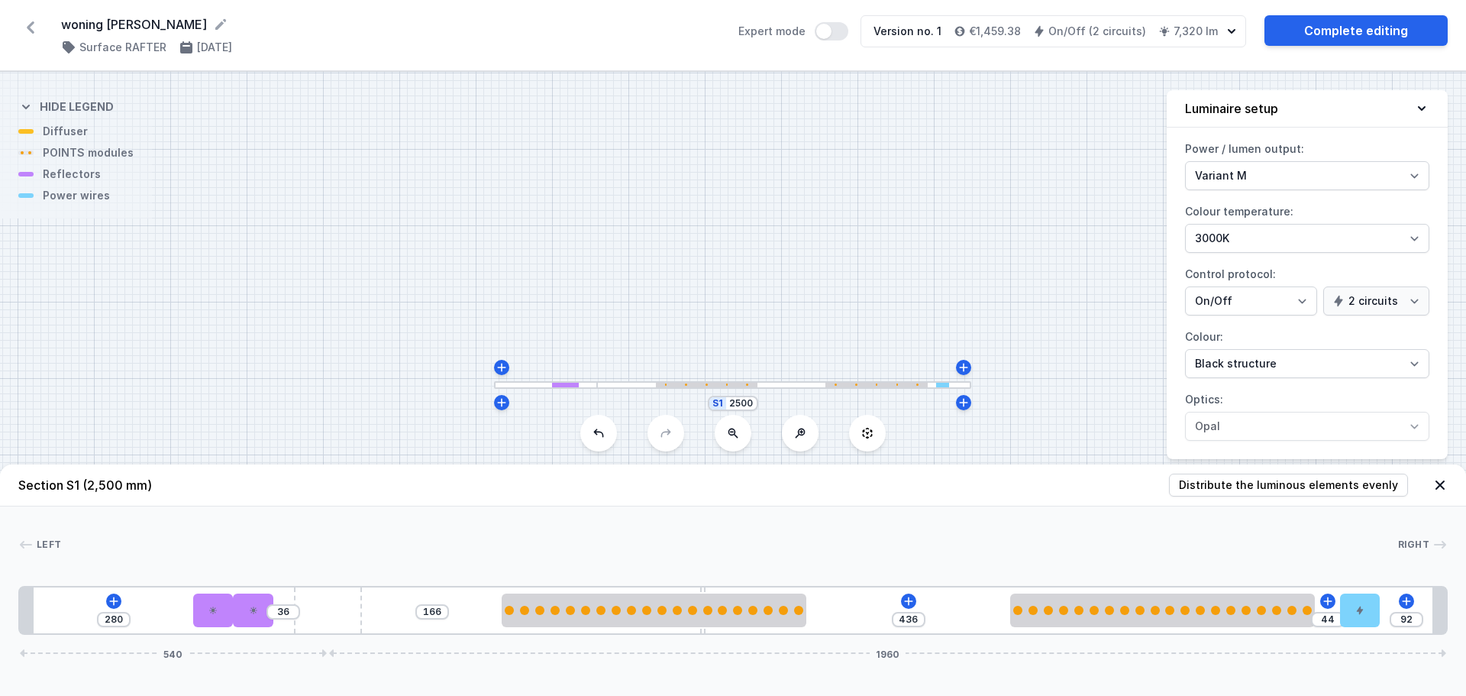
type input "160"
type input "442"
type input "154"
type input "448"
type input "148"
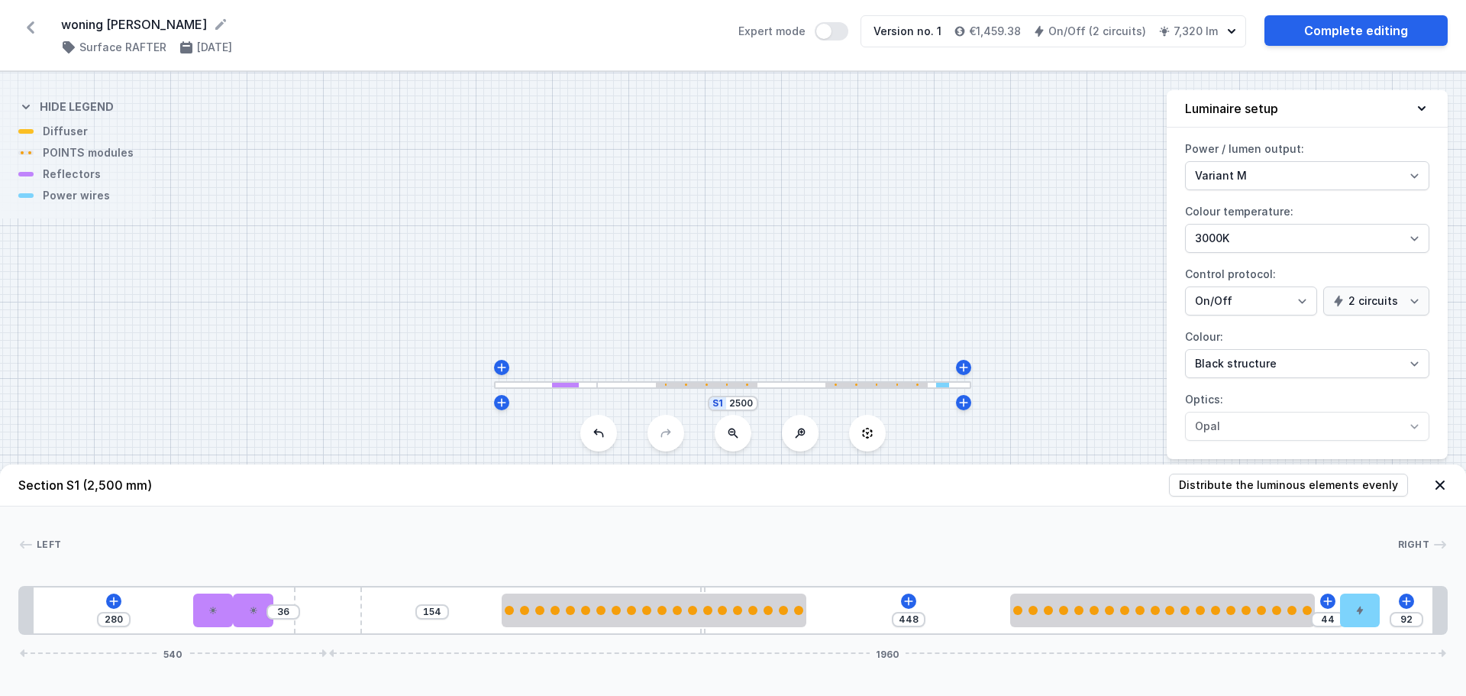
type input "454"
type input "143"
type input "459"
type input "135"
type input "467"
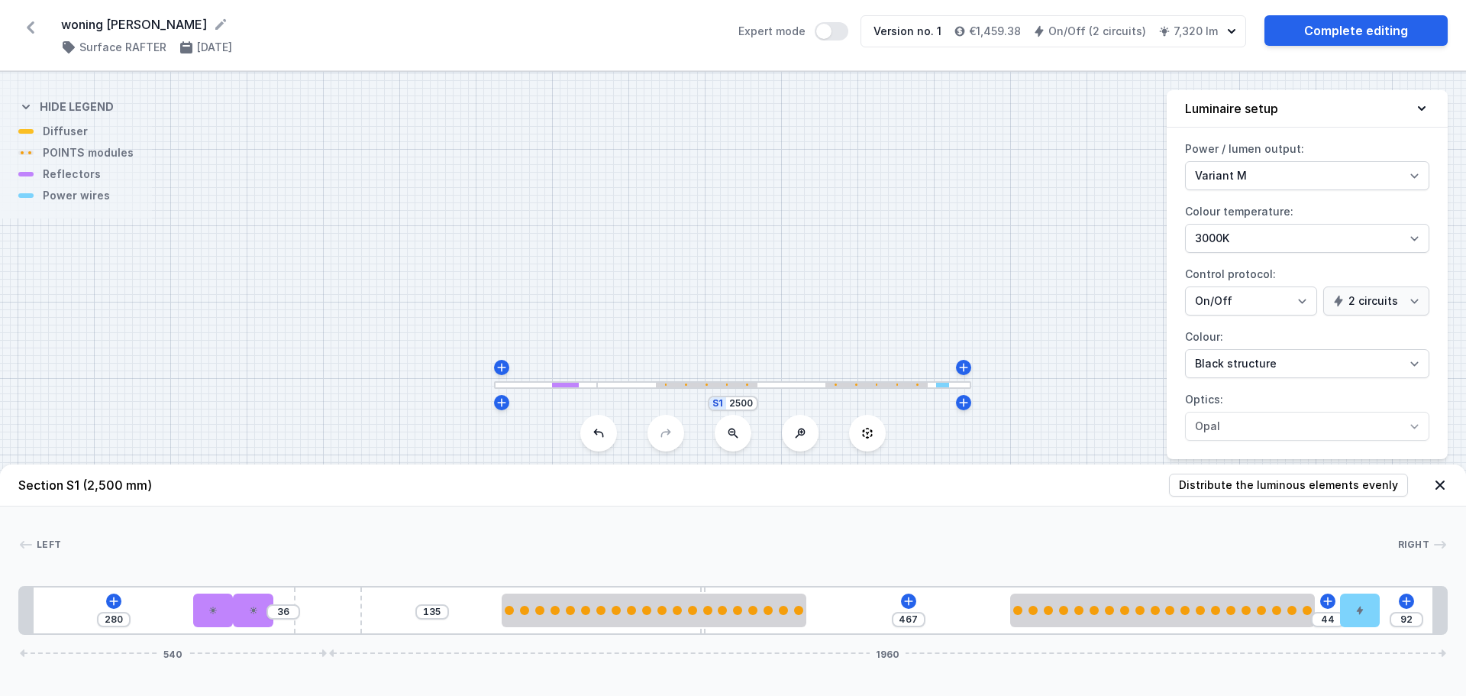
type input "120"
type input "482"
type input "107"
type input "495"
type input "94"
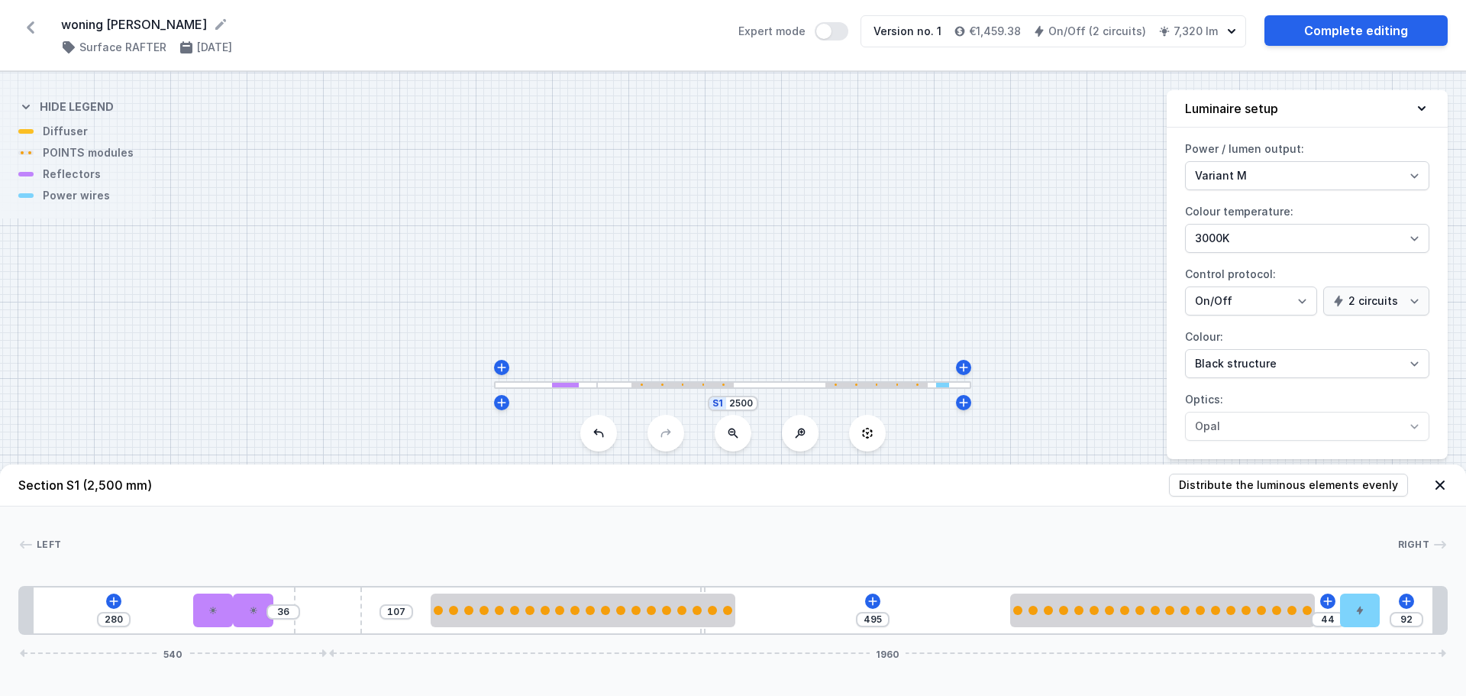
type input "508"
type input "91"
type input "511"
type input "87"
type input "515"
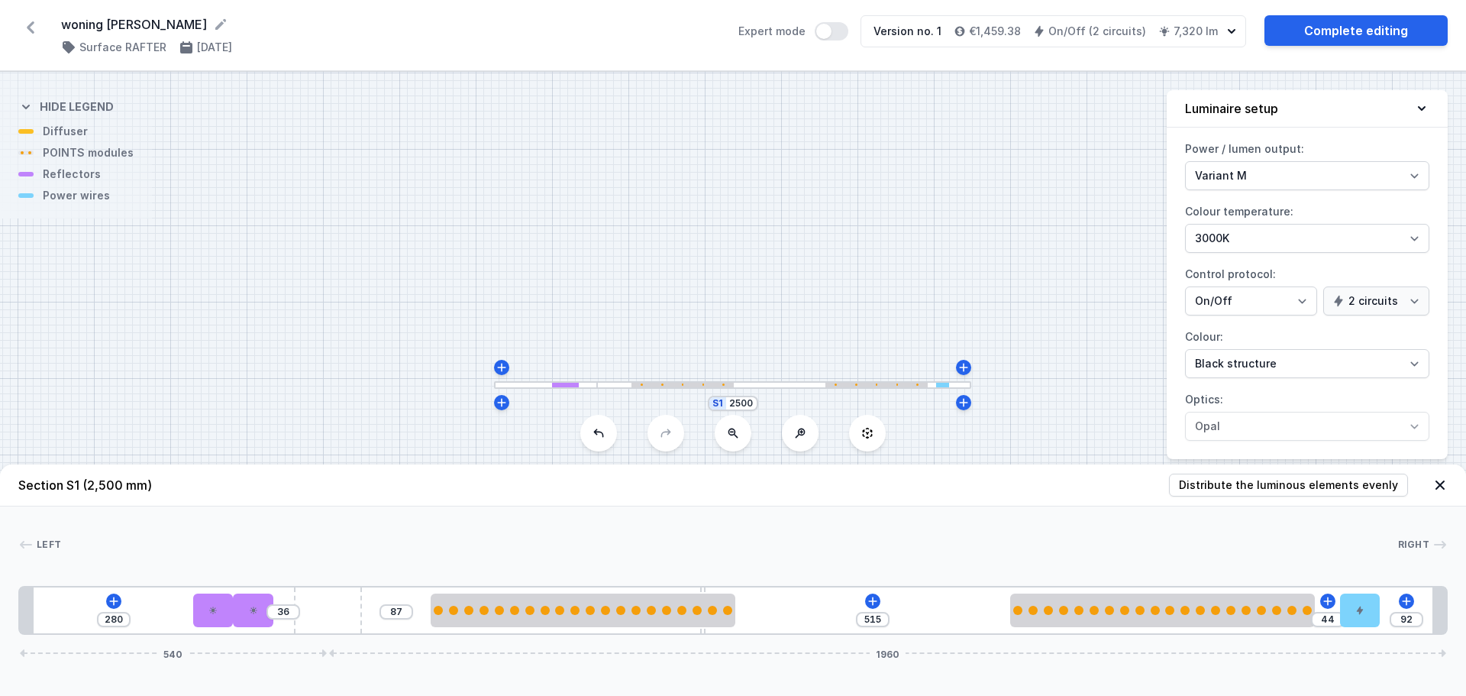
type input "86"
type input "516"
type input "78"
type input "524"
type input "76"
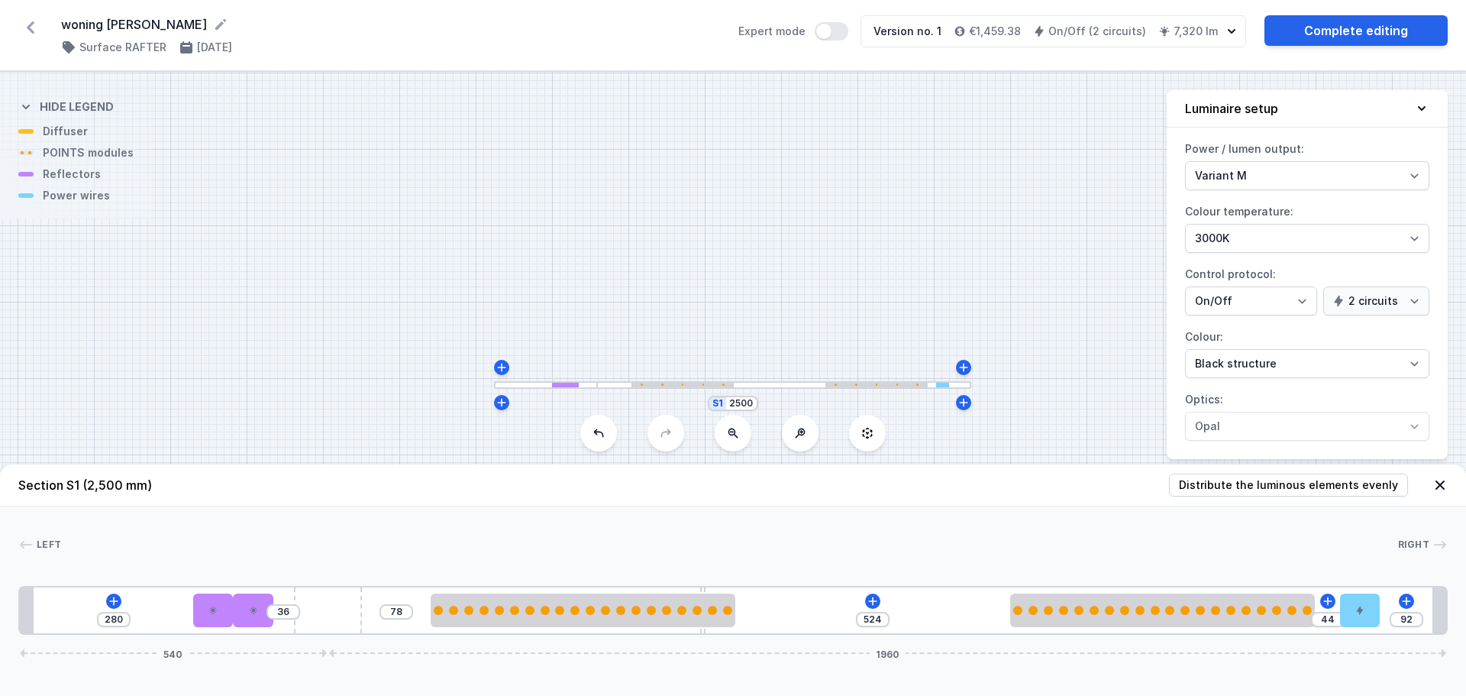
type input "526"
type input "72"
type input "530"
type input "69"
type input "533"
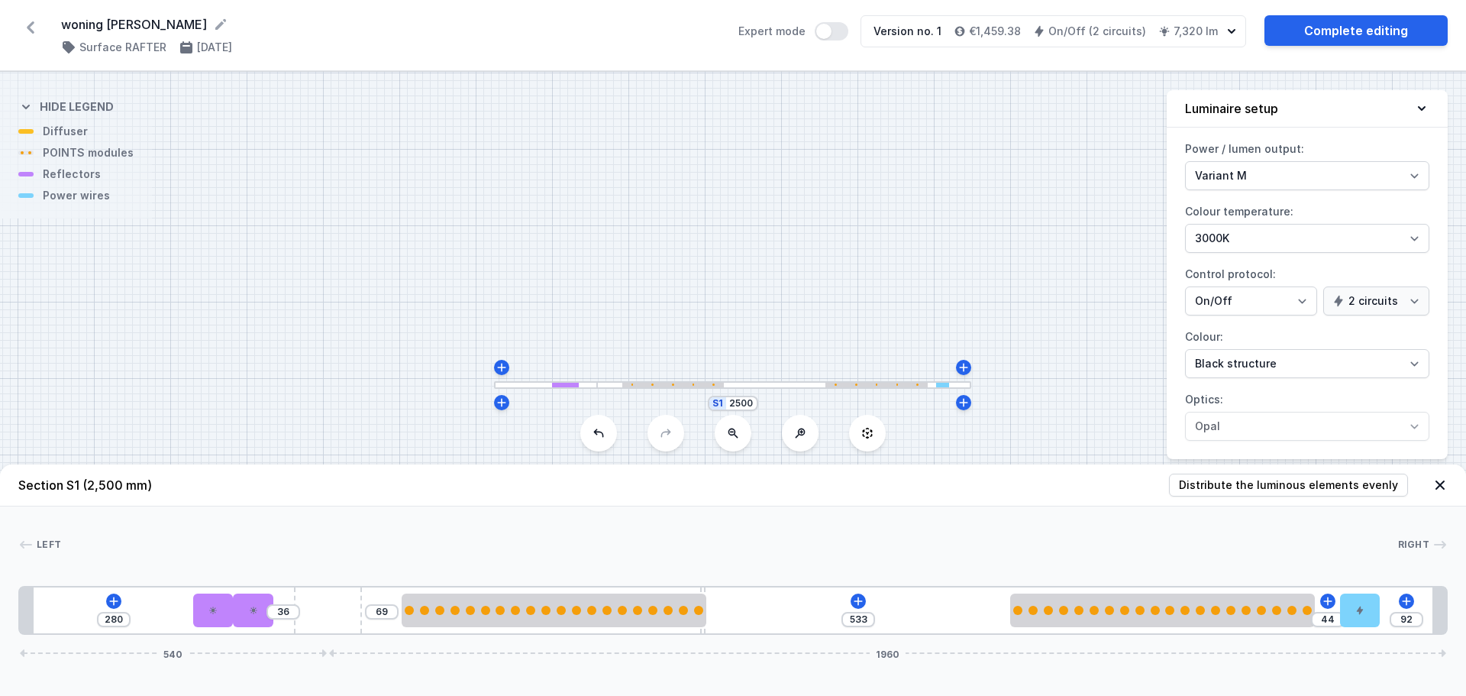
type input "73"
type input "529"
type input "87"
type input "515"
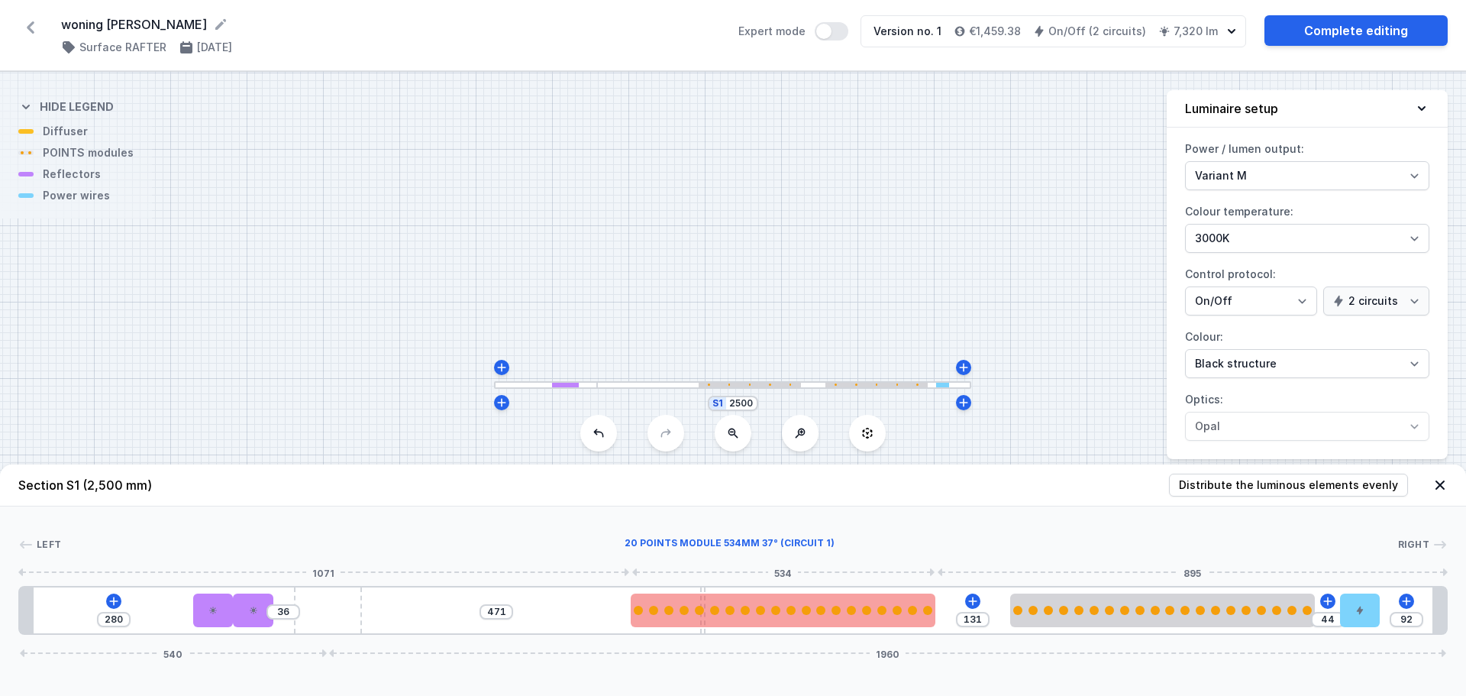
drag, startPoint x: 831, startPoint y: 605, endPoint x: 767, endPoint y: 607, distance: 63.4
click at [767, 607] on div at bounding box center [783, 610] width 305 height 34
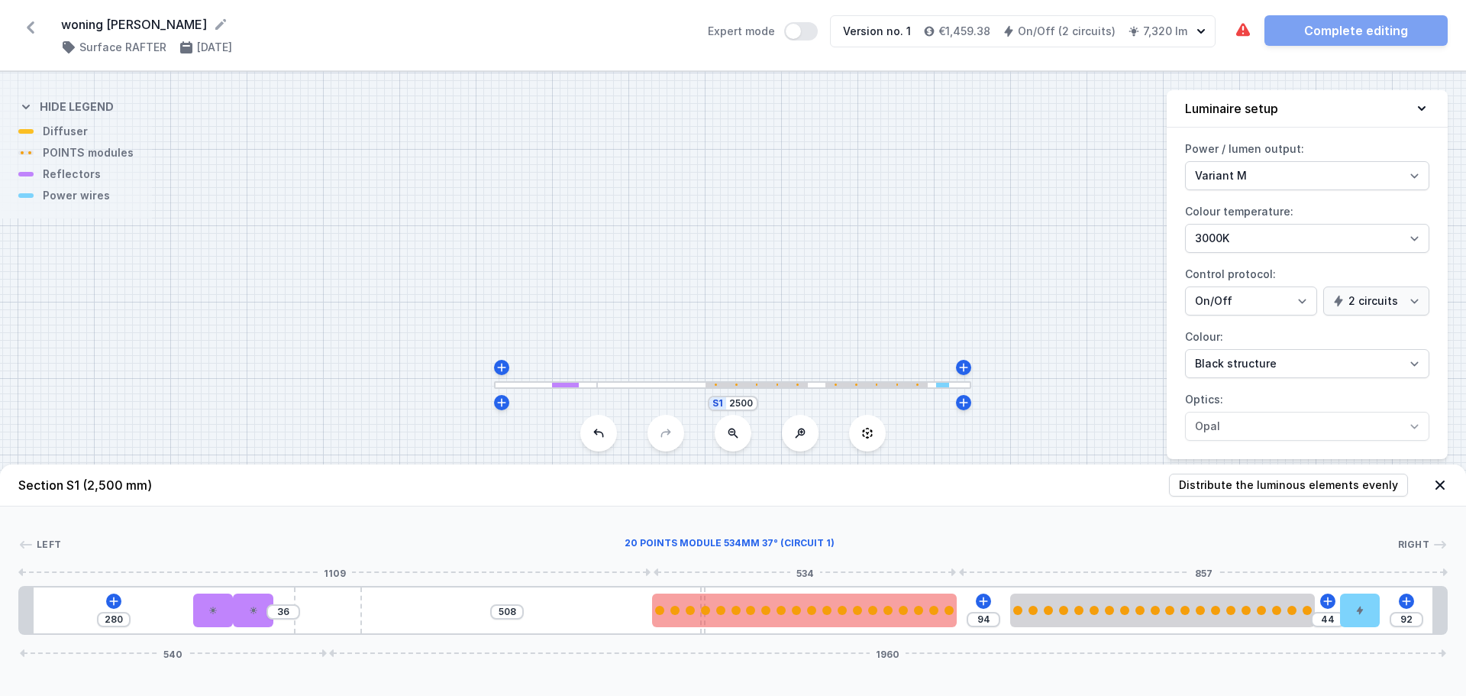
drag, startPoint x: 758, startPoint y: 613, endPoint x: 791, endPoint y: 619, distance: 33.4
click at [791, 619] on div at bounding box center [804, 610] width 305 height 34
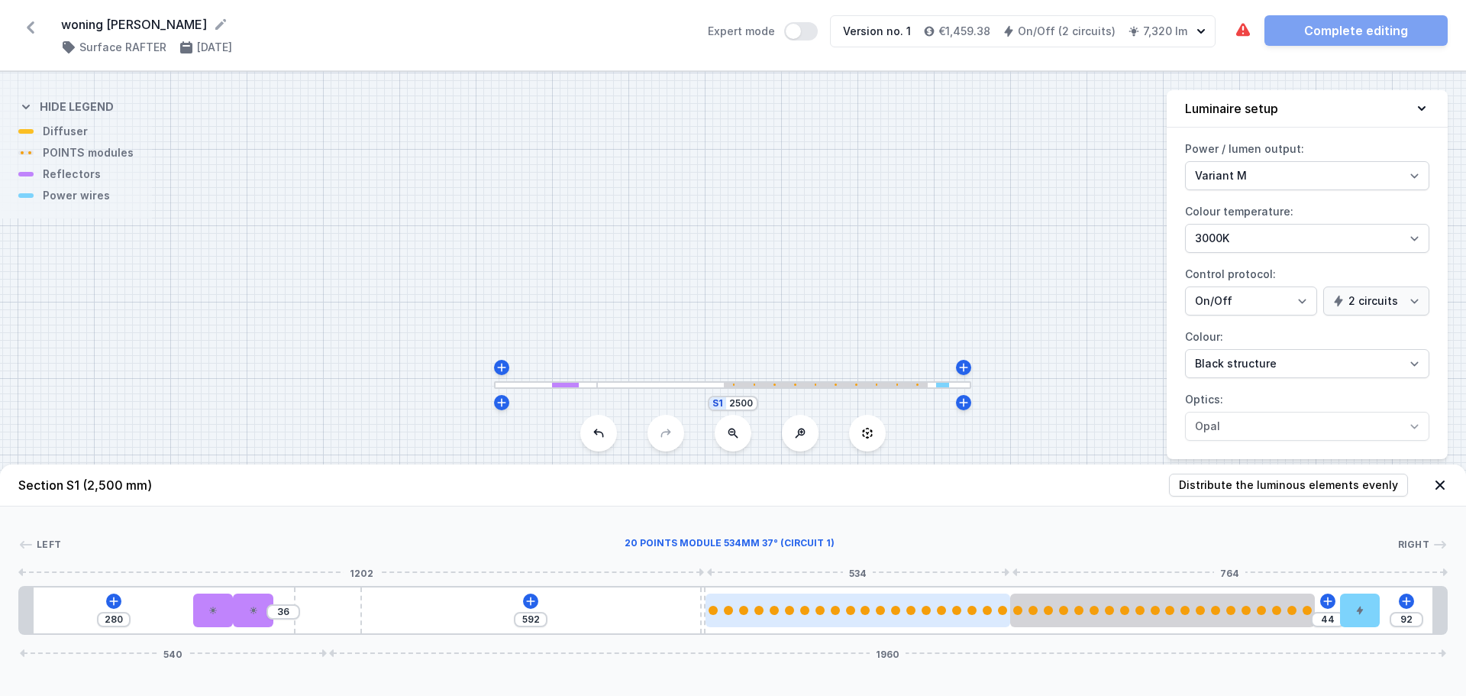
drag, startPoint x: 703, startPoint y: 606, endPoint x: 789, endPoint y: 615, distance: 86.1
click at [789, 615] on div at bounding box center [858, 610] width 305 height 34
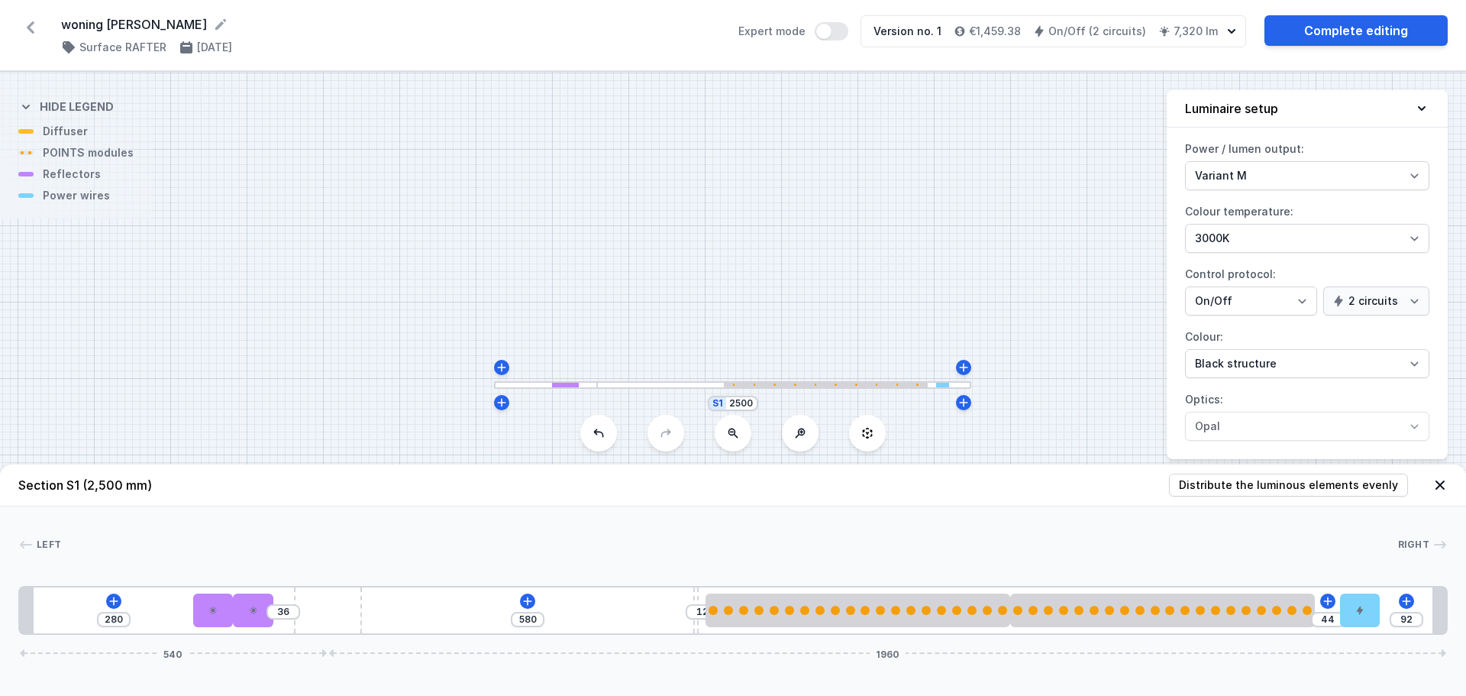
drag, startPoint x: 699, startPoint y: 596, endPoint x: 599, endPoint y: 537, distance: 117.1
click at [586, 580] on div "Left Right 1 2 1 2 2 3 4 5 1 5 1 6 1 280 36 580 12 44 92 540 1960 304 70 70 736…" at bounding box center [733, 570] width 1466 height 128
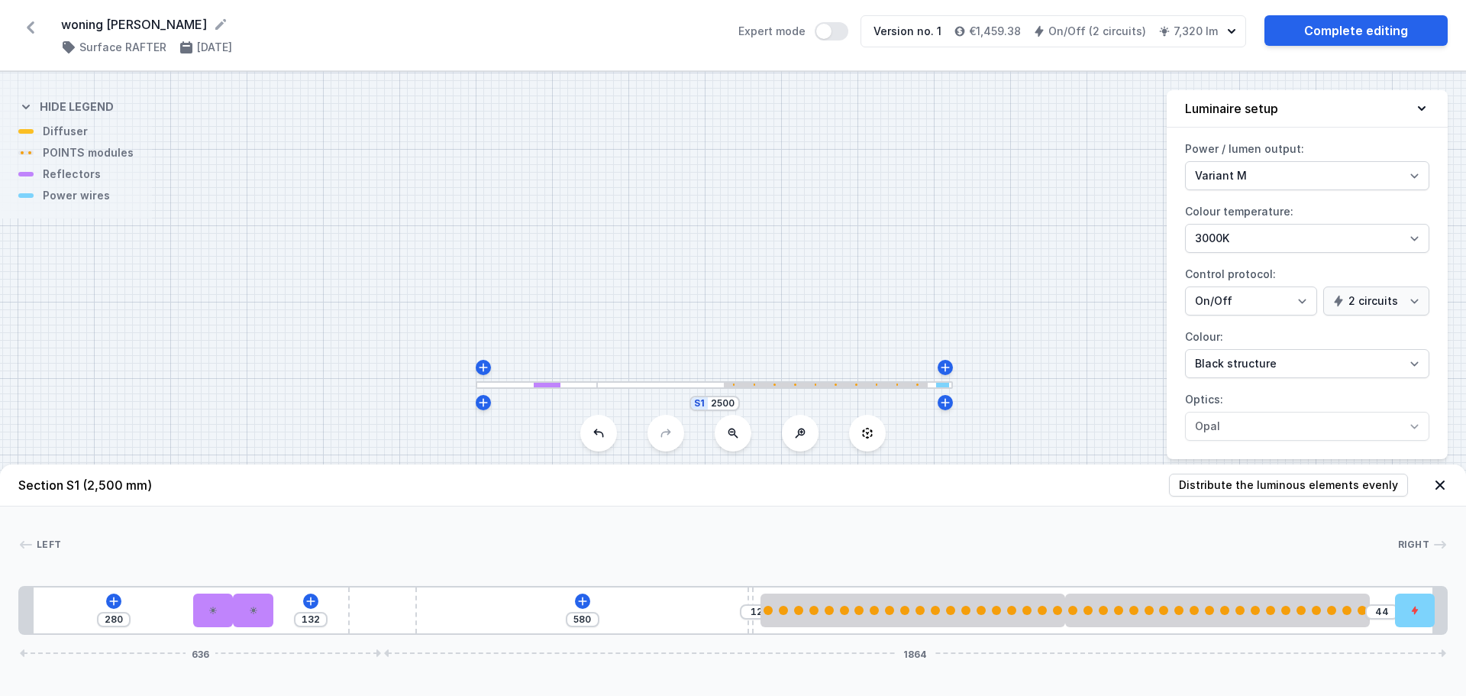
drag, startPoint x: 342, startPoint y: 602, endPoint x: 713, endPoint y: 596, distance: 371.2
click at [643, 580] on div "Left Right 1 2 1 2 2 3 4 5 1 5 1 6 1 280 132 580 12 44 636 1864 304 70 70 832 1…" at bounding box center [733, 570] width 1466 height 128
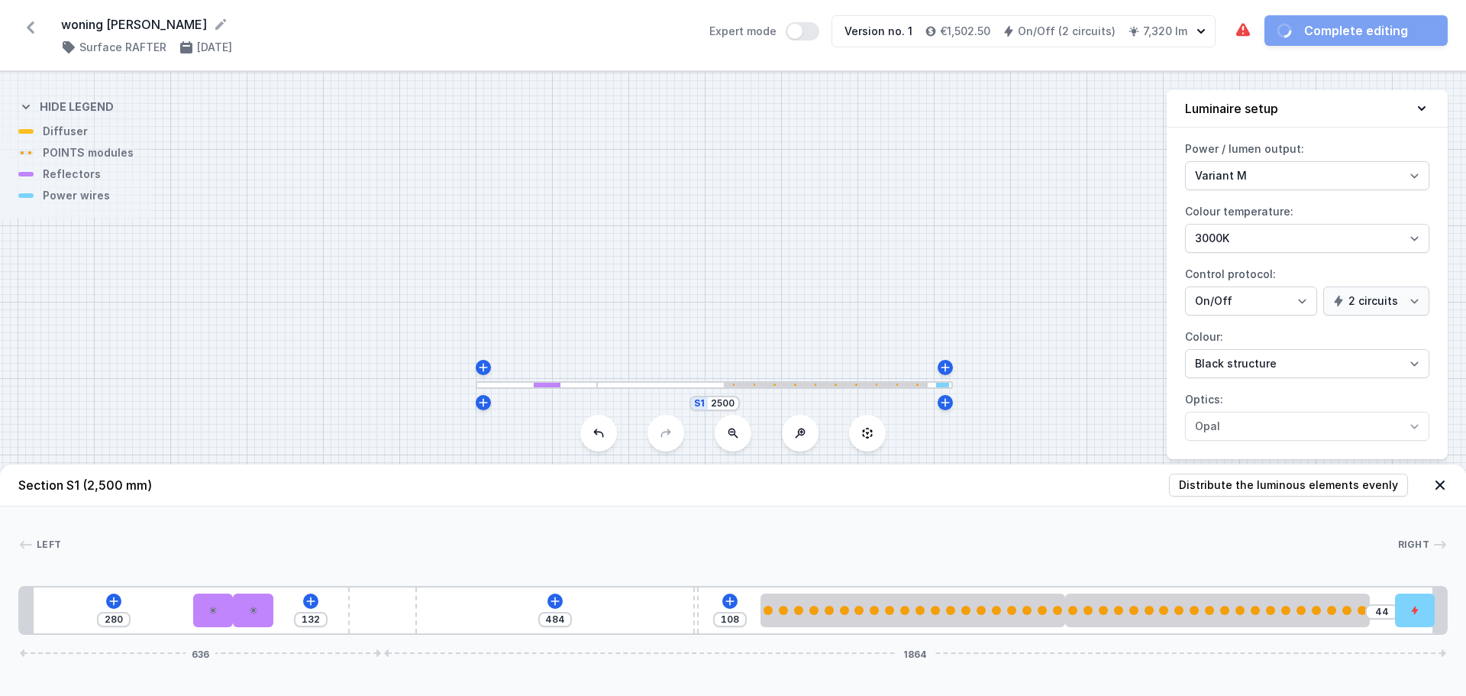
drag, startPoint x: 750, startPoint y: 590, endPoint x: 528, endPoint y: 532, distance: 228.9
drag, startPoint x: 359, startPoint y: 616, endPoint x: 867, endPoint y: 618, distance: 507.8
click at [647, 628] on div "280 132 484 108 44 636 1864" at bounding box center [732, 610] width 1429 height 49
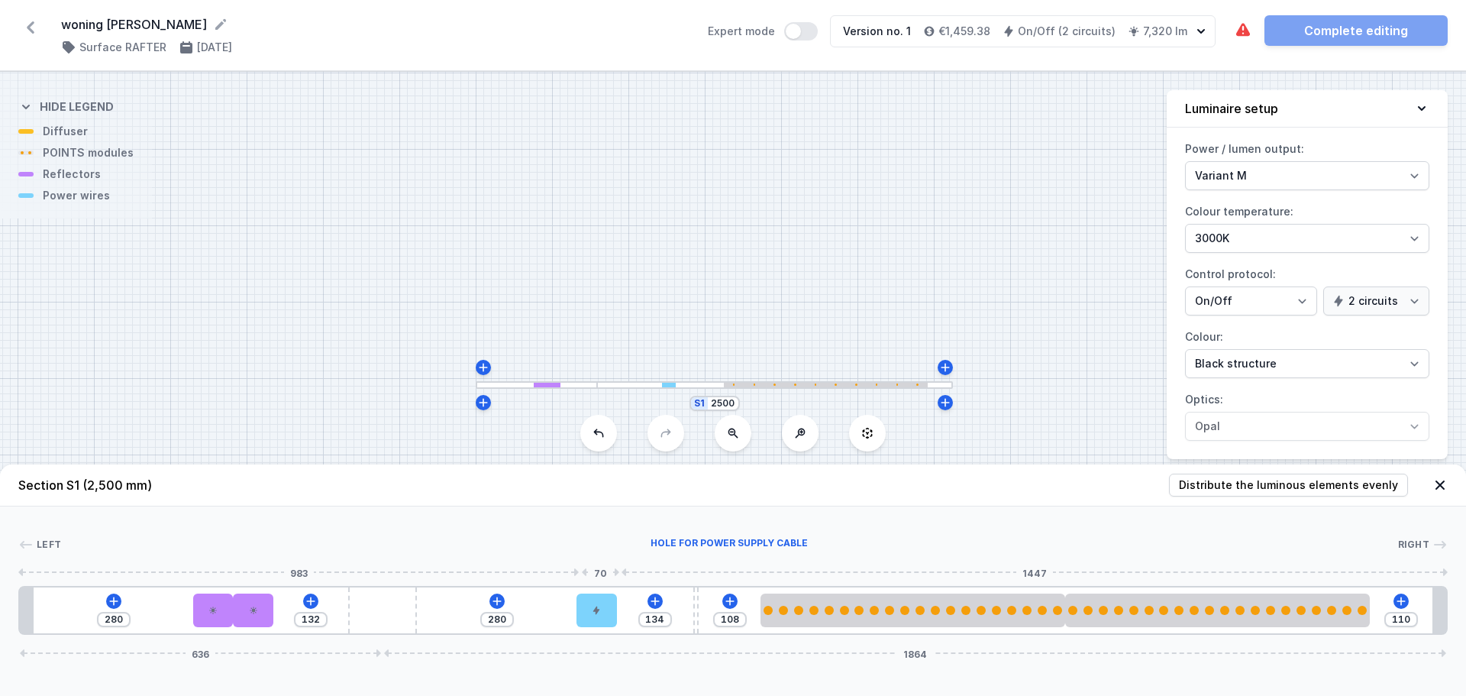
drag, startPoint x: 1416, startPoint y: 611, endPoint x: 444, endPoint y: 593, distance: 972.2
click at [603, 599] on div at bounding box center [597, 610] width 40 height 34
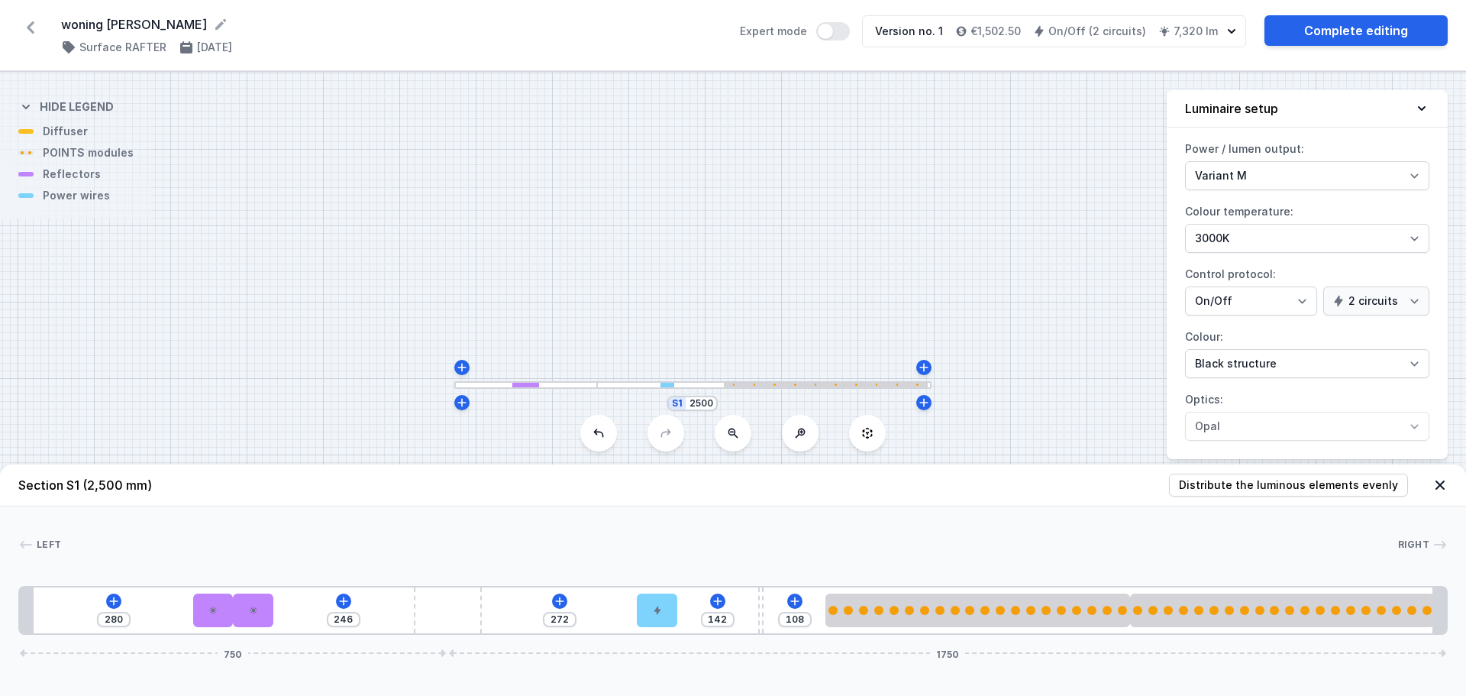
drag, startPoint x: 373, startPoint y: 622, endPoint x: 586, endPoint y: 628, distance: 212.4
click at [586, 628] on div "280 246 272 142 108 750 1750" at bounding box center [732, 610] width 1429 height 49
drag, startPoint x: 442, startPoint y: 601, endPoint x: 699, endPoint y: 615, distance: 257.7
click at [536, 608] on div "280 246 272 142 108 750 1750" at bounding box center [732, 610] width 1429 height 49
drag, startPoint x: 437, startPoint y: 613, endPoint x: 519, endPoint y: 619, distance: 82.6
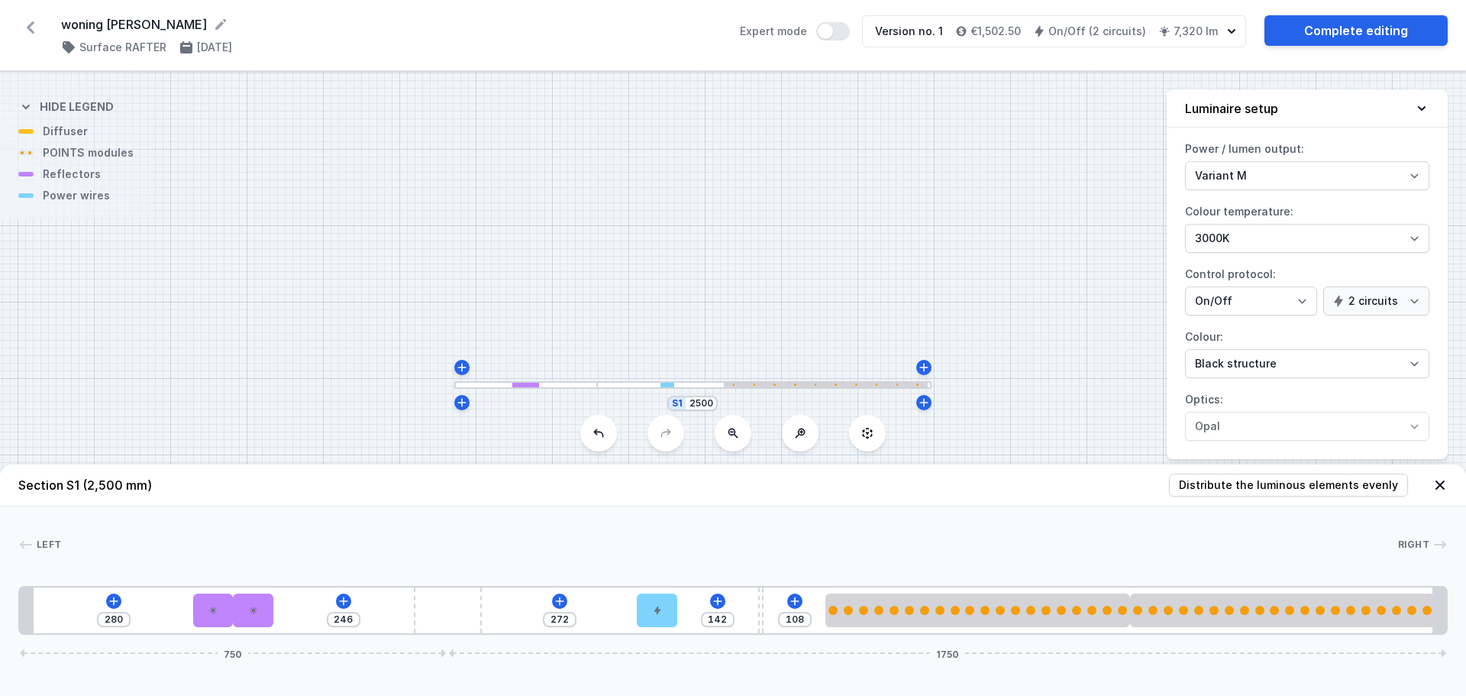
click at [519, 619] on div "280 246 272 142 108 750 1750" at bounding box center [732, 610] width 1429 height 49
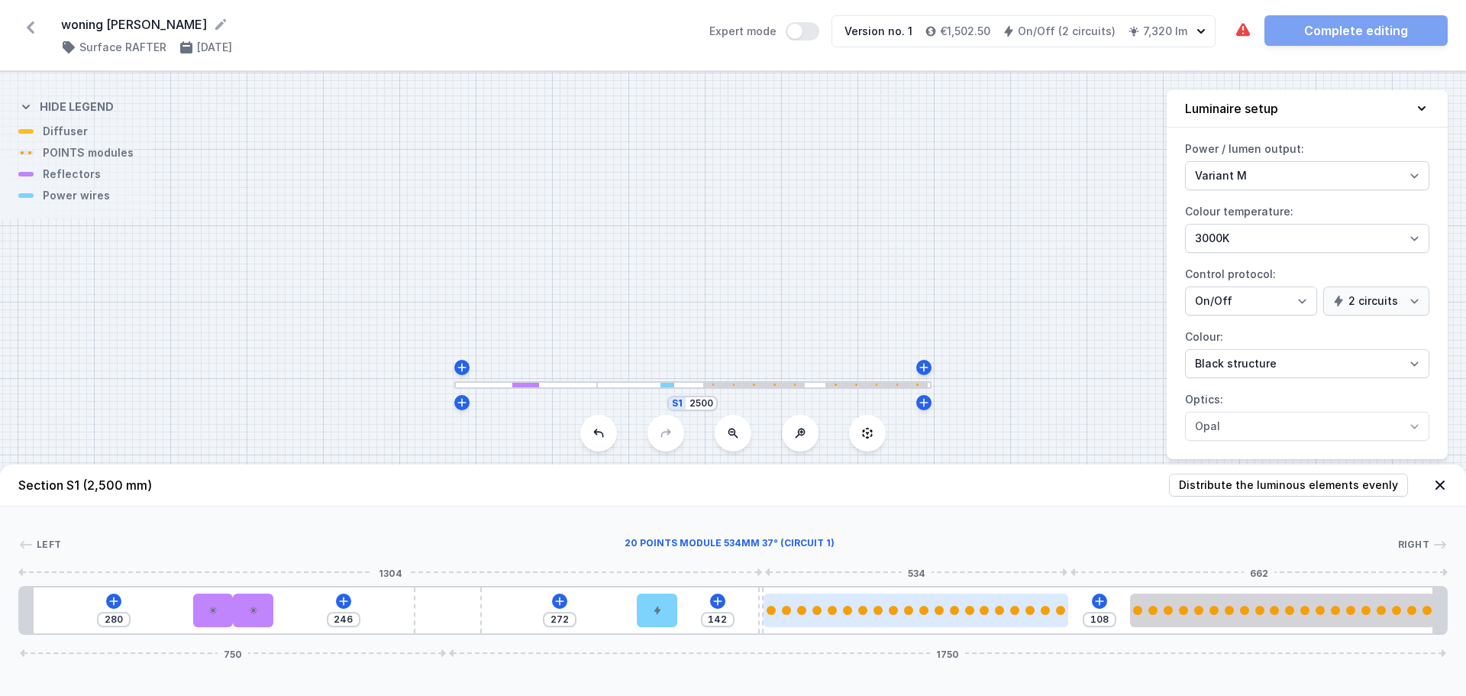
drag, startPoint x: 990, startPoint y: 615, endPoint x: 938, endPoint y: 610, distance: 51.4
click at [938, 610] on div at bounding box center [916, 610] width 305 height 34
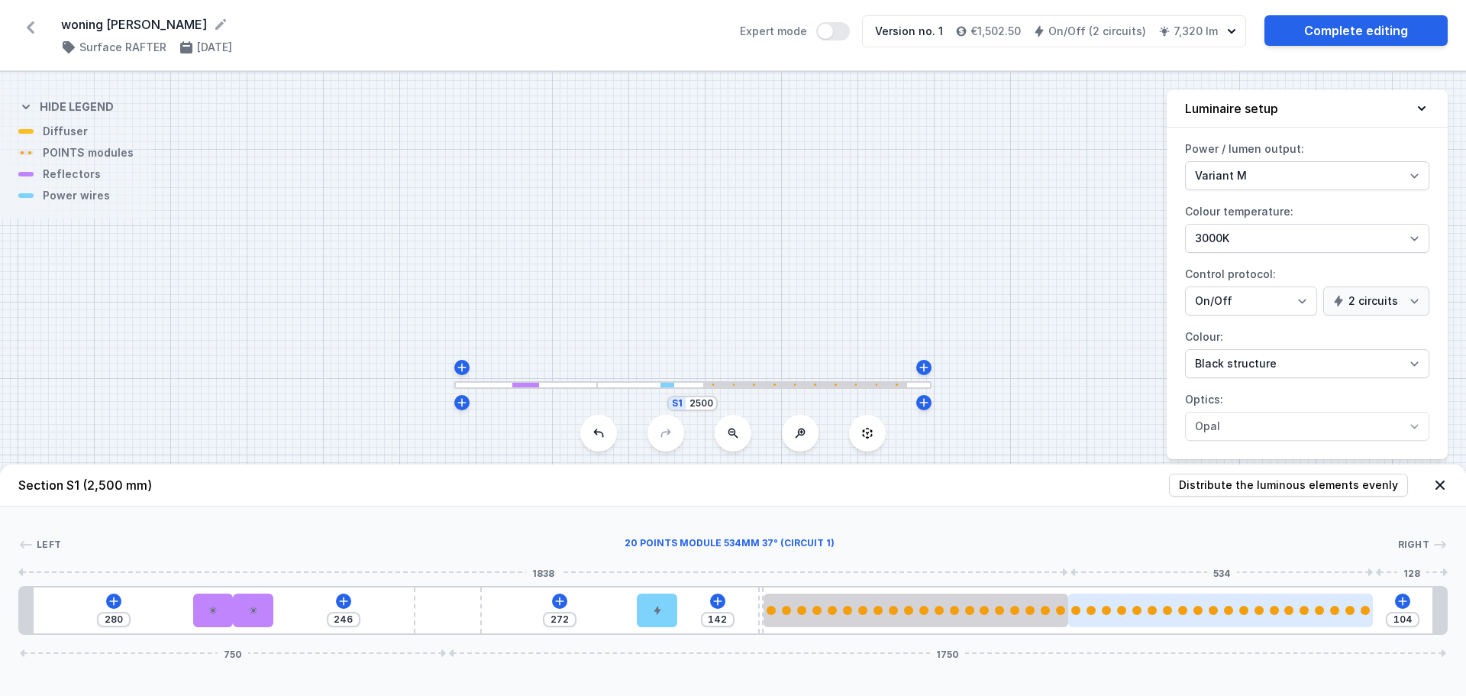
drag, startPoint x: 1220, startPoint y: 605, endPoint x: 1192, endPoint y: 605, distance: 28.3
click at [1192, 605] on div at bounding box center [1220, 610] width 305 height 34
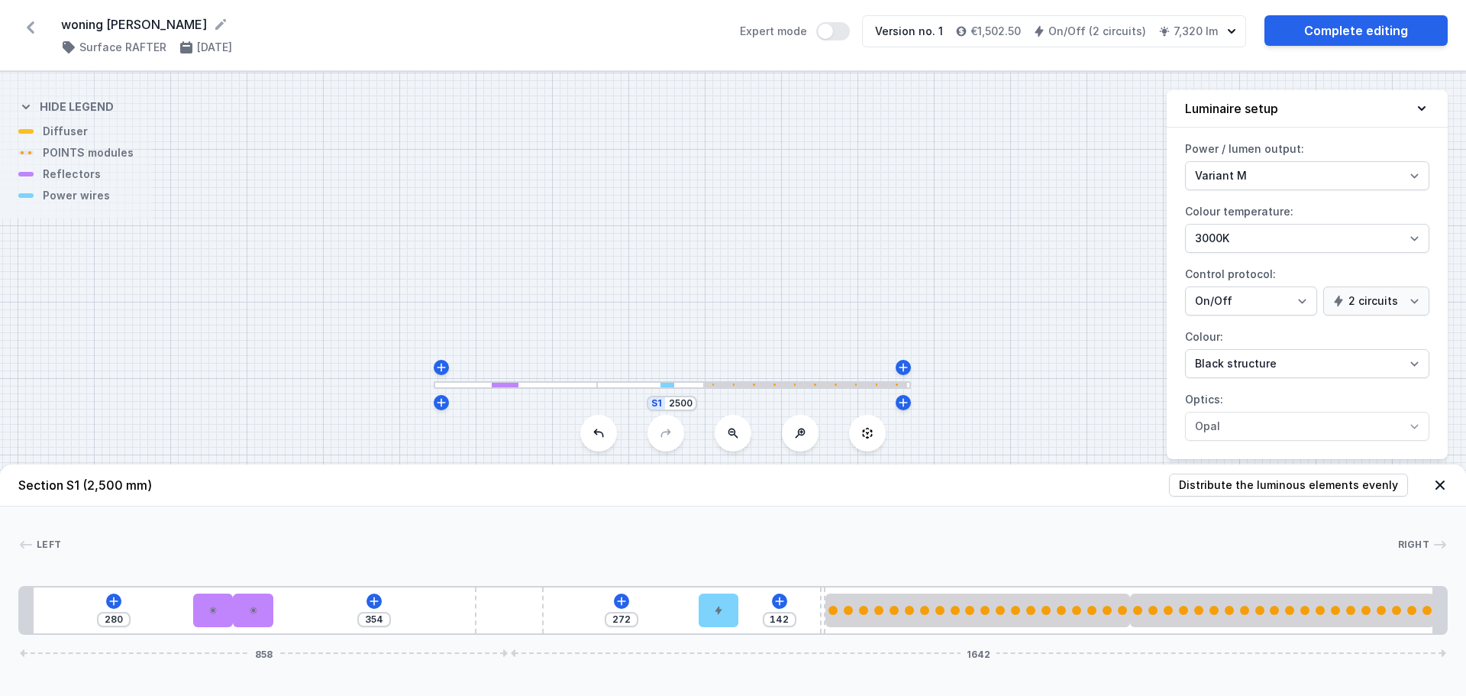
drag, startPoint x: 443, startPoint y: 596, endPoint x: 548, endPoint y: 595, distance: 105.4
click at [548, 595] on div "280 354 272 142 858 1642" at bounding box center [732, 610] width 1429 height 49
drag, startPoint x: 823, startPoint y: 597, endPoint x: 780, endPoint y: 601, distance: 42.9
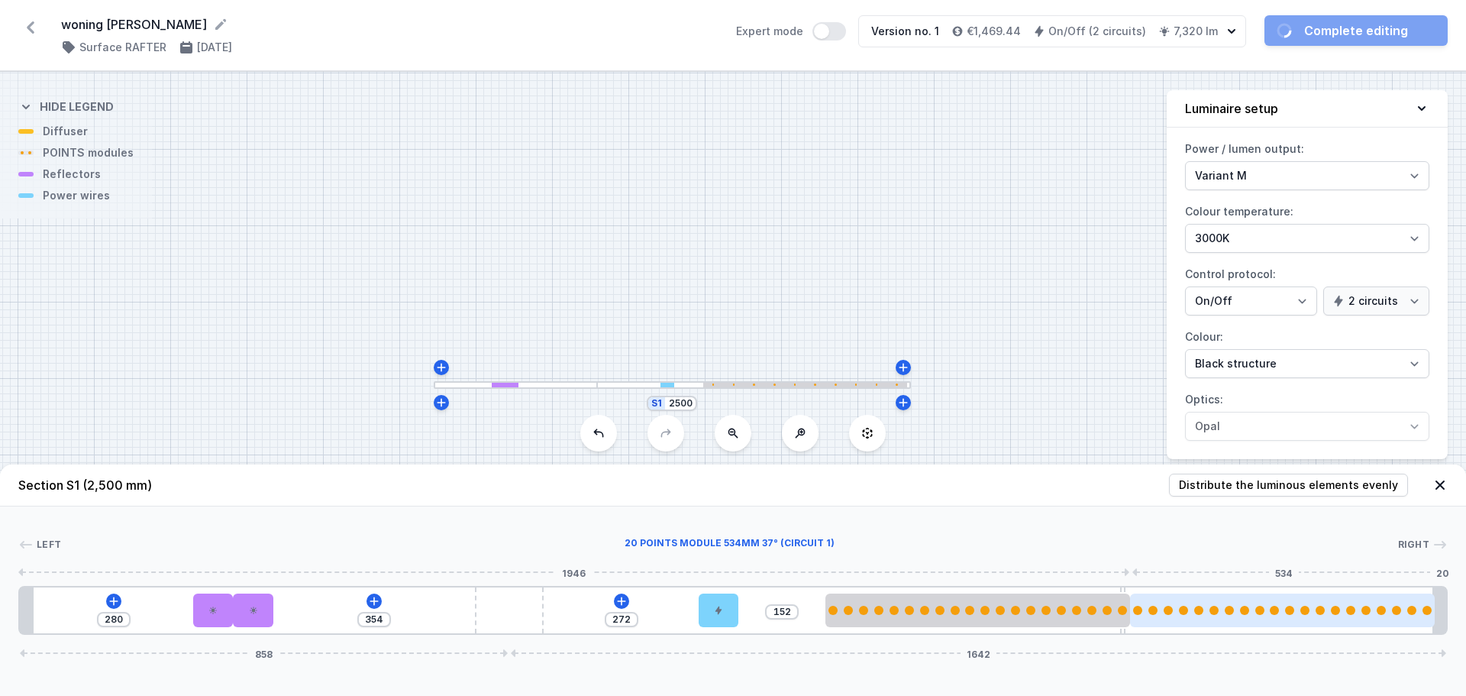
drag, startPoint x: 767, startPoint y: 600, endPoint x: 1142, endPoint y: 596, distance: 374.9
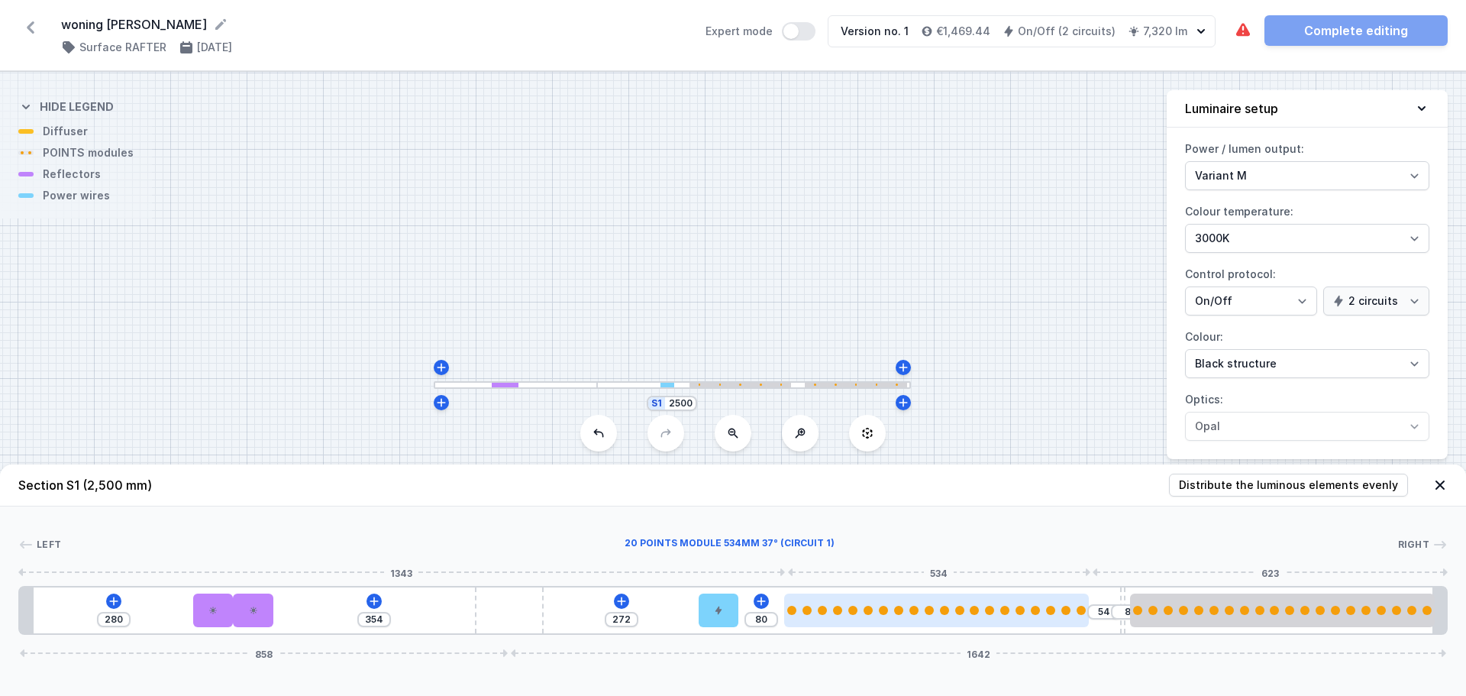
drag, startPoint x: 1016, startPoint y: 599, endPoint x: 989, endPoint y: 608, distance: 28.0
click at [989, 608] on div at bounding box center [936, 610] width 305 height 34
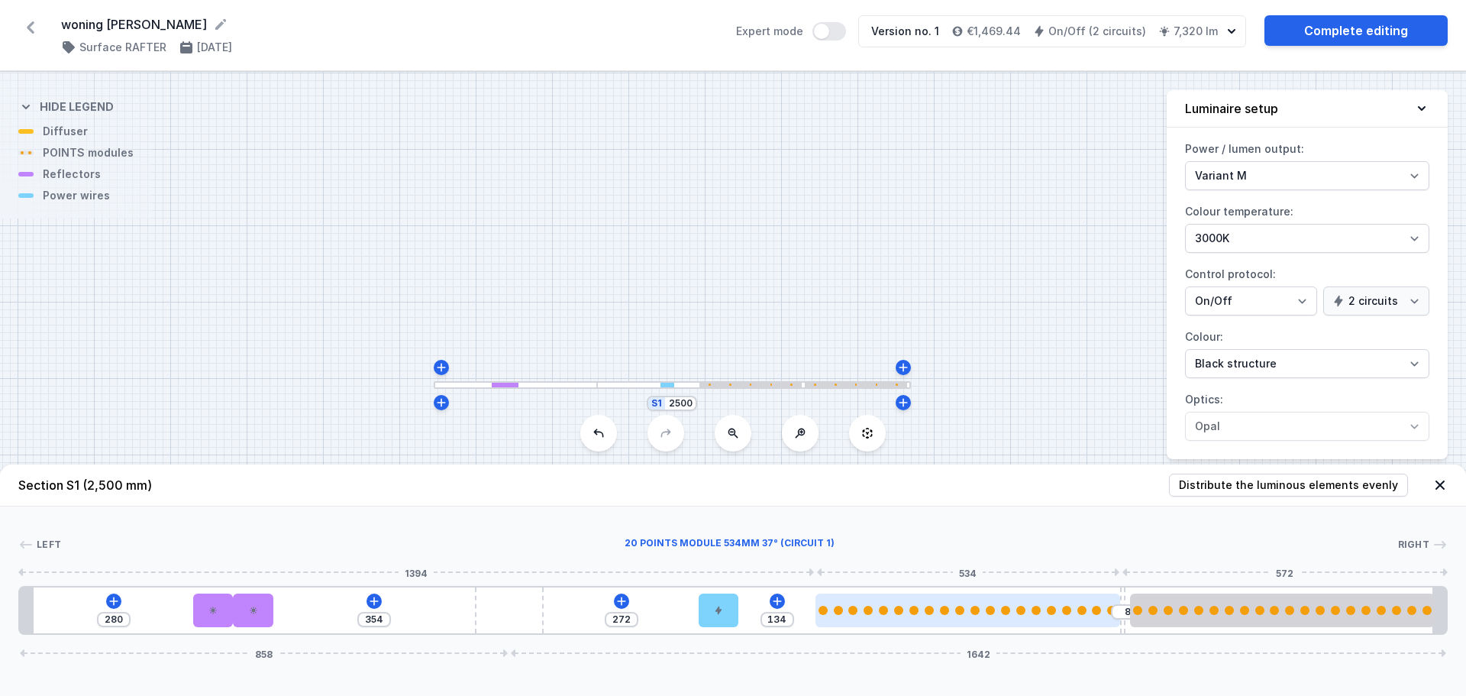
drag, startPoint x: 1015, startPoint y: 607, endPoint x: 1057, endPoint y: 594, distance: 44.0
click at [1057, 594] on div at bounding box center [968, 610] width 305 height 34
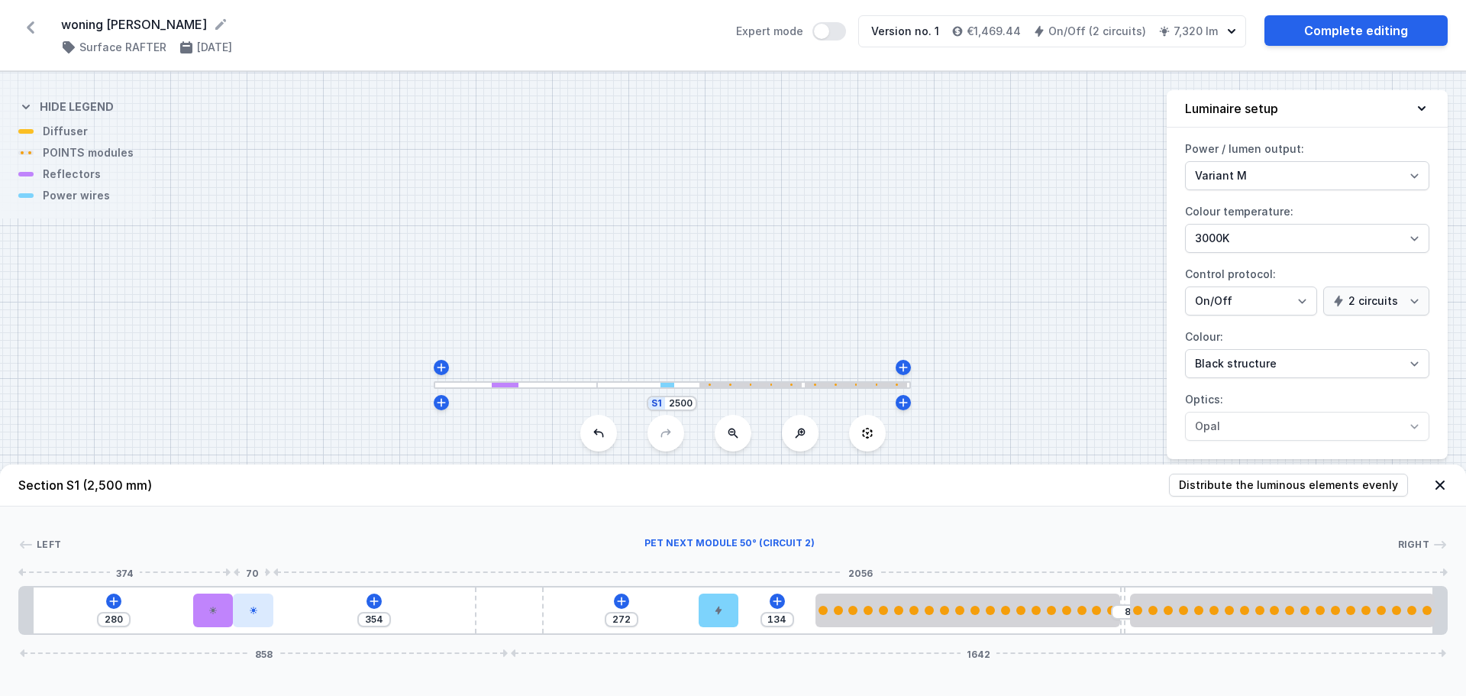
drag, startPoint x: 860, startPoint y: 618, endPoint x: 243, endPoint y: 604, distance: 617.1
click at [243, 604] on div at bounding box center [253, 610] width 40 height 34
click at [256, 609] on icon at bounding box center [253, 610] width 9 height 9
click at [255, 614] on icon at bounding box center [253, 610] width 9 height 9
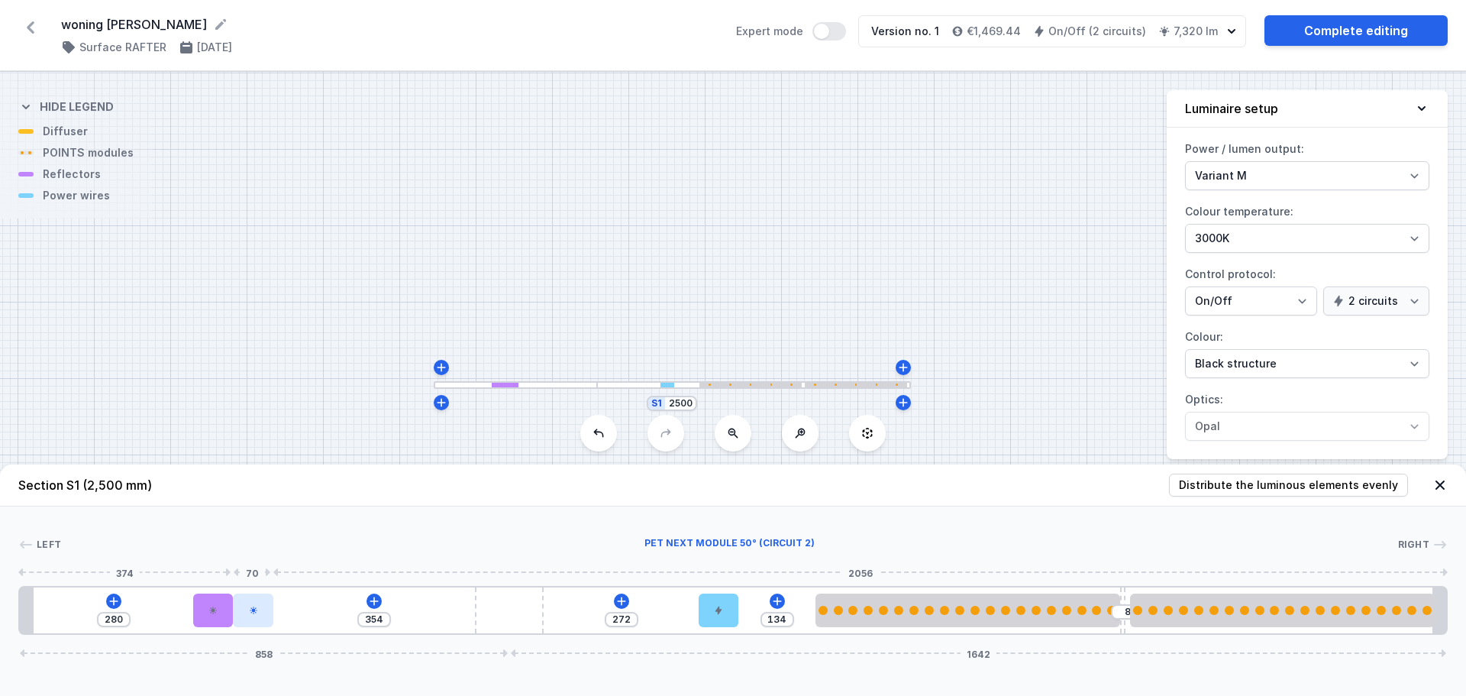
click at [255, 614] on icon at bounding box center [253, 610] width 9 height 9
click at [108, 599] on icon at bounding box center [114, 601] width 12 height 12
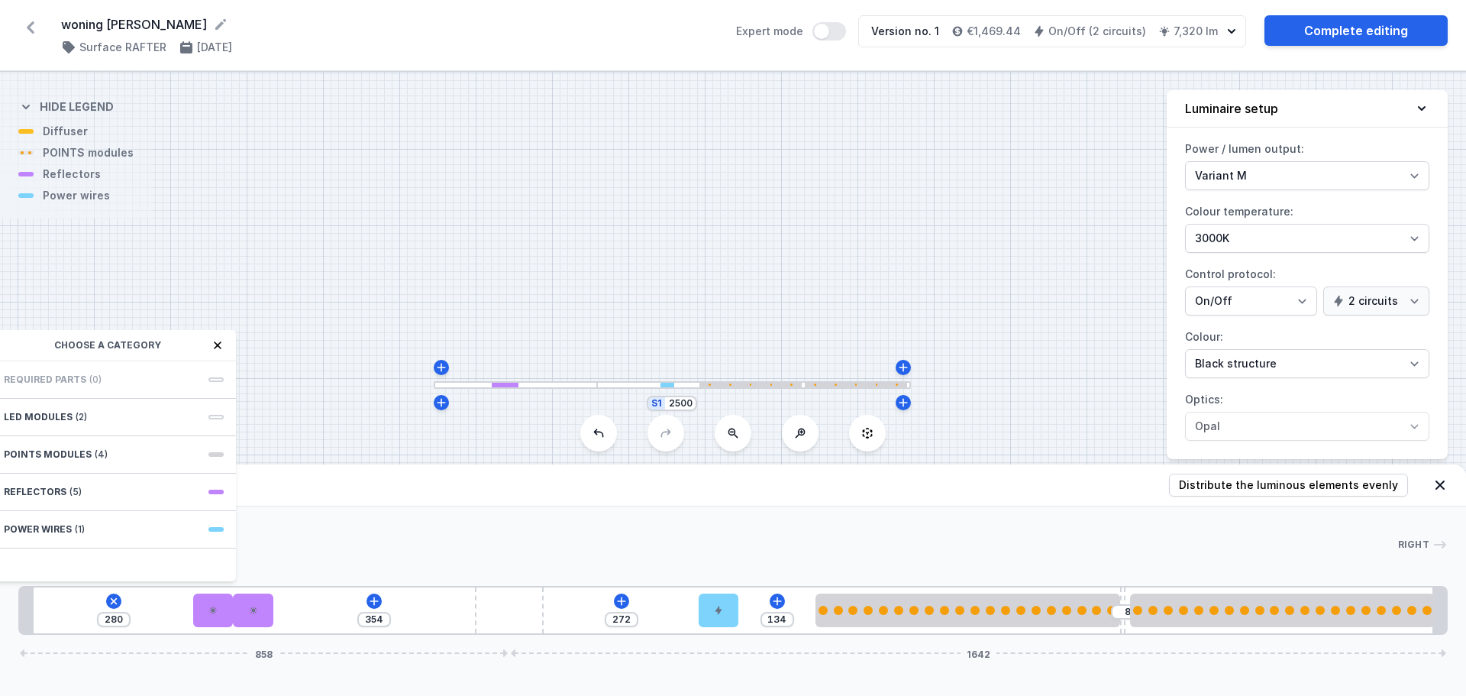
drag, startPoint x: 97, startPoint y: 334, endPoint x: 224, endPoint y: 361, distance: 129.5
click at [181, 334] on div "Choose a category" at bounding box center [114, 345] width 244 height 31
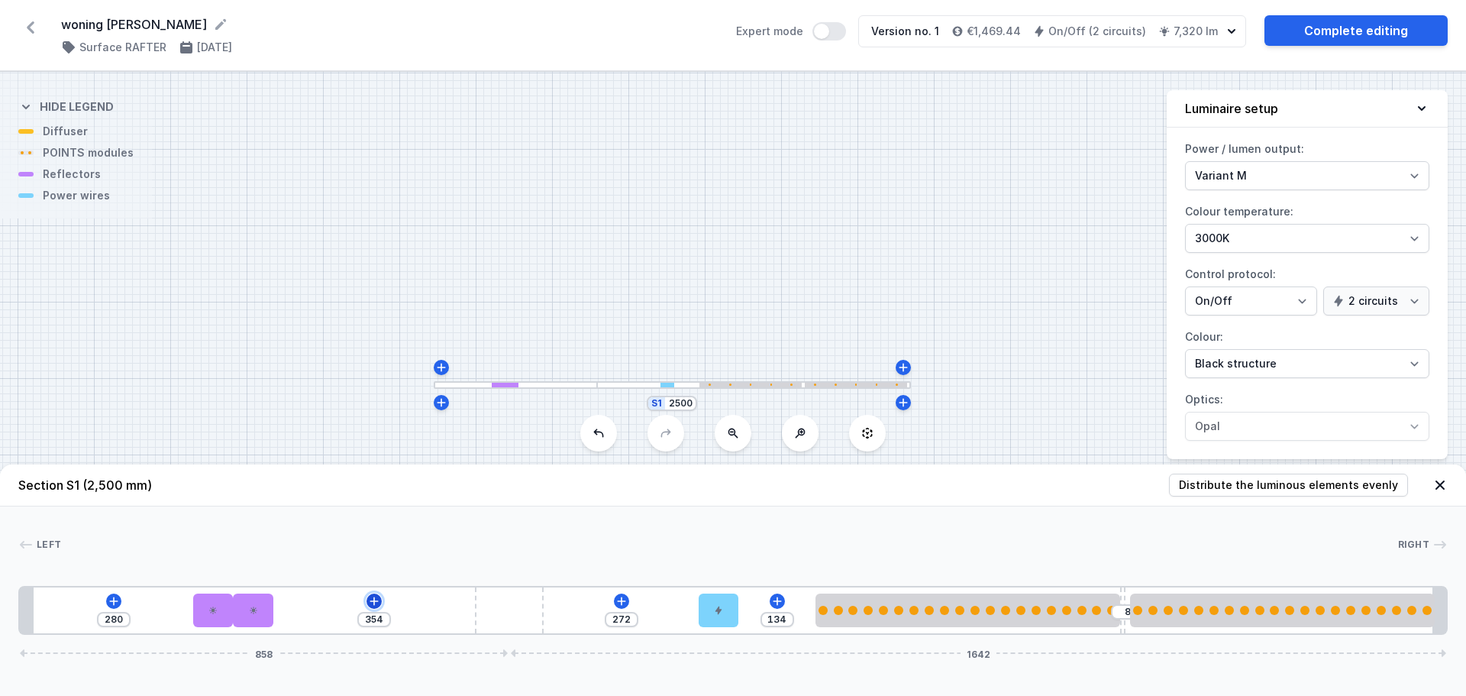
click at [380, 600] on icon at bounding box center [374, 601] width 12 height 12
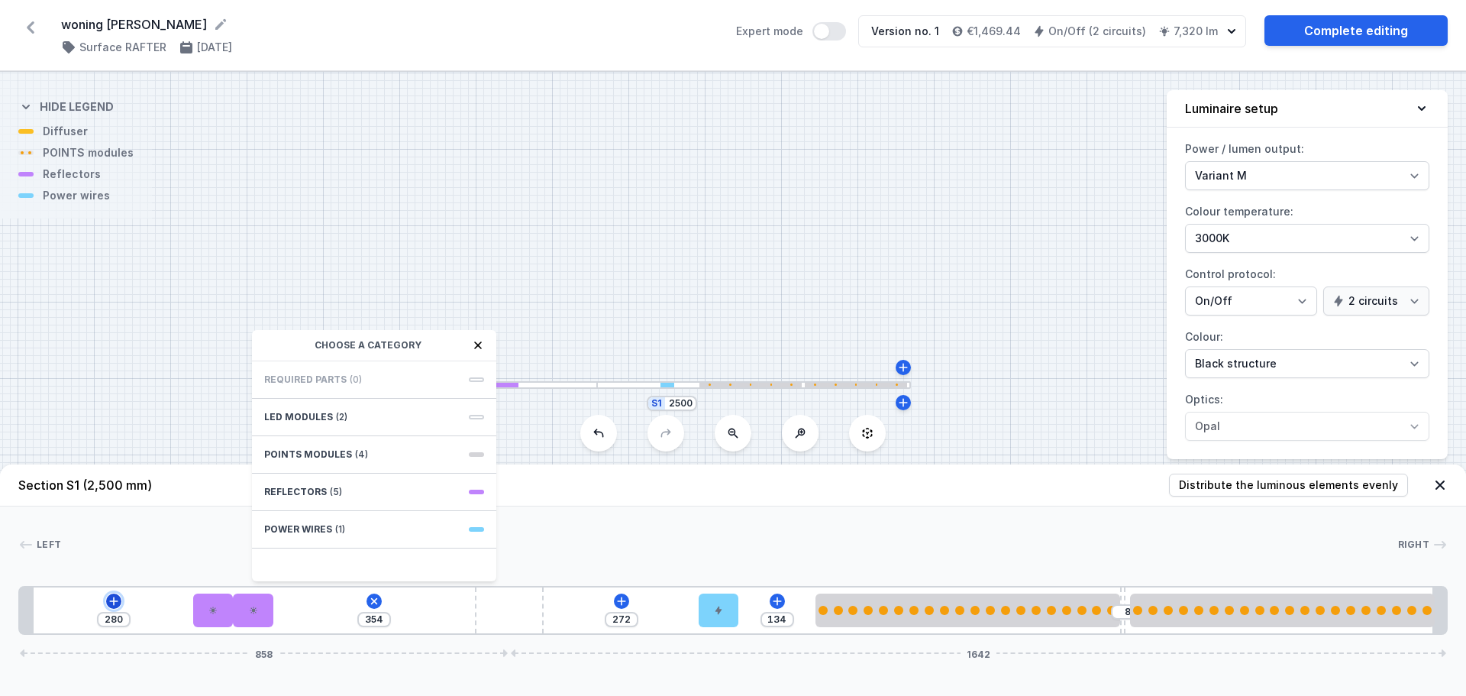
click at [112, 593] on button at bounding box center [113, 600] width 15 height 15
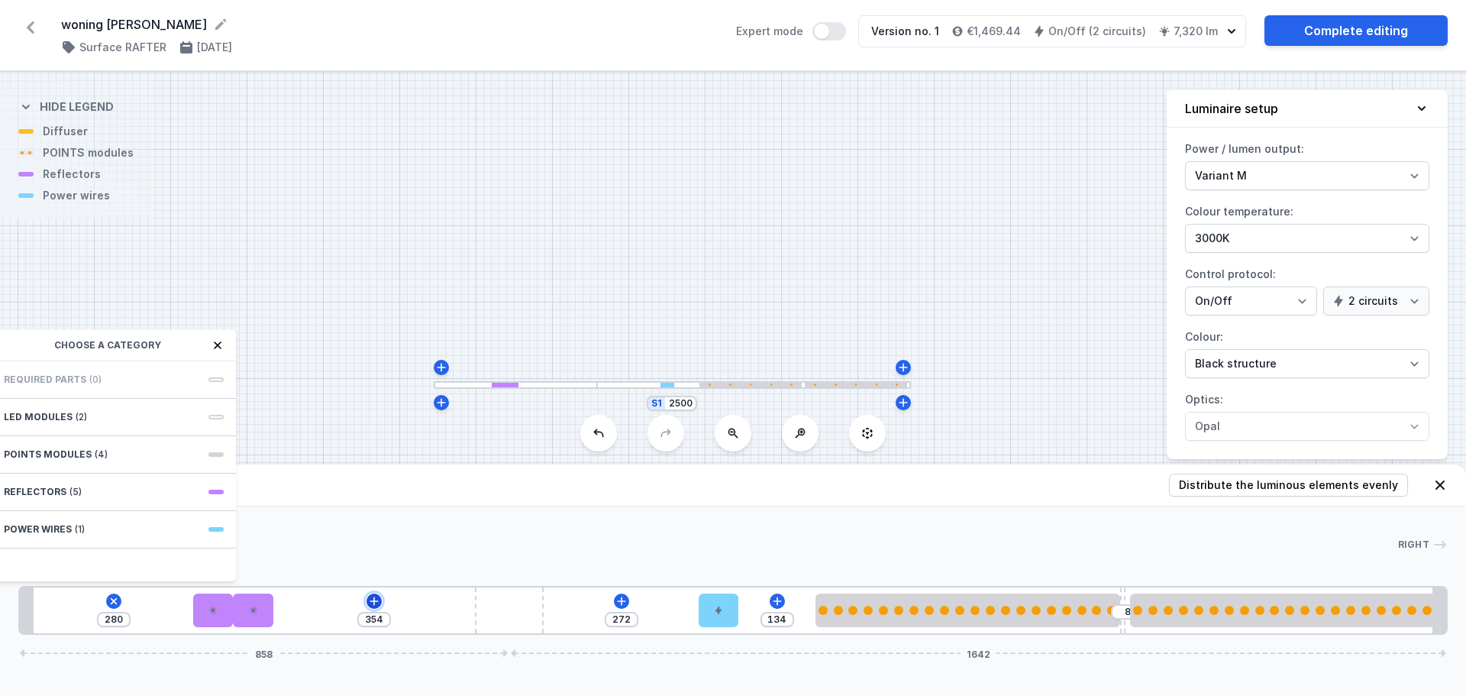
click at [377, 595] on icon at bounding box center [374, 601] width 12 height 12
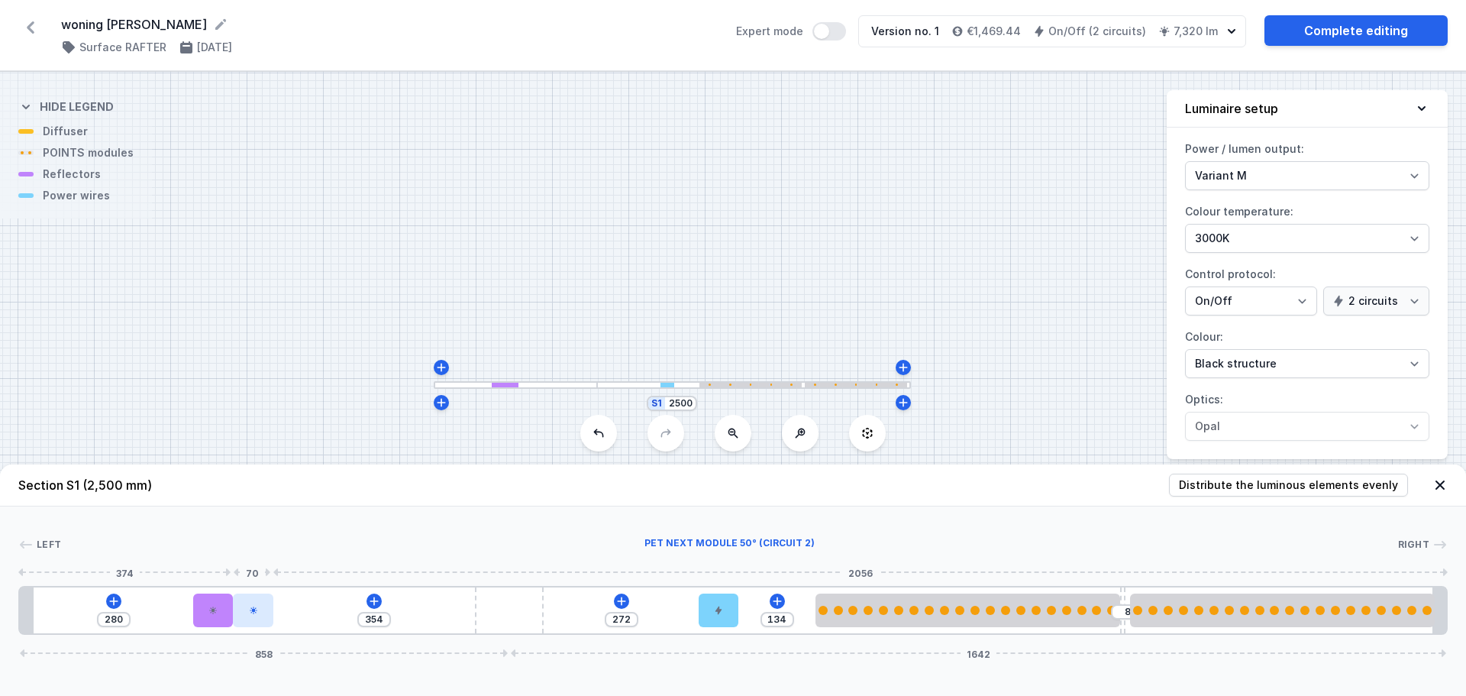
click at [247, 625] on div at bounding box center [253, 610] width 40 height 34
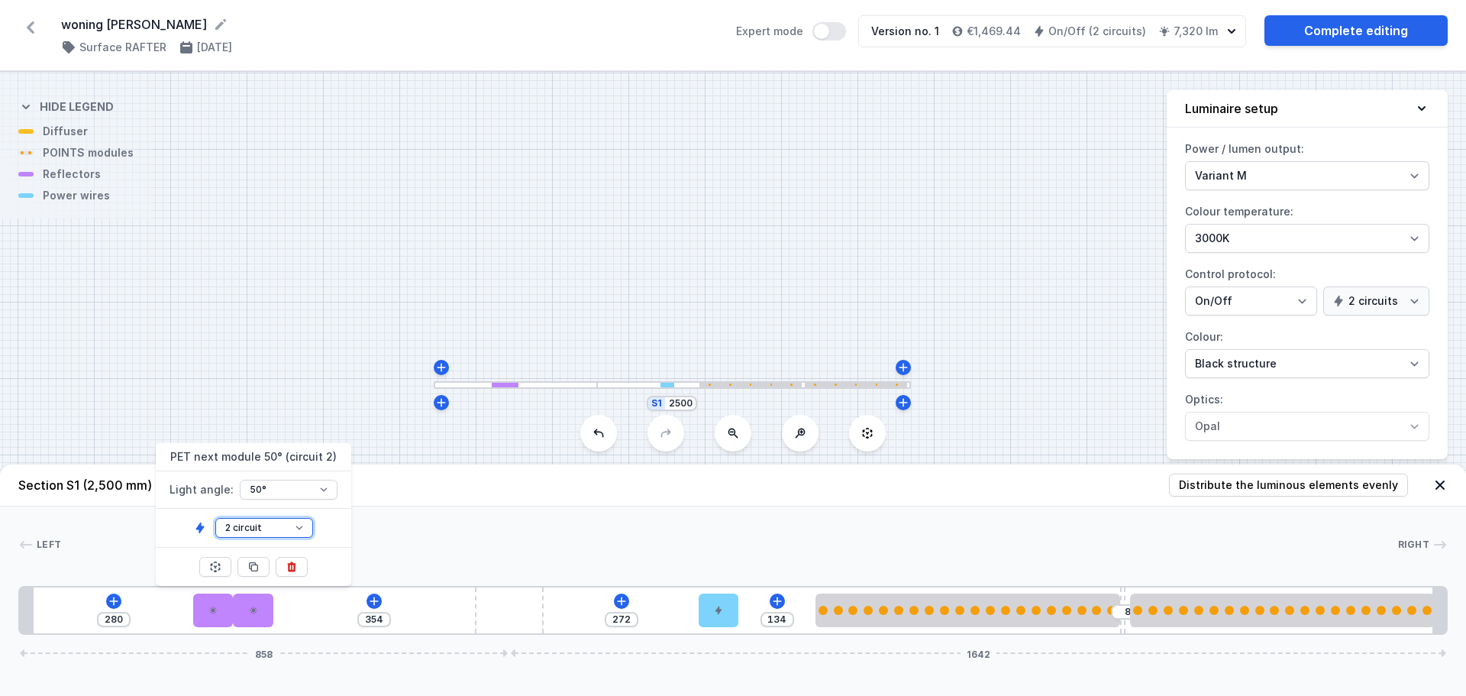
click at [275, 527] on select "1 circuit 2 circuit" at bounding box center [264, 528] width 98 height 20
click at [215, 518] on select "1 circuit 2 circuit" at bounding box center [264, 528] width 98 height 20
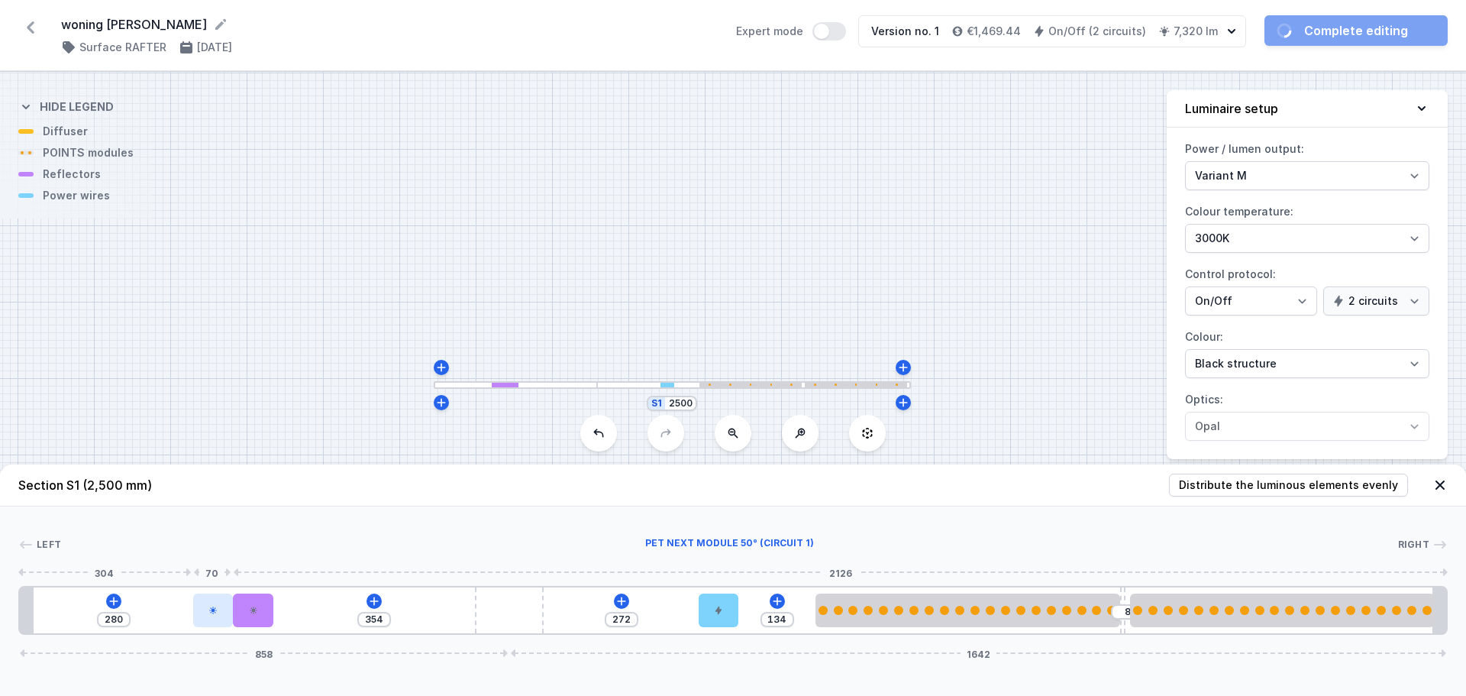
click at [211, 611] on icon at bounding box center [212, 610] width 9 height 9
click at [222, 614] on div at bounding box center [213, 610] width 40 height 34
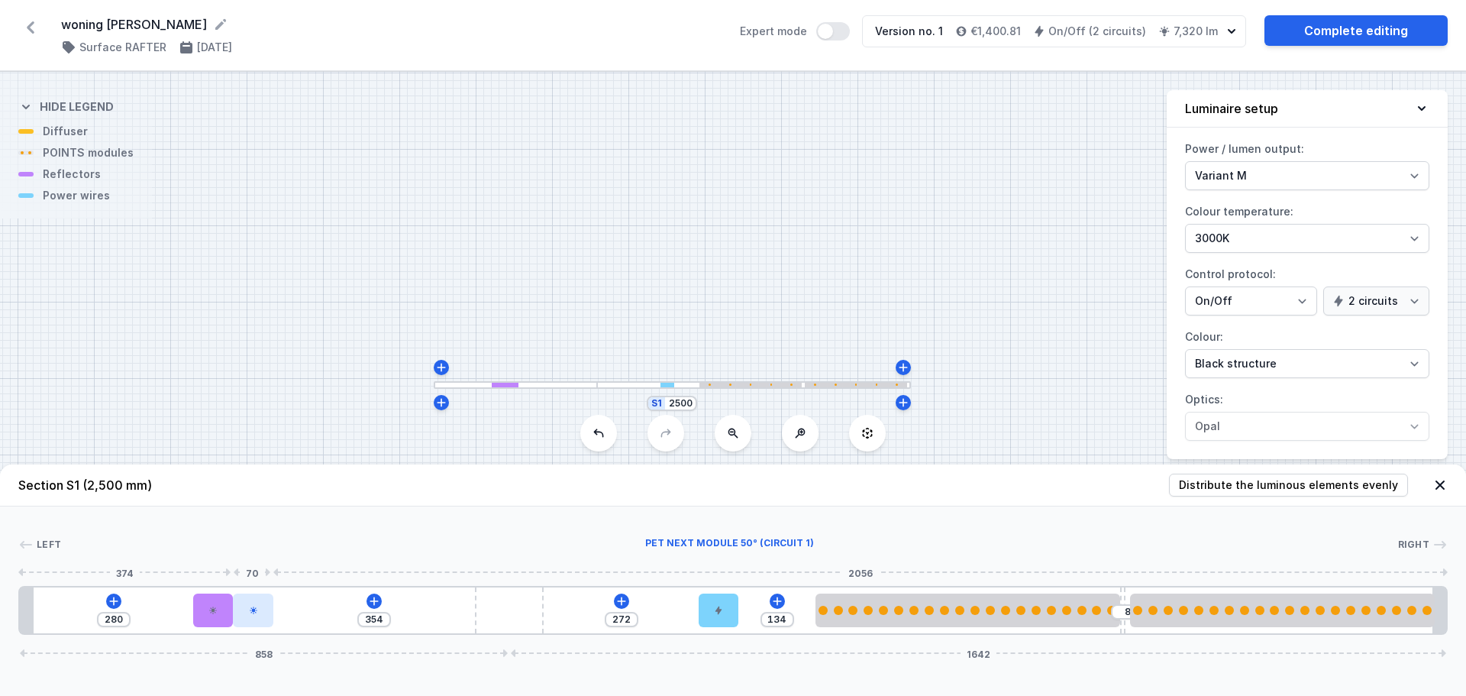
click at [254, 610] on icon at bounding box center [254, 610] width 8 height 8
click at [215, 620] on div at bounding box center [213, 610] width 40 height 34
click at [261, 602] on div at bounding box center [253, 610] width 40 height 34
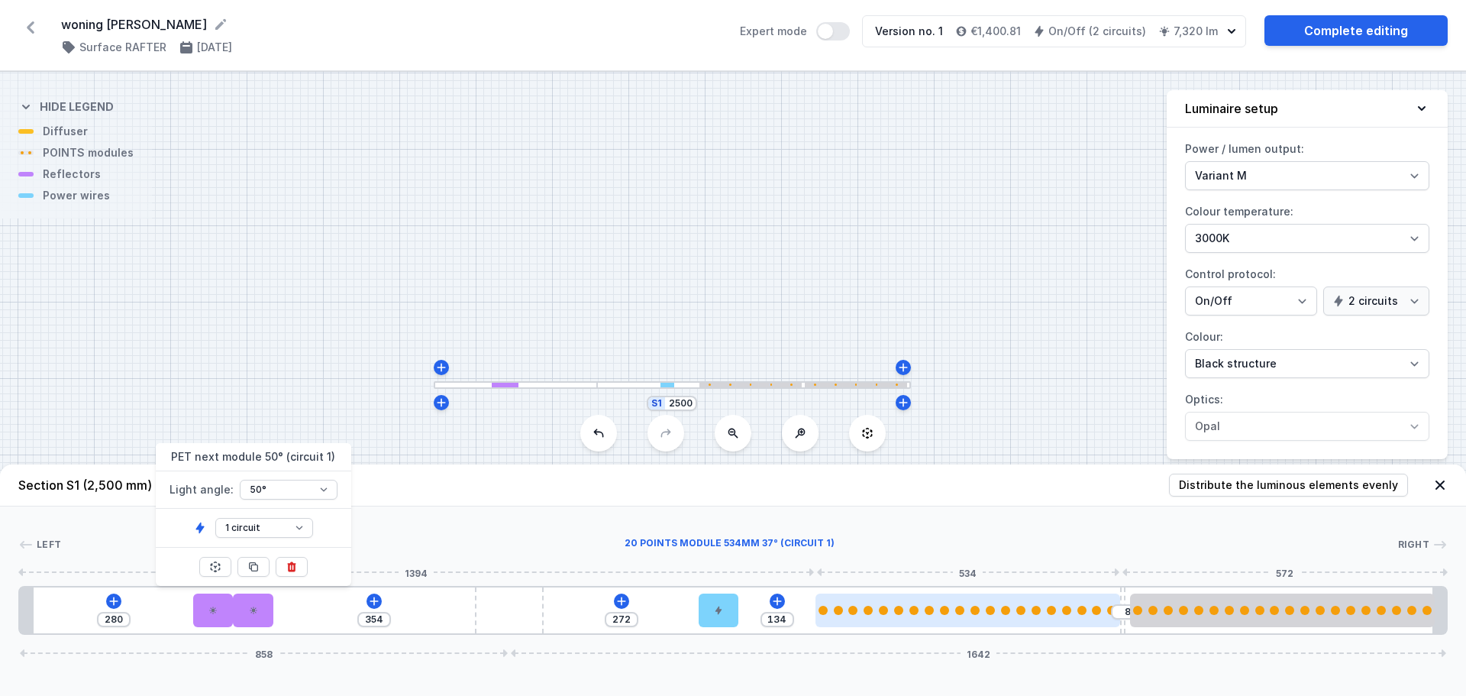
click at [981, 611] on div at bounding box center [968, 610] width 305 height 9
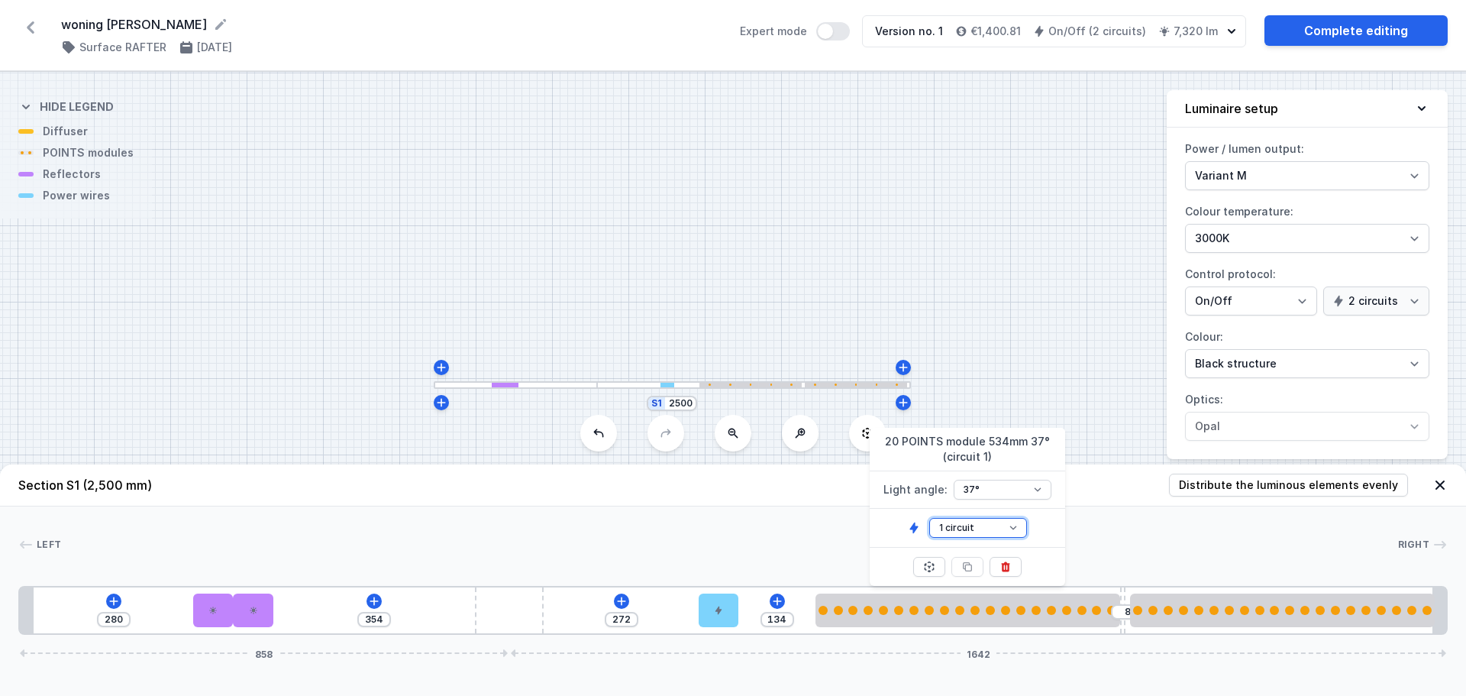
click at [993, 519] on select "1 circuit 2 circuit" at bounding box center [978, 528] width 98 height 20
click at [929, 518] on select "1 circuit 2 circuit" at bounding box center [978, 528] width 98 height 20
click at [969, 531] on select "1 circuit 2 circuit" at bounding box center [978, 528] width 98 height 20
click at [929, 518] on select "1 circuit 2 circuit" at bounding box center [978, 528] width 98 height 20
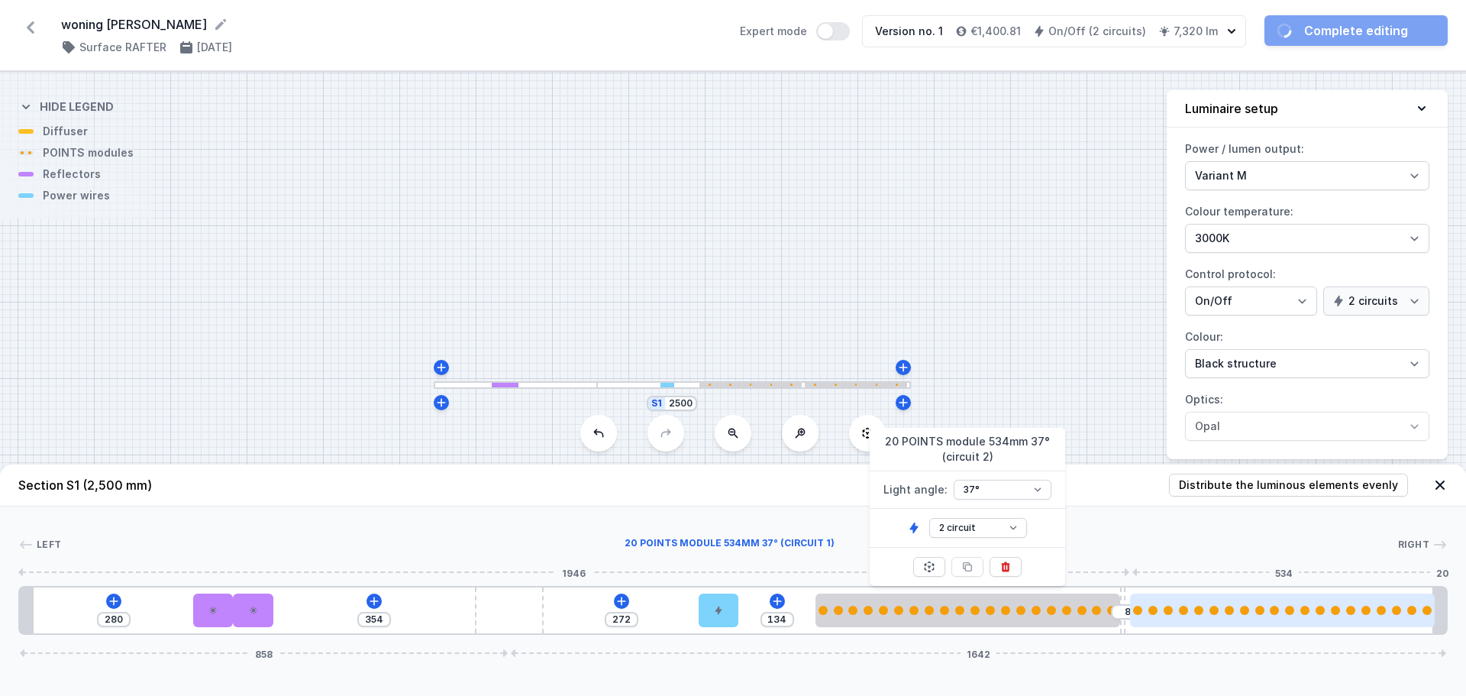
click at [1298, 625] on div at bounding box center [1282, 610] width 305 height 34
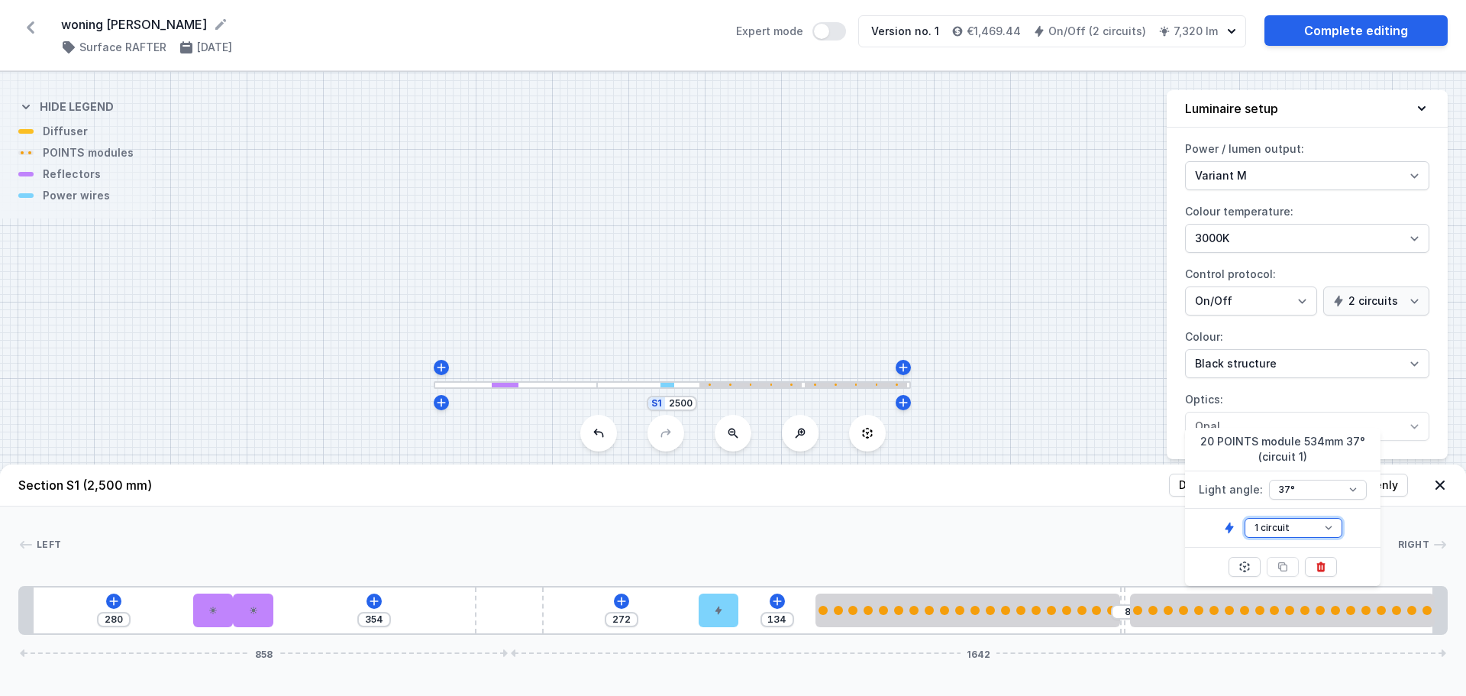
click at [1318, 518] on select "1 circuit 2 circuit" at bounding box center [1294, 528] width 98 height 20
click at [1245, 518] on select "1 circuit 2 circuit" at bounding box center [1294, 528] width 98 height 20
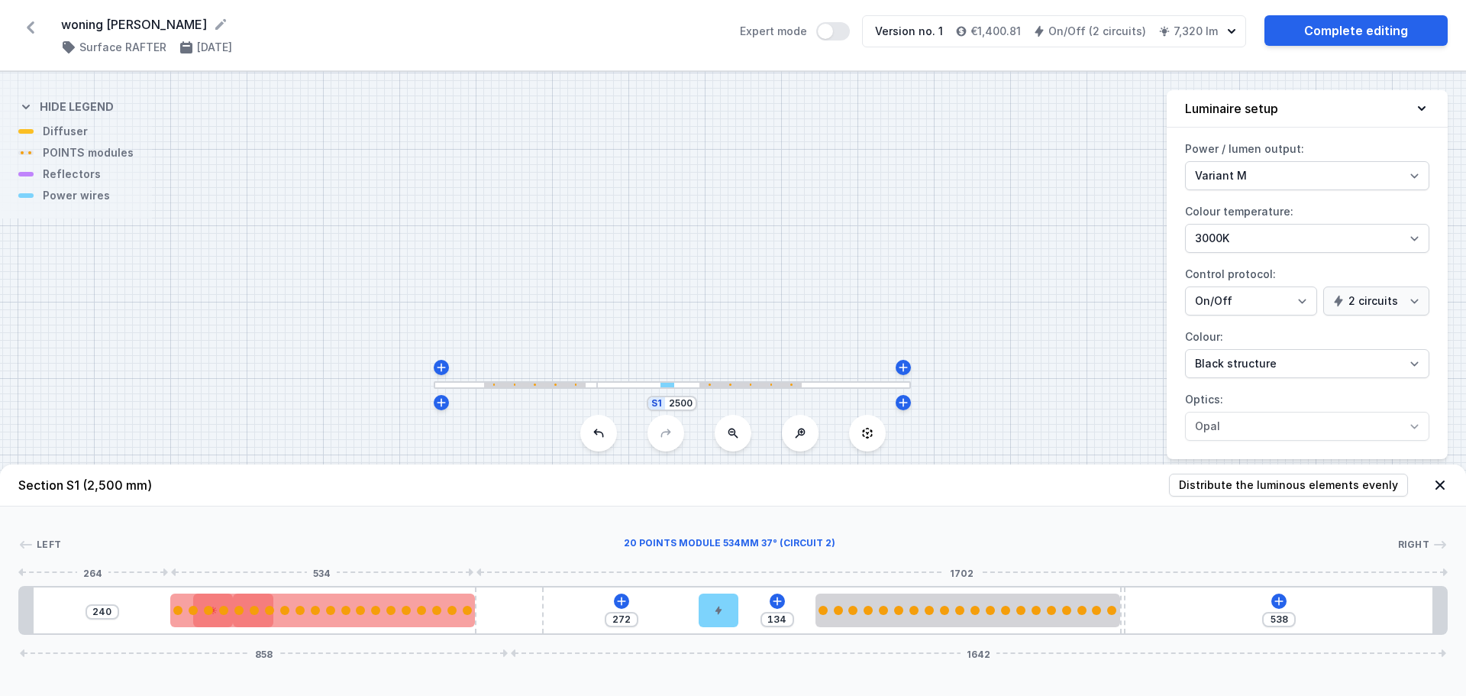
drag, startPoint x: 1184, startPoint y: 620, endPoint x: 255, endPoint y: 625, distance: 928.5
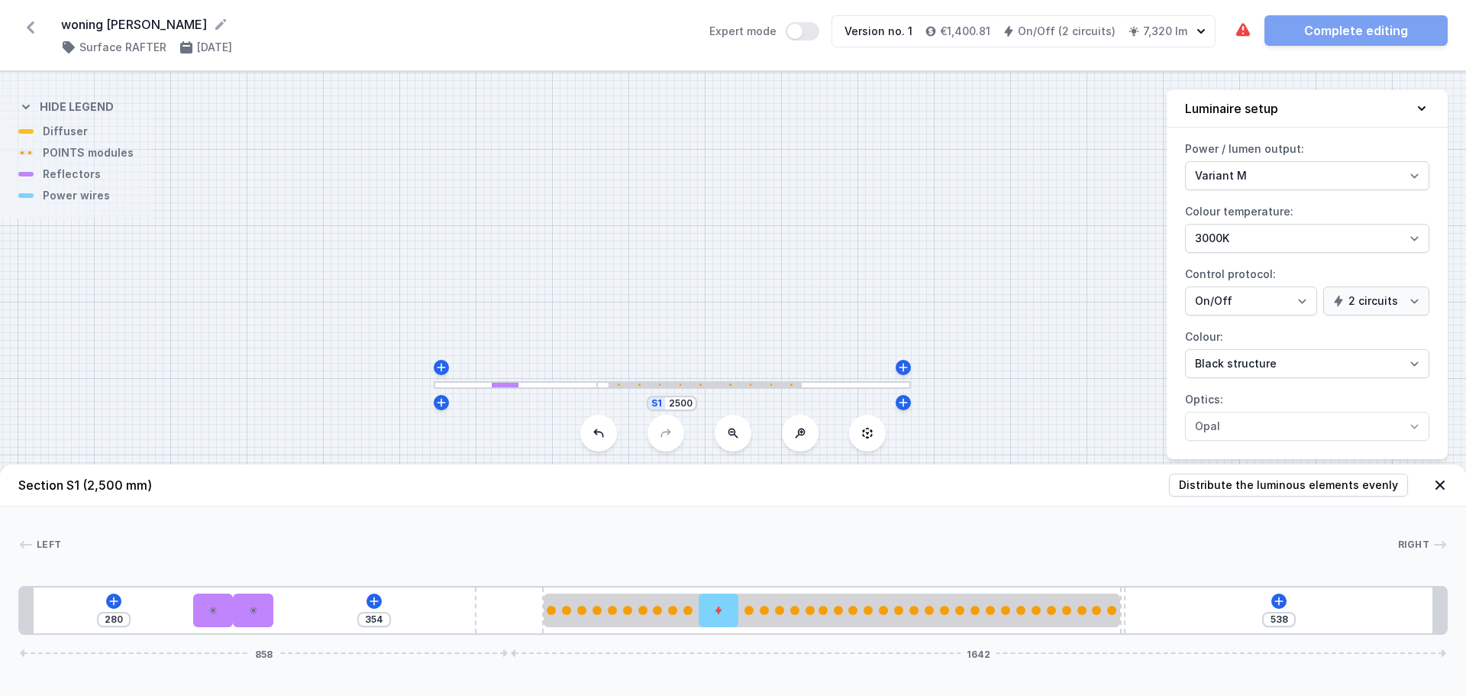
drag, startPoint x: 233, startPoint y: 615, endPoint x: 428, endPoint y: 612, distance: 195.5
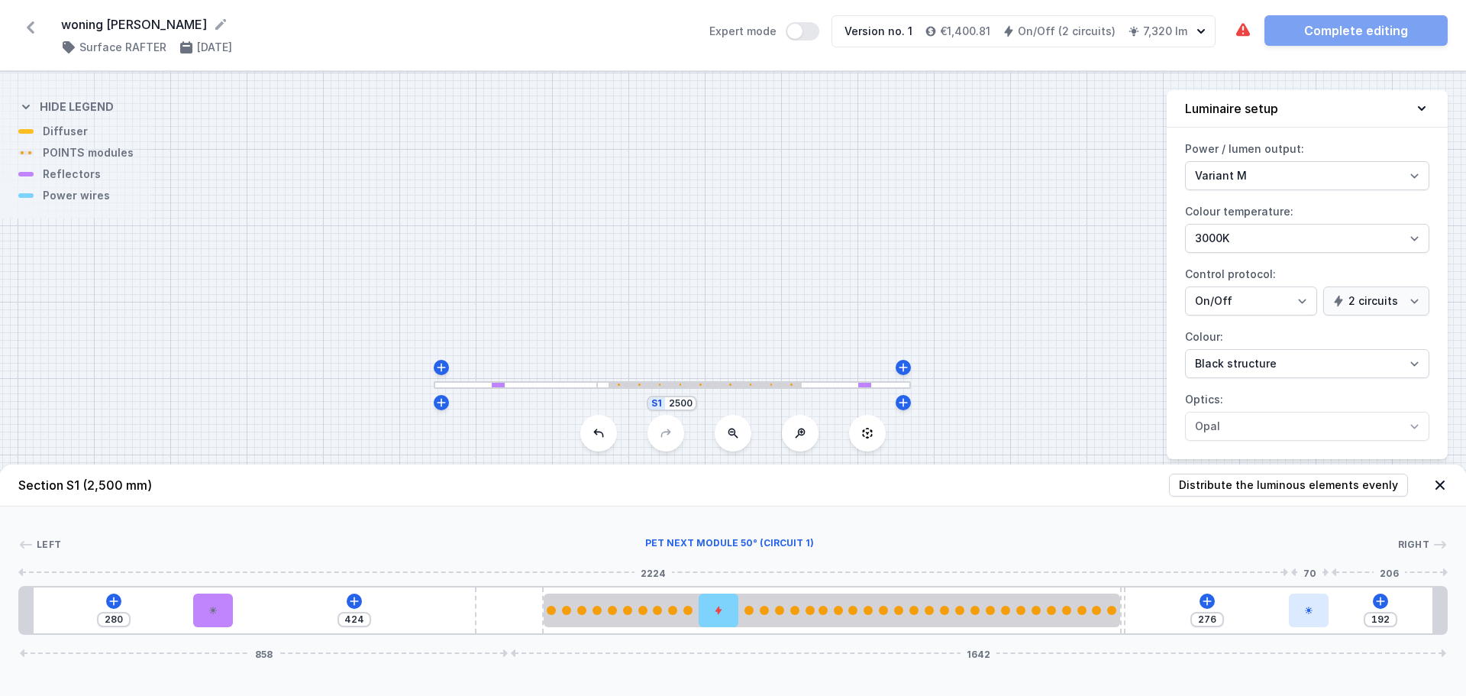
drag, startPoint x: 246, startPoint y: 604, endPoint x: 1319, endPoint y: 611, distance: 1072.9
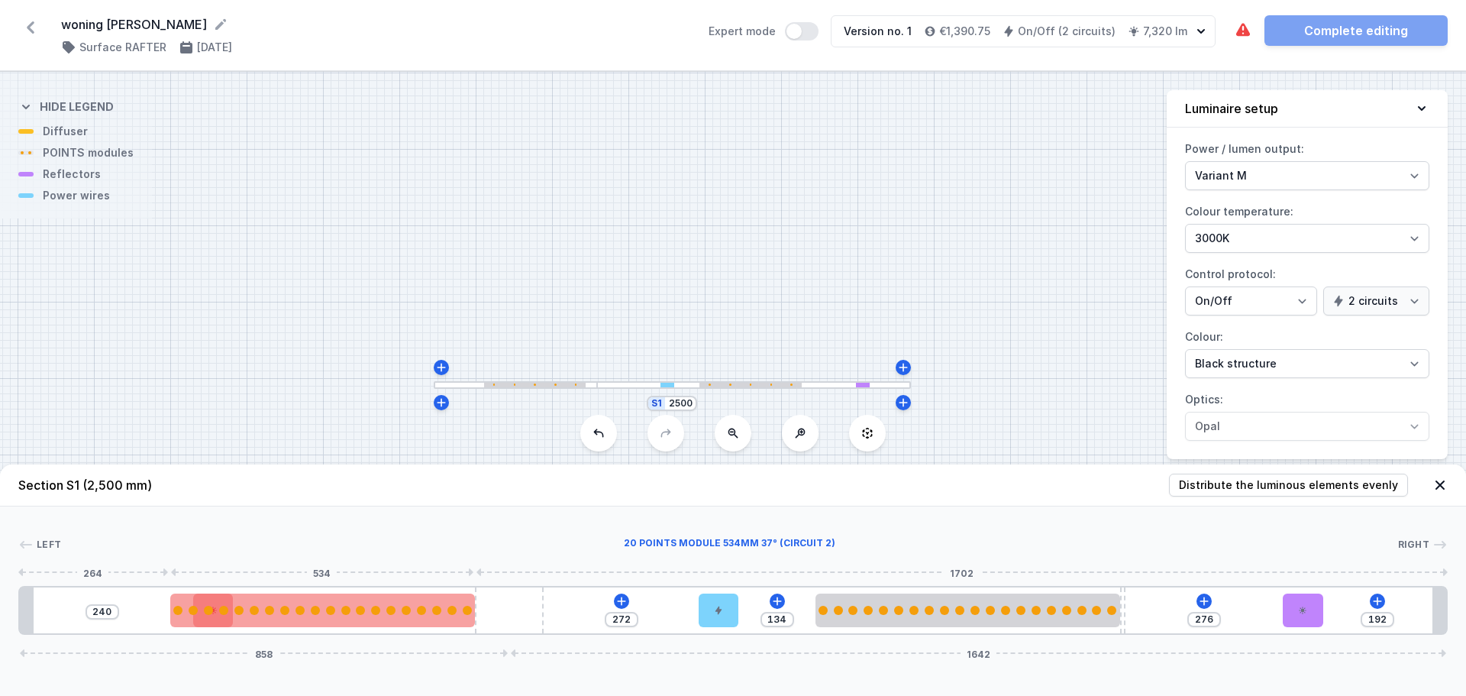
drag, startPoint x: 649, startPoint y: 610, endPoint x: 373, endPoint y: 606, distance: 276.5
click at [373, 606] on div at bounding box center [322, 610] width 305 height 9
drag, startPoint x: 202, startPoint y: 603, endPoint x: 341, endPoint y: 607, distance: 138.3
click at [341, 607] on div at bounding box center [322, 610] width 305 height 34
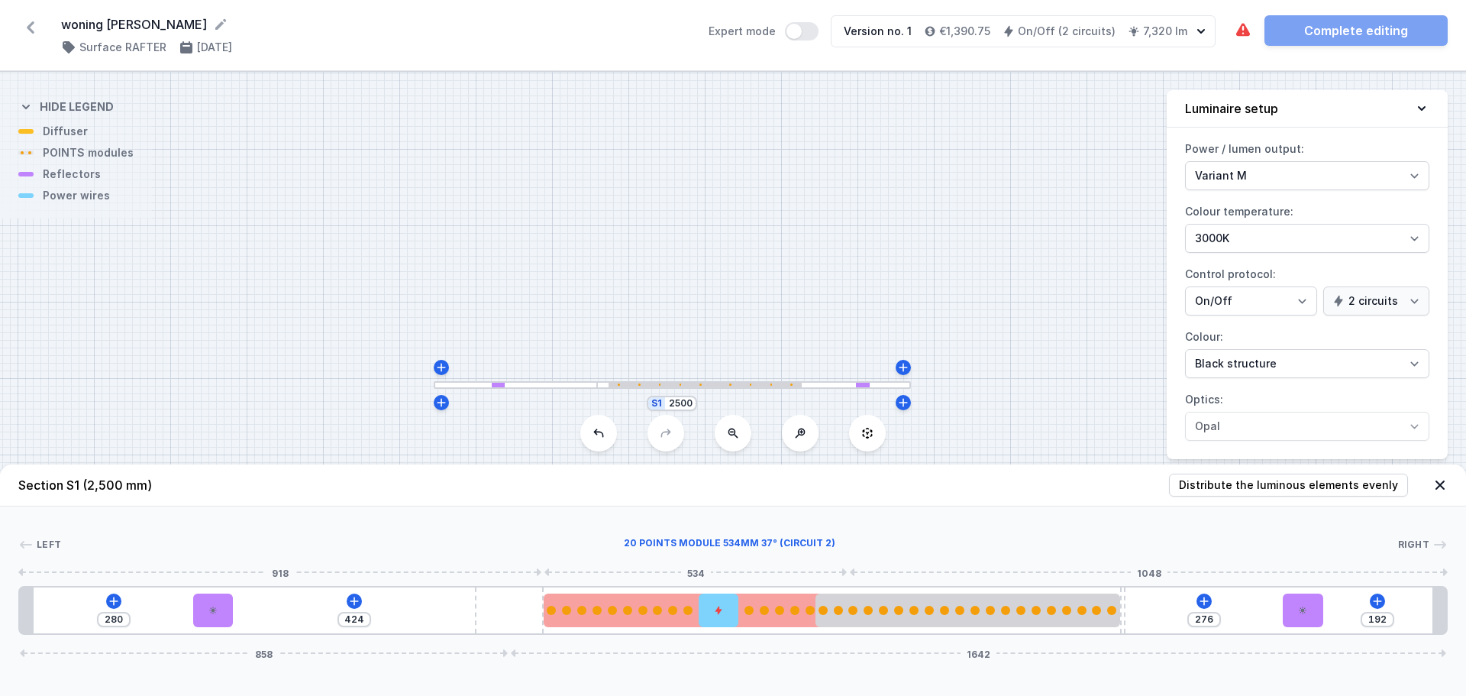
drag, startPoint x: 273, startPoint y: 606, endPoint x: 598, endPoint y: 615, distance: 325.4
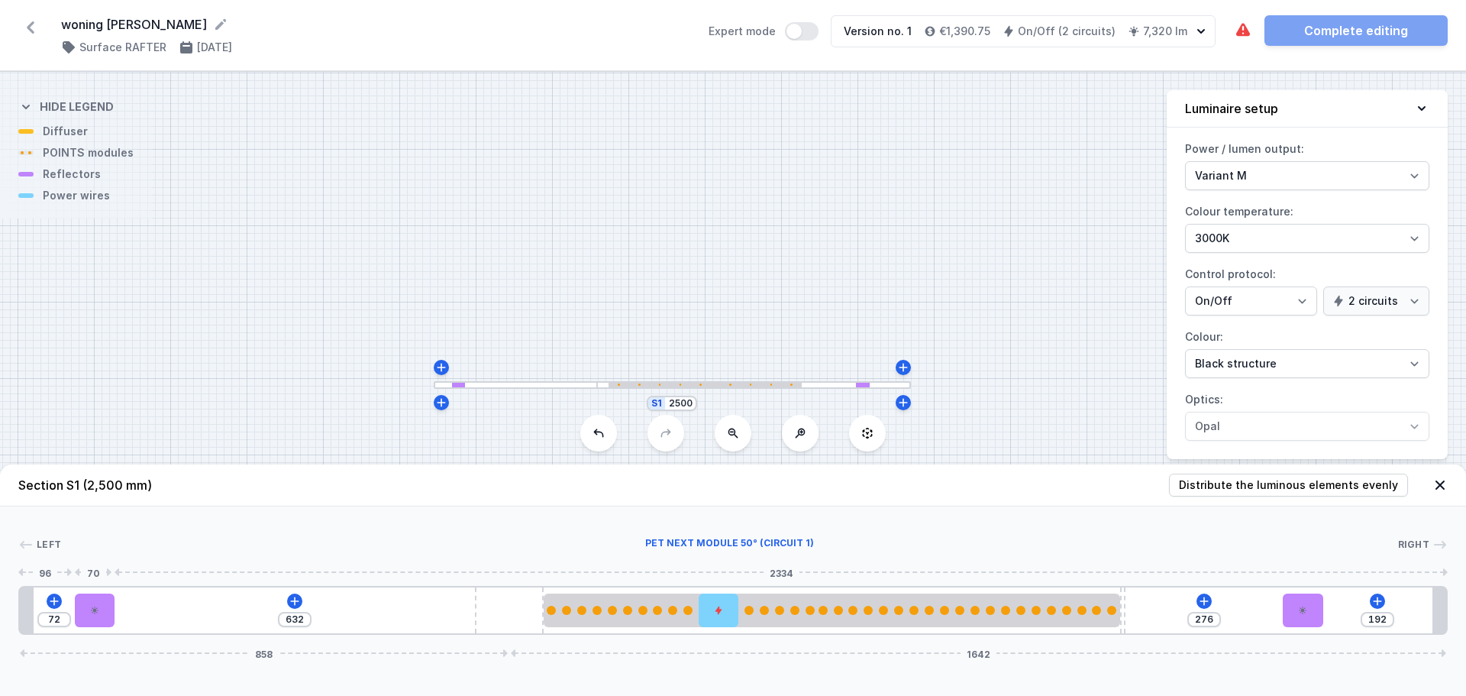
drag, startPoint x: 203, startPoint y: 613, endPoint x: 74, endPoint y: 610, distance: 129.1
click at [75, 610] on div at bounding box center [95, 610] width 40 height 34
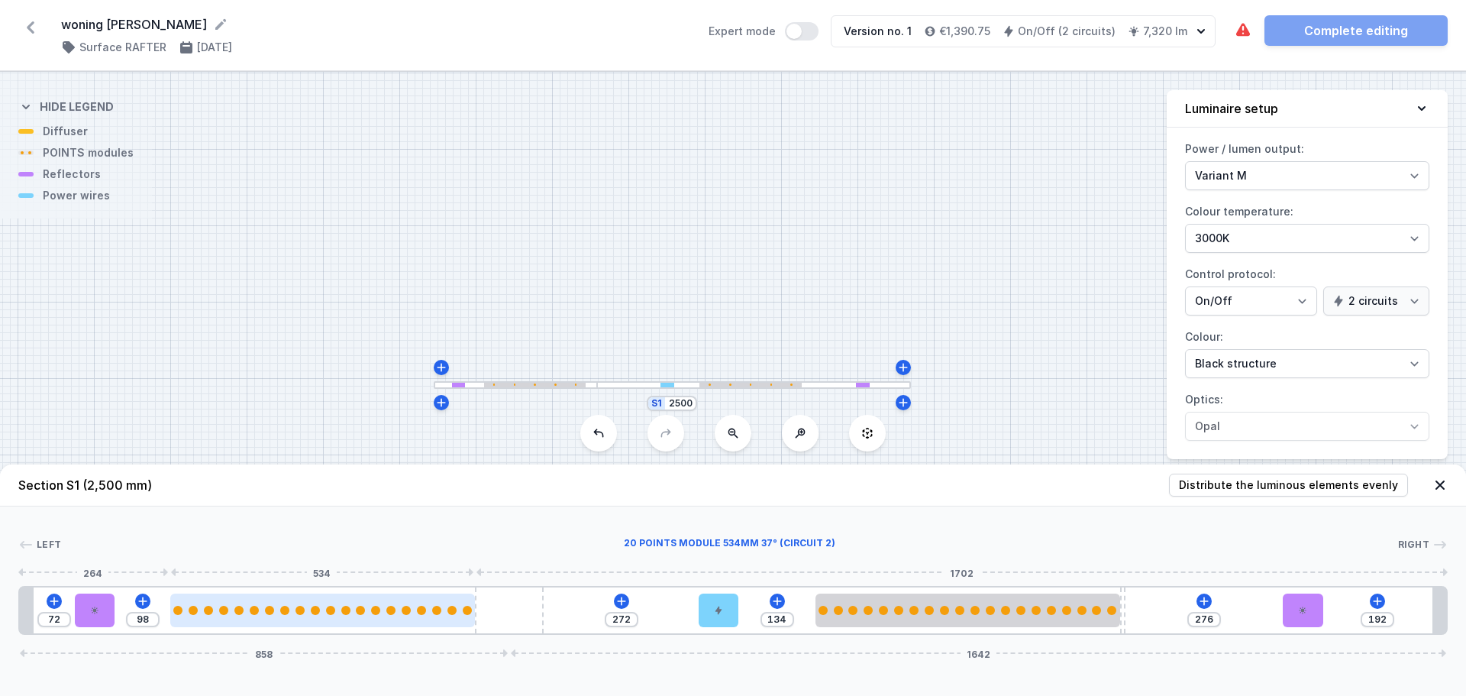
drag, startPoint x: 647, startPoint y: 606, endPoint x: 360, endPoint y: 605, distance: 286.3
click at [360, 605] on div at bounding box center [322, 610] width 305 height 34
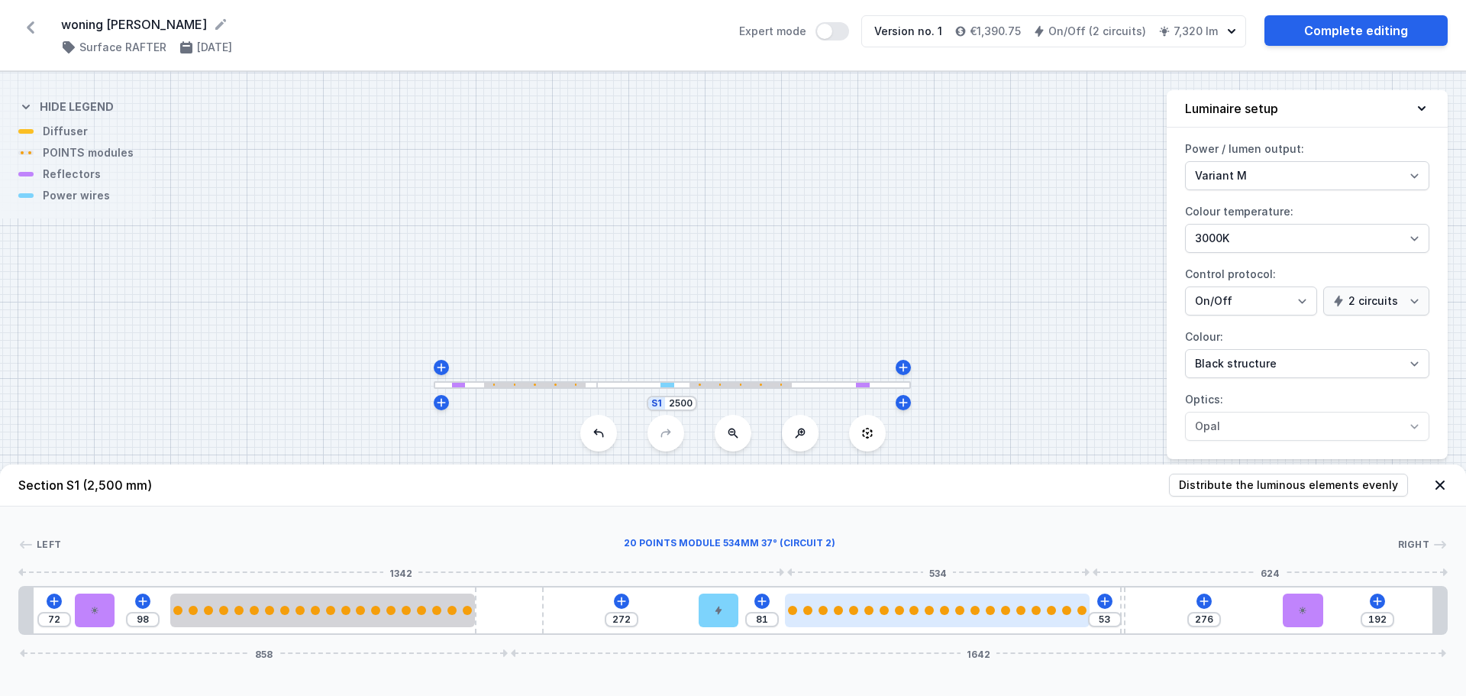
drag, startPoint x: 1039, startPoint y: 622, endPoint x: 1023, endPoint y: 622, distance: 16.0
click at [1023, 622] on div at bounding box center [937, 610] width 305 height 34
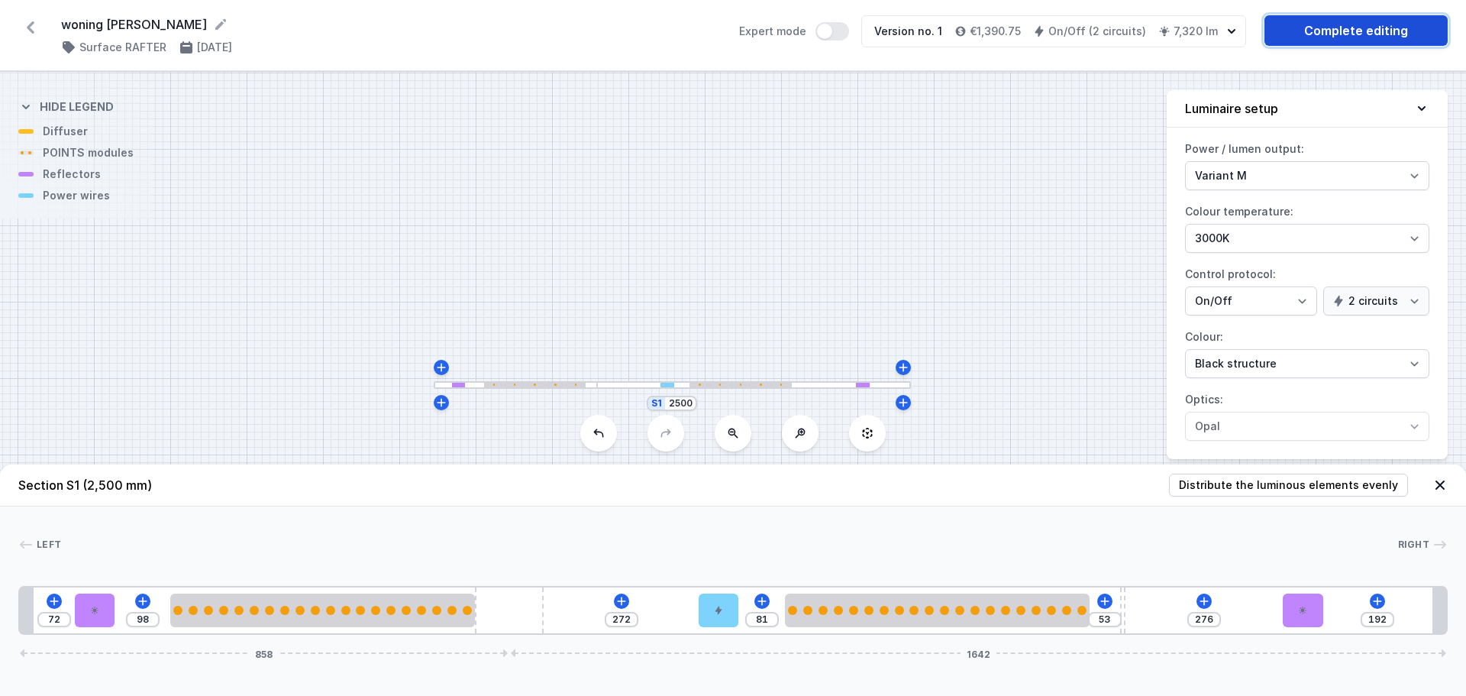
click at [1388, 19] on link "Complete editing" at bounding box center [1355, 30] width 183 height 31
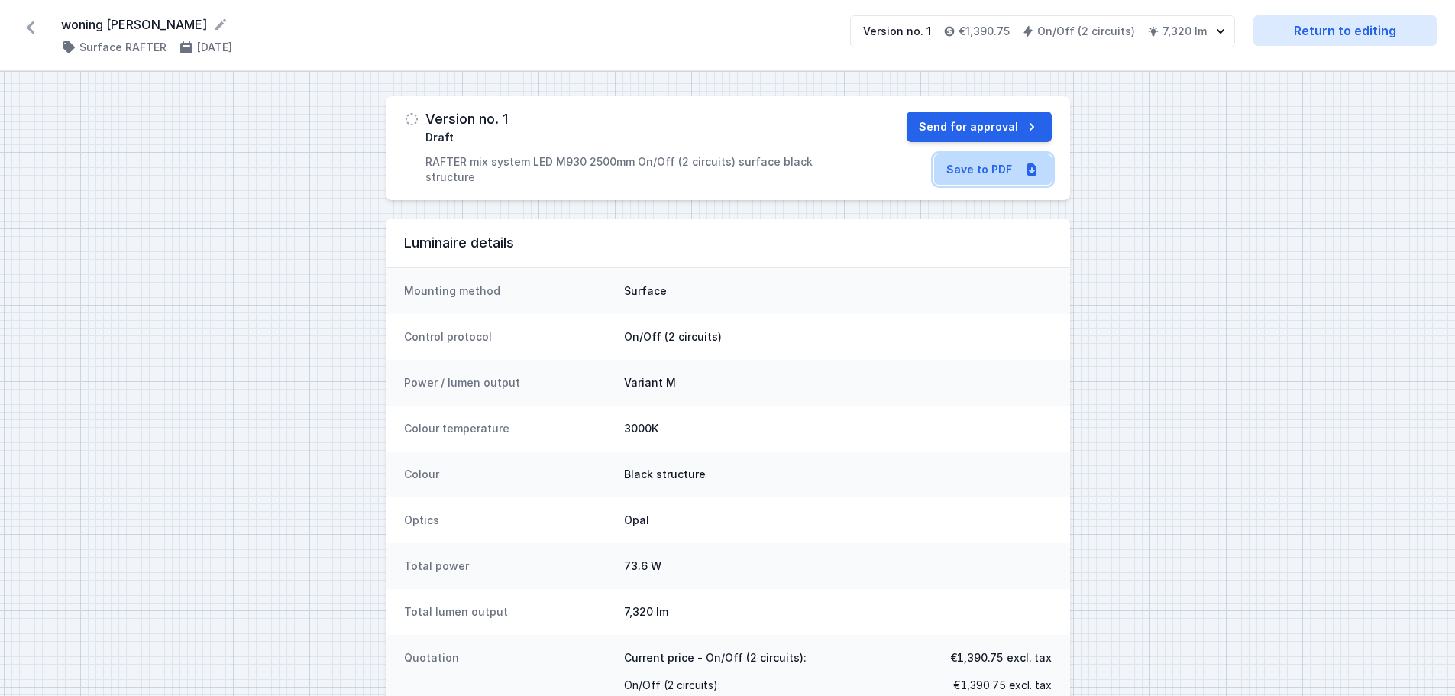
click at [959, 168] on link "Save to PDF" at bounding box center [993, 169] width 118 height 31
